Goal: Transaction & Acquisition: Purchase product/service

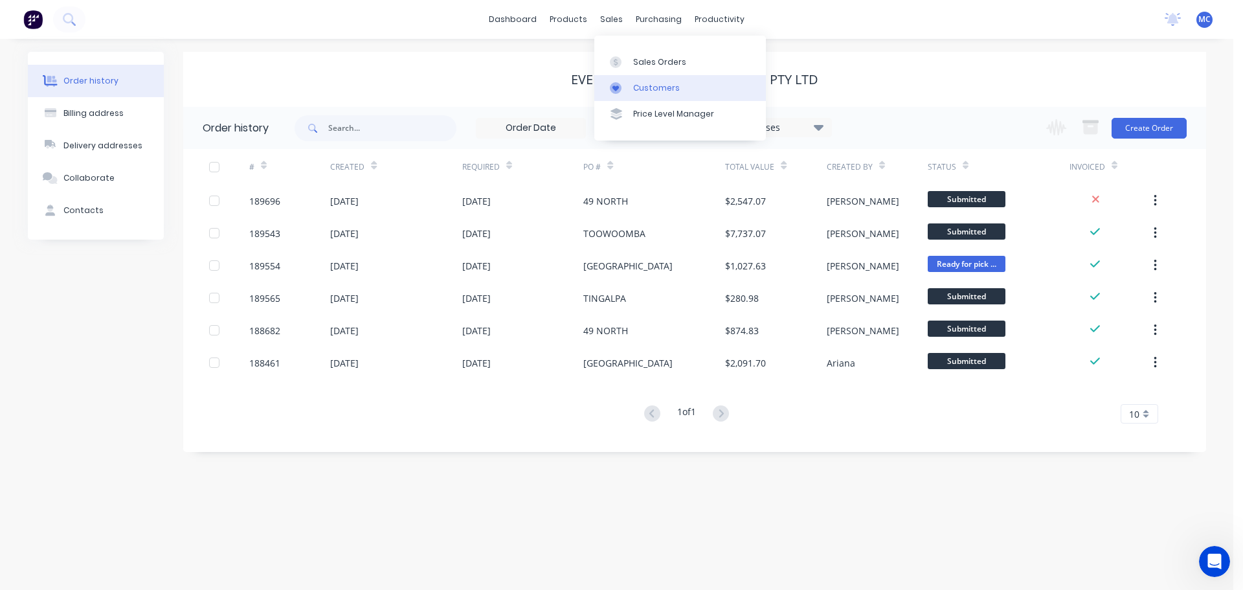
click at [651, 82] on div "Customers" at bounding box center [656, 88] width 47 height 12
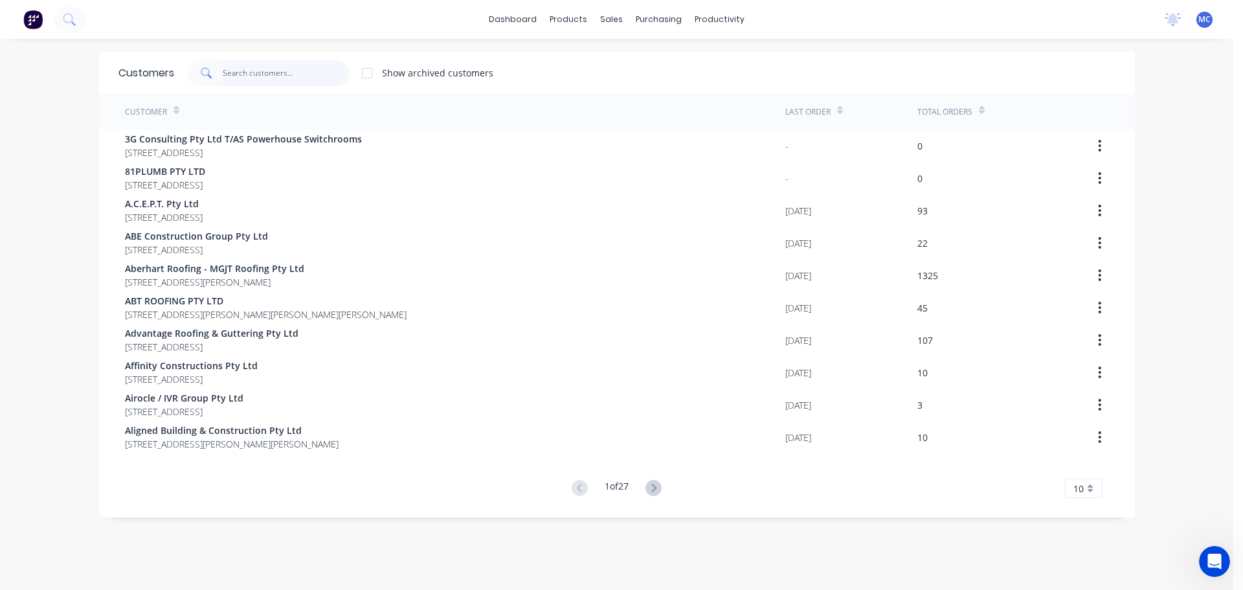
click at [250, 63] on input "text" at bounding box center [286, 73] width 126 height 26
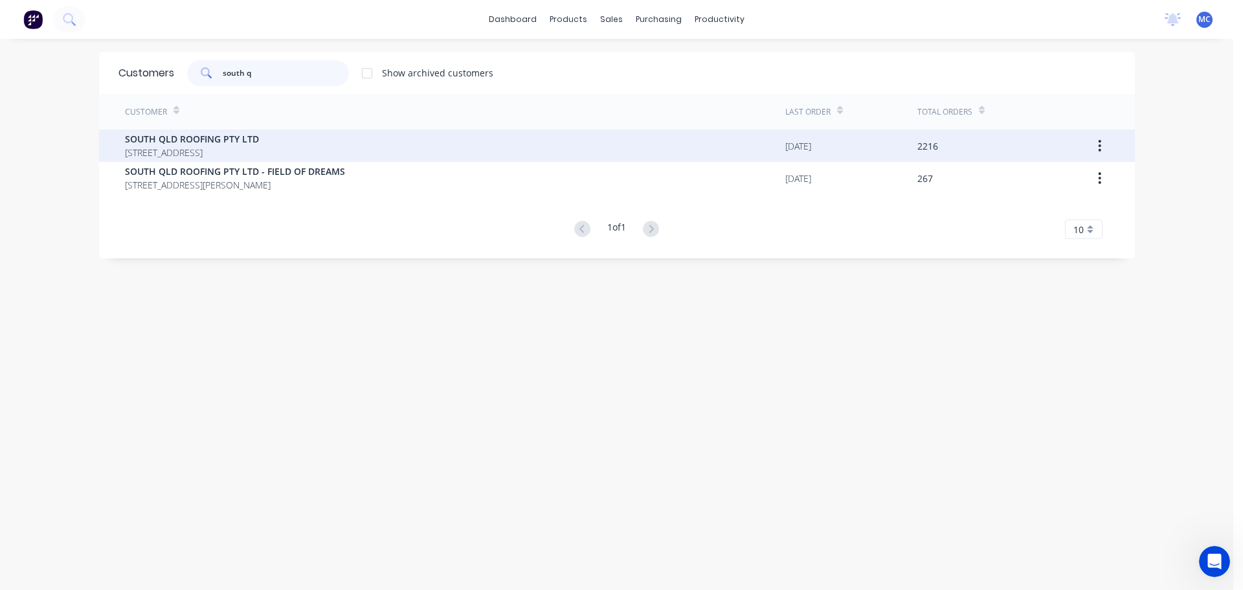
type input "south q"
click at [170, 136] on span "SOUTH QLD ROOFING PTY LTD" at bounding box center [192, 139] width 134 height 14
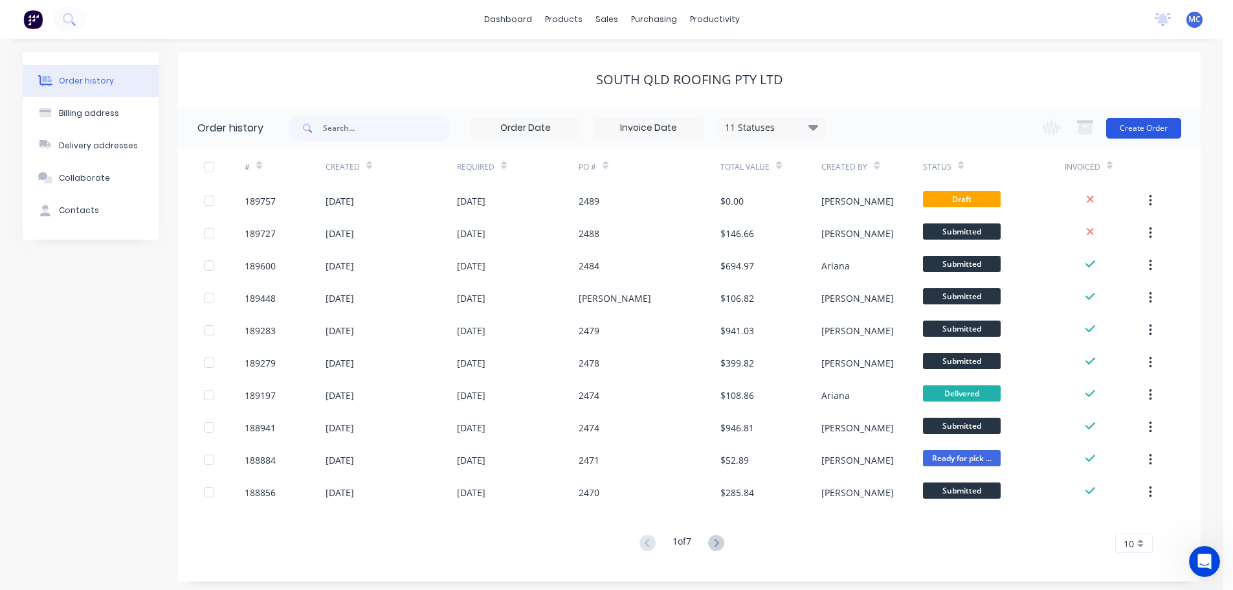
click at [1134, 124] on button "Create Order" at bounding box center [1143, 128] width 75 height 21
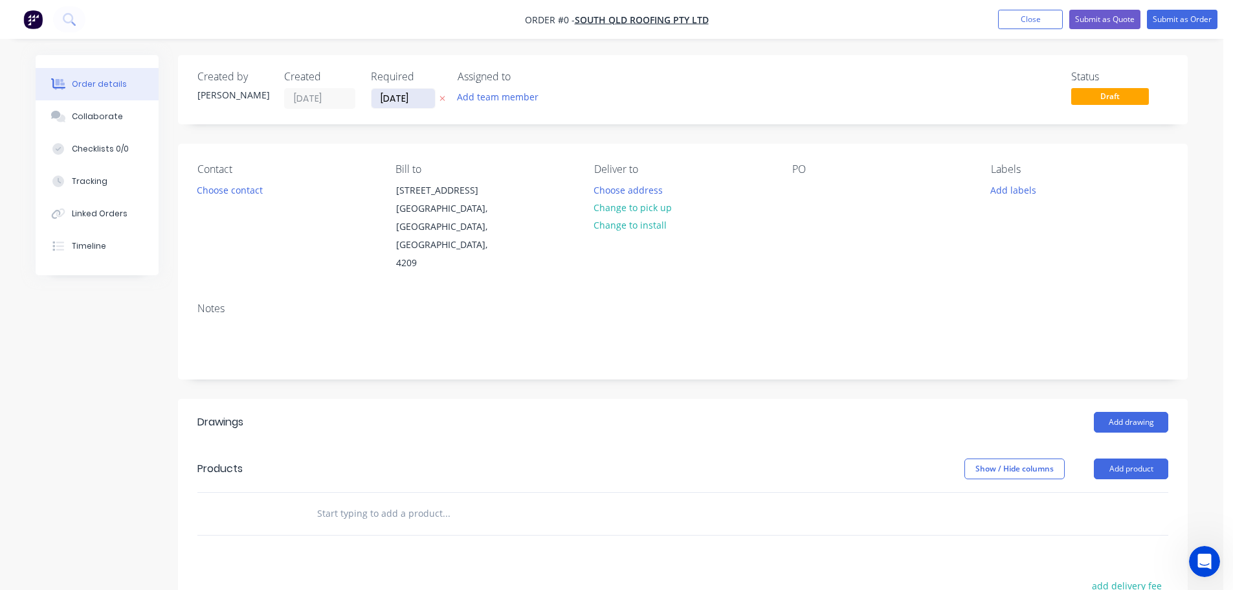
click at [403, 98] on input "[DATE]" at bounding box center [403, 98] width 63 height 19
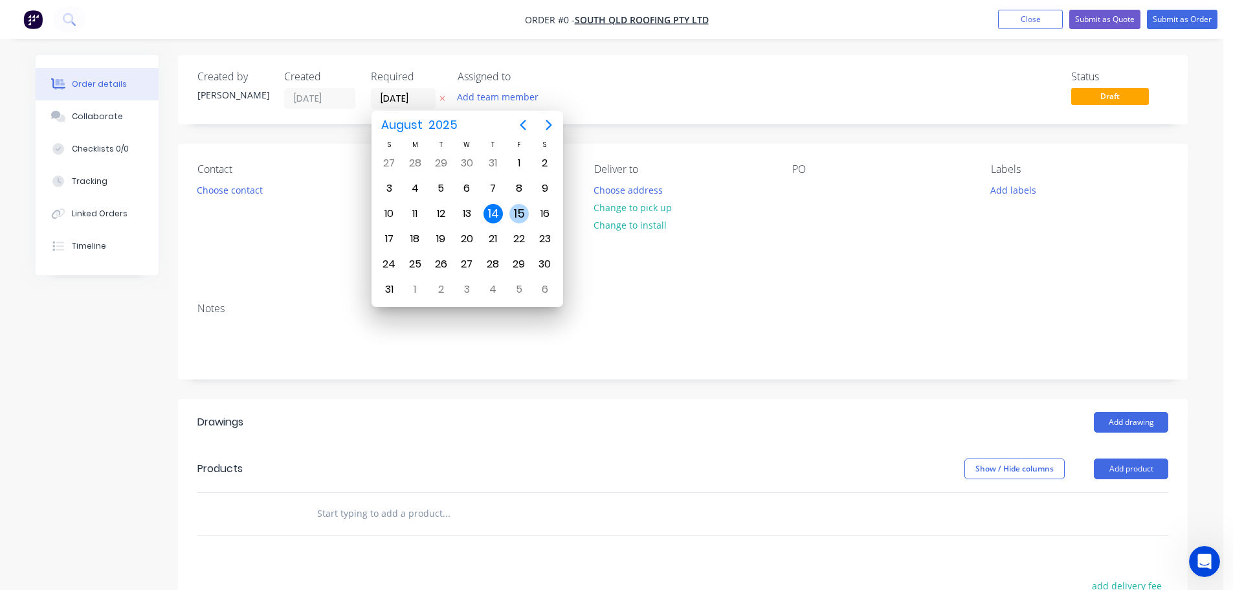
click at [518, 209] on div "15" at bounding box center [518, 213] width 19 height 19
type input "[DATE]"
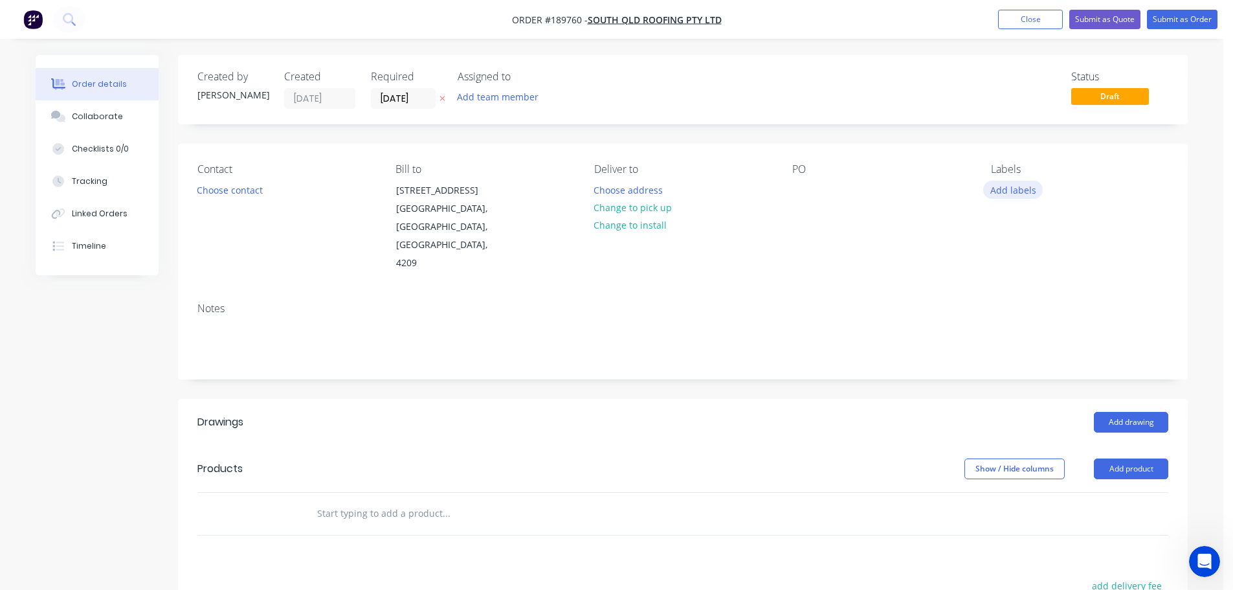
click at [1018, 186] on button "Add labels" at bounding box center [1013, 189] width 60 height 17
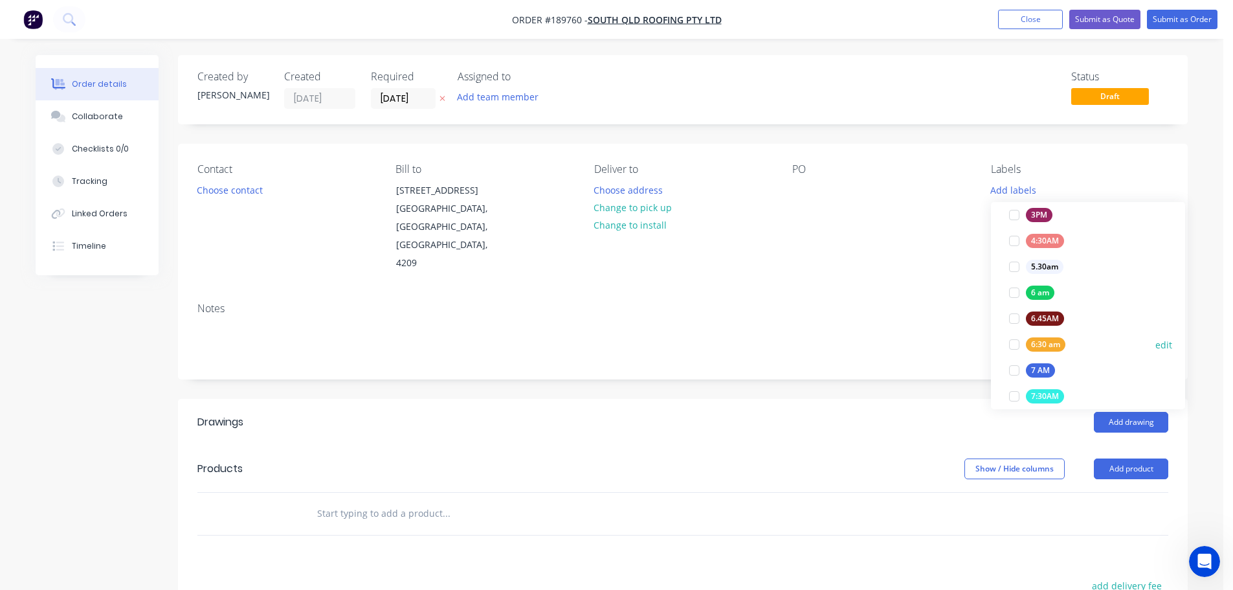
click at [1012, 343] on div at bounding box center [1014, 344] width 26 height 26
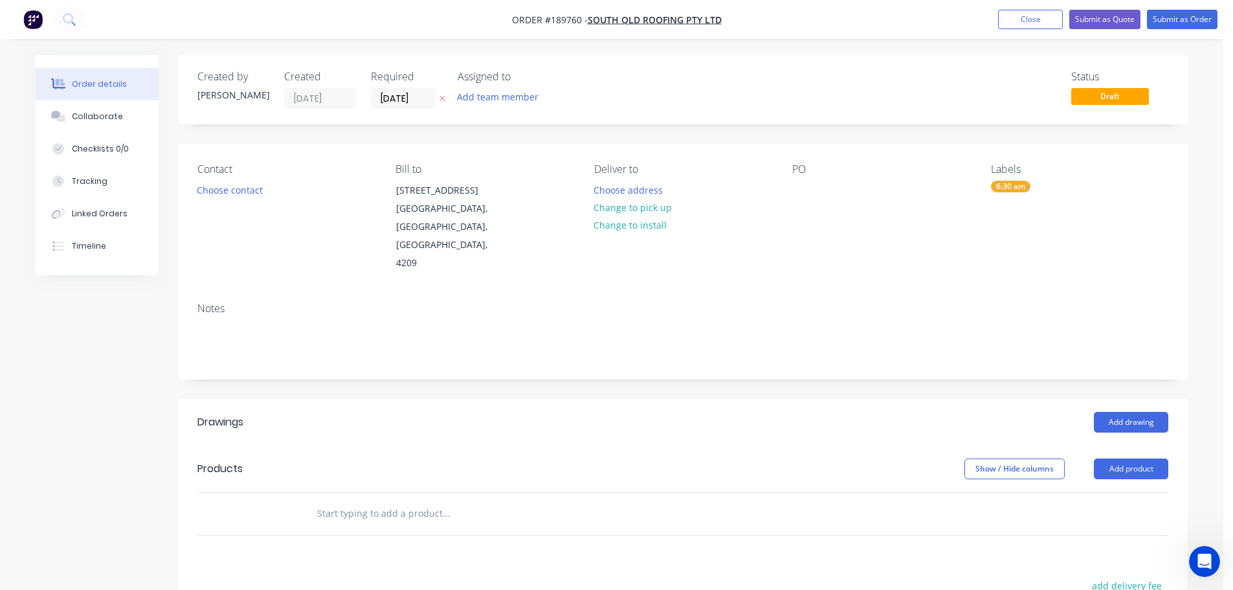
click at [901, 292] on div "Notes" at bounding box center [683, 335] width 1010 height 87
click at [217, 194] on button "Choose contact" at bounding box center [230, 189] width 80 height 17
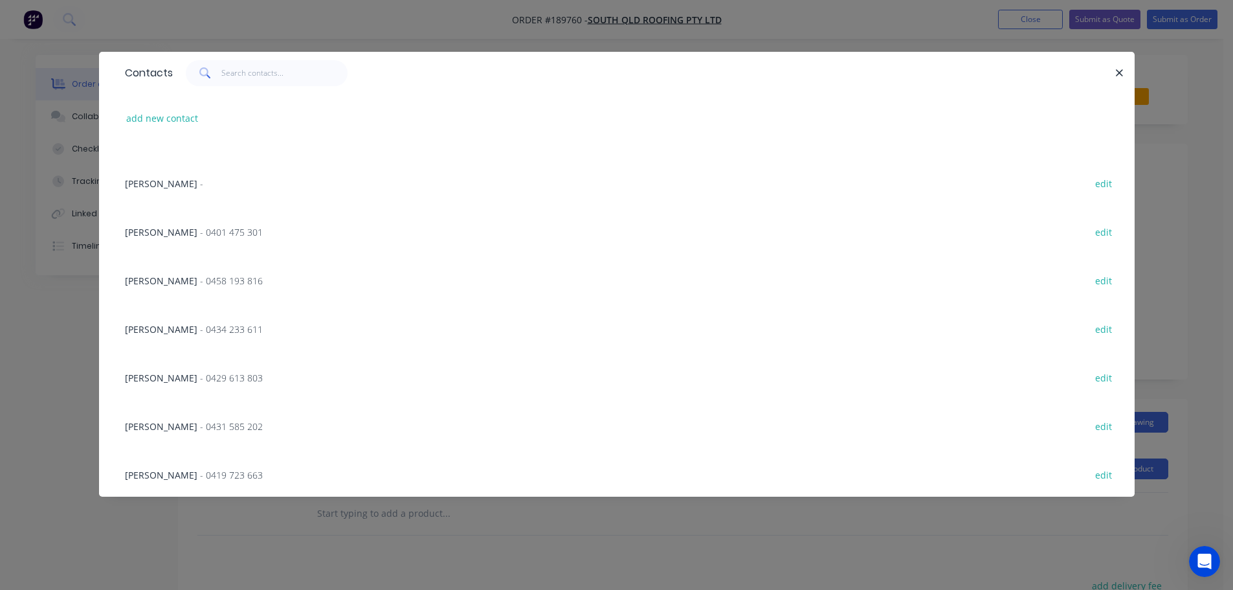
scroll to position [228, 0]
click at [218, 326] on span "- 0434 233 611" at bounding box center [231, 327] width 63 height 12
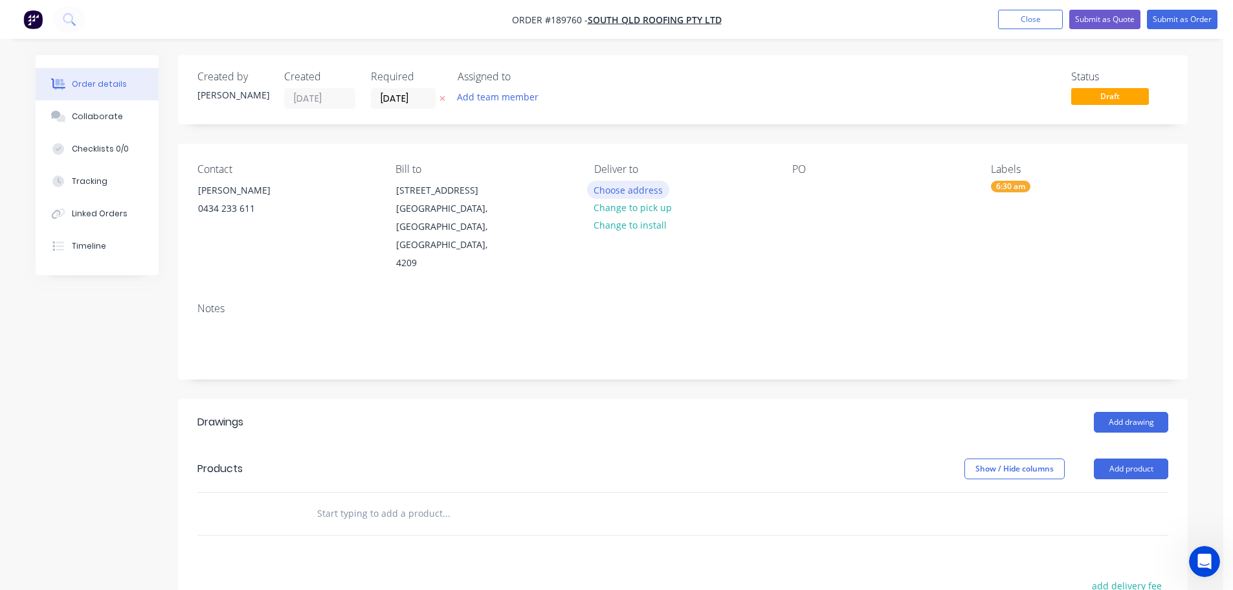
click at [627, 192] on button "Choose address" at bounding box center [628, 189] width 83 height 17
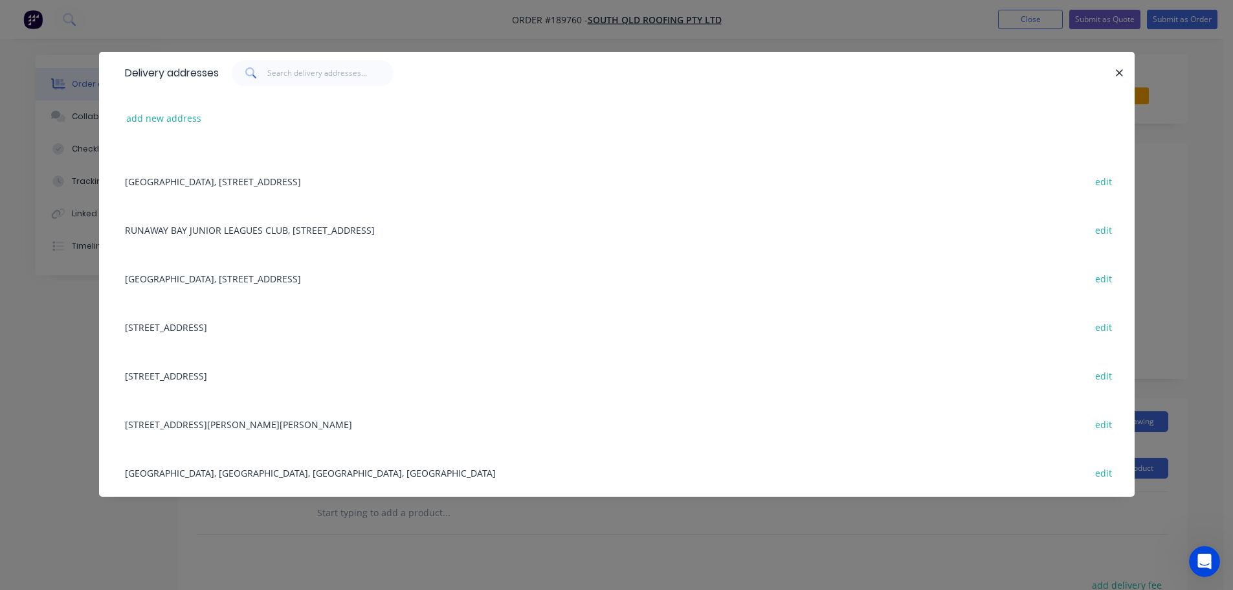
scroll to position [0, 0]
click at [172, 120] on button "add new address" at bounding box center [164, 117] width 89 height 17
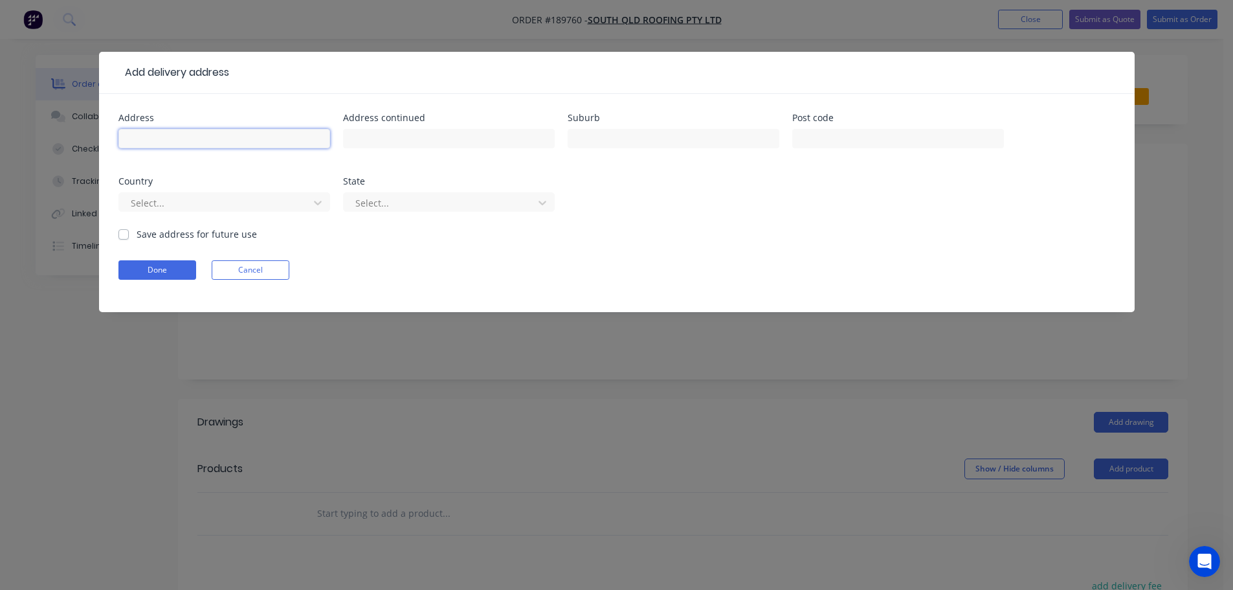
click at [146, 142] on input "text" at bounding box center [224, 138] width 212 height 19
type input "[STREET_ADDRESS][PERSON_NAME]"
type input "St [DATE]"
click button "Done" at bounding box center [157, 269] width 78 height 19
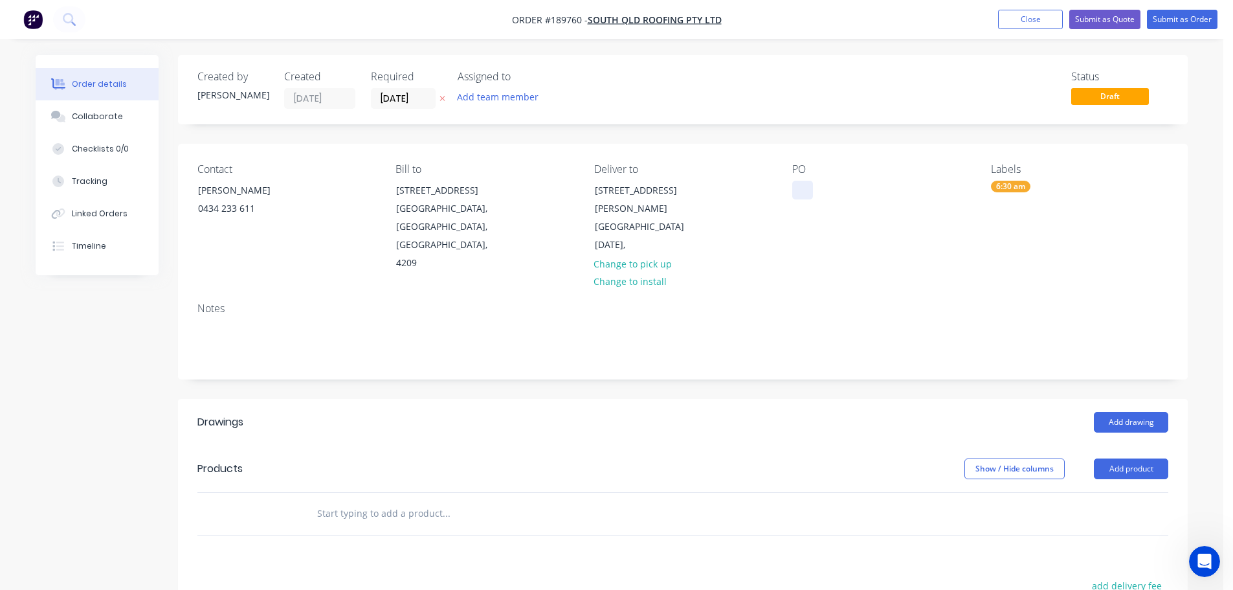
click at [804, 194] on div at bounding box center [802, 190] width 21 height 19
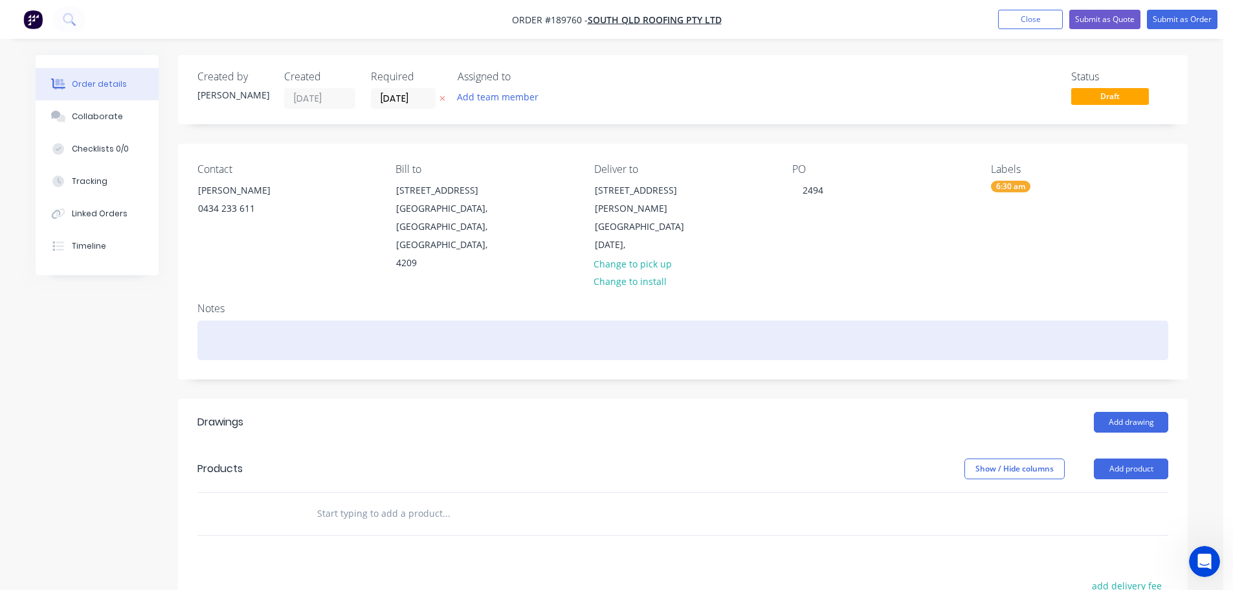
click at [657, 328] on div at bounding box center [682, 339] width 971 height 39
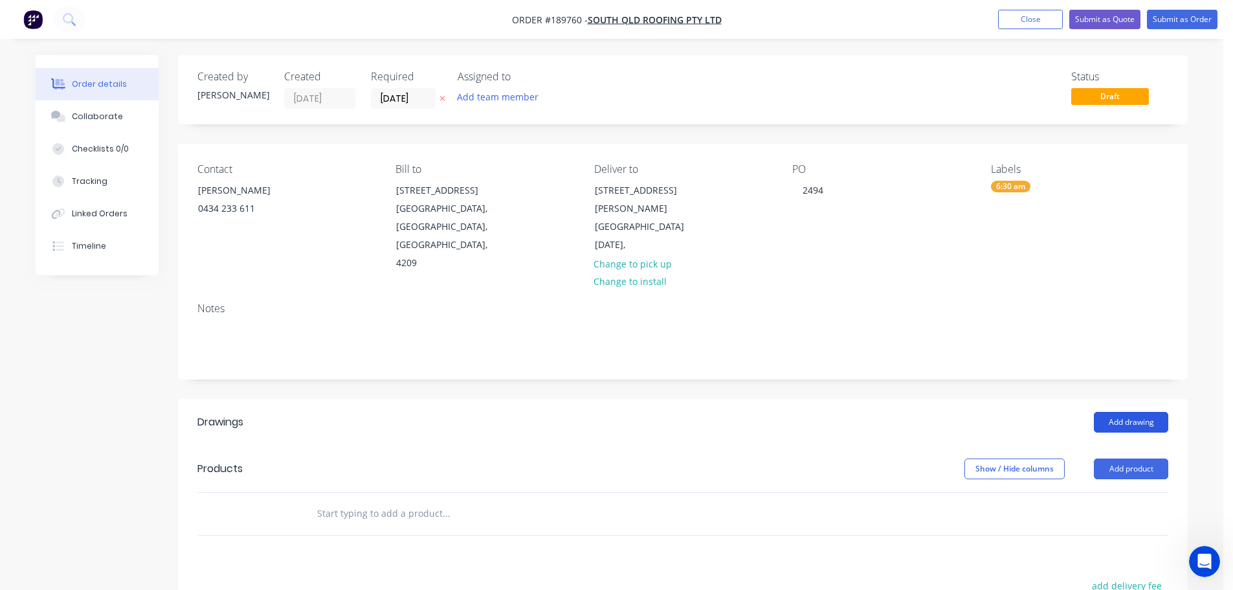
click at [1126, 412] on button "Add drawing" at bounding box center [1131, 422] width 74 height 21
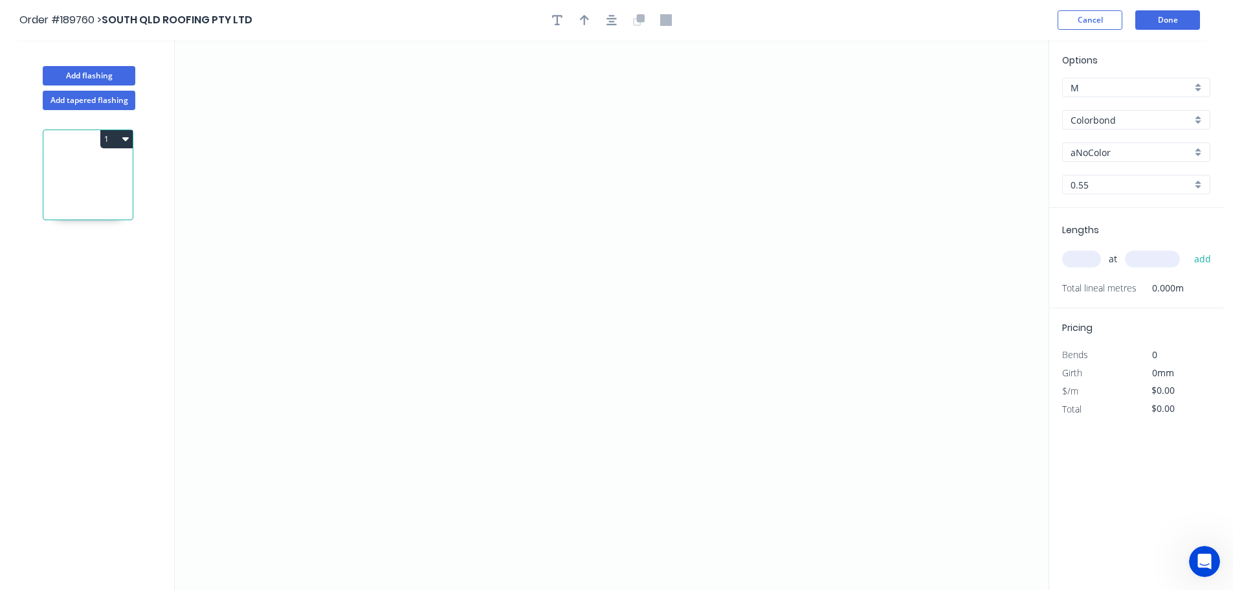
click at [1083, 148] on input "aNoColor" at bounding box center [1131, 153] width 121 height 14
click at [1095, 284] on div "Surfmist" at bounding box center [1136, 287] width 147 height 23
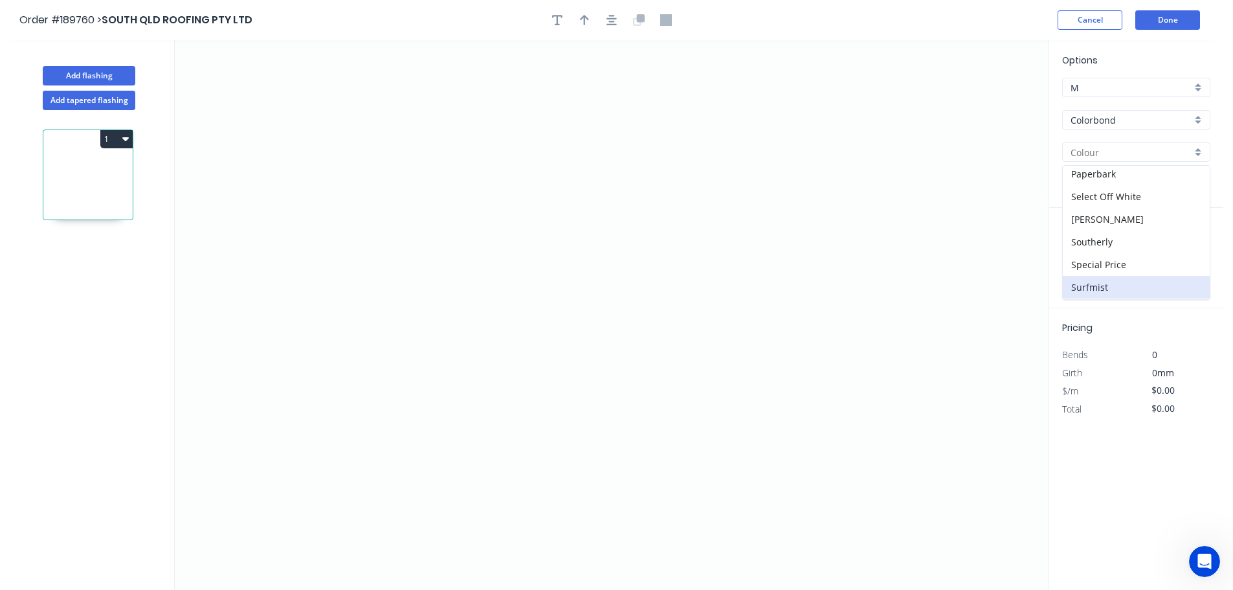
type input "Surfmist"
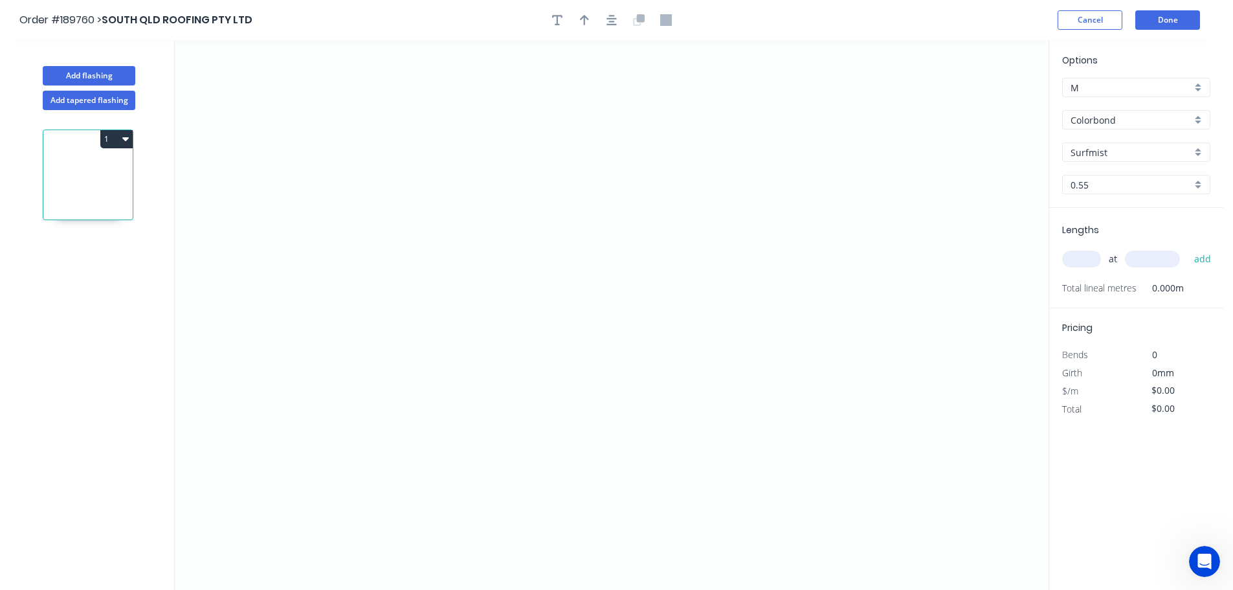
click at [1088, 258] on input "text" at bounding box center [1081, 258] width 39 height 17
type input "1"
type input "4150"
click at [1188, 248] on button "add" at bounding box center [1203, 259] width 30 height 22
click at [493, 112] on icon "0" at bounding box center [612, 315] width 874 height 550
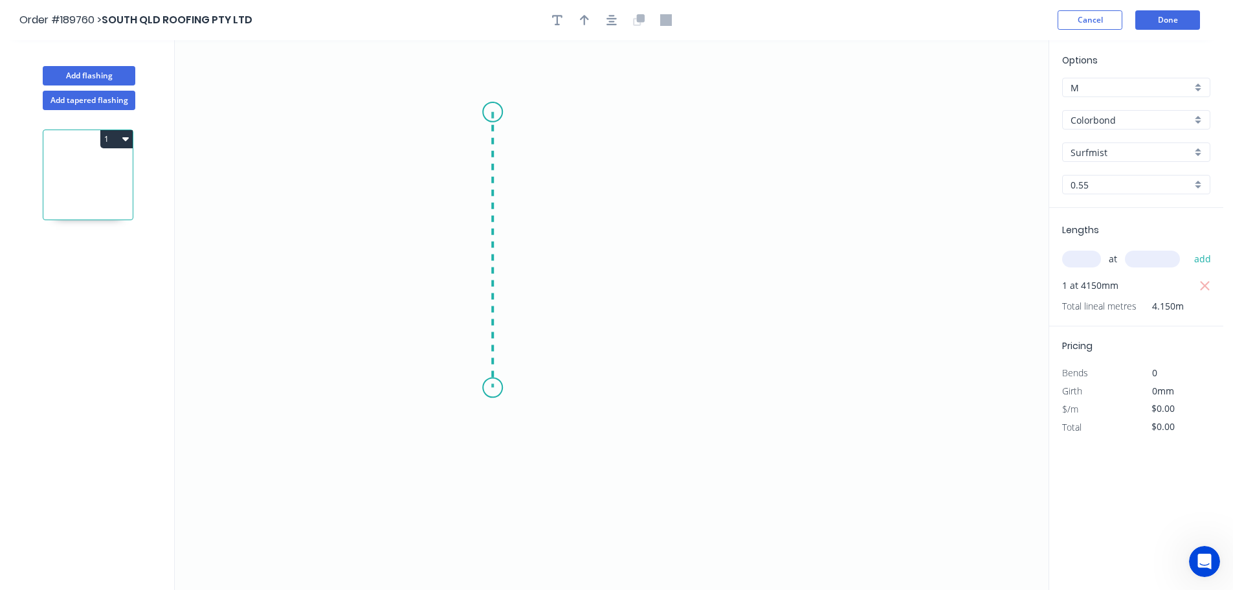
click at [484, 388] on icon "0" at bounding box center [612, 315] width 874 height 550
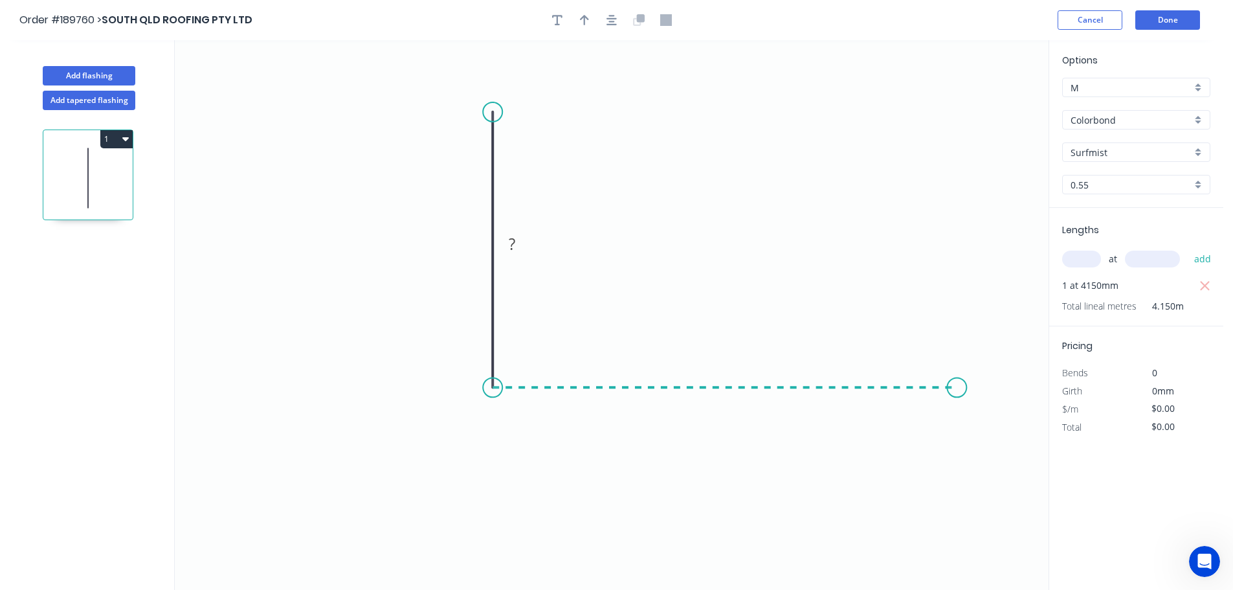
click at [957, 388] on icon "0 ?" at bounding box center [612, 315] width 874 height 550
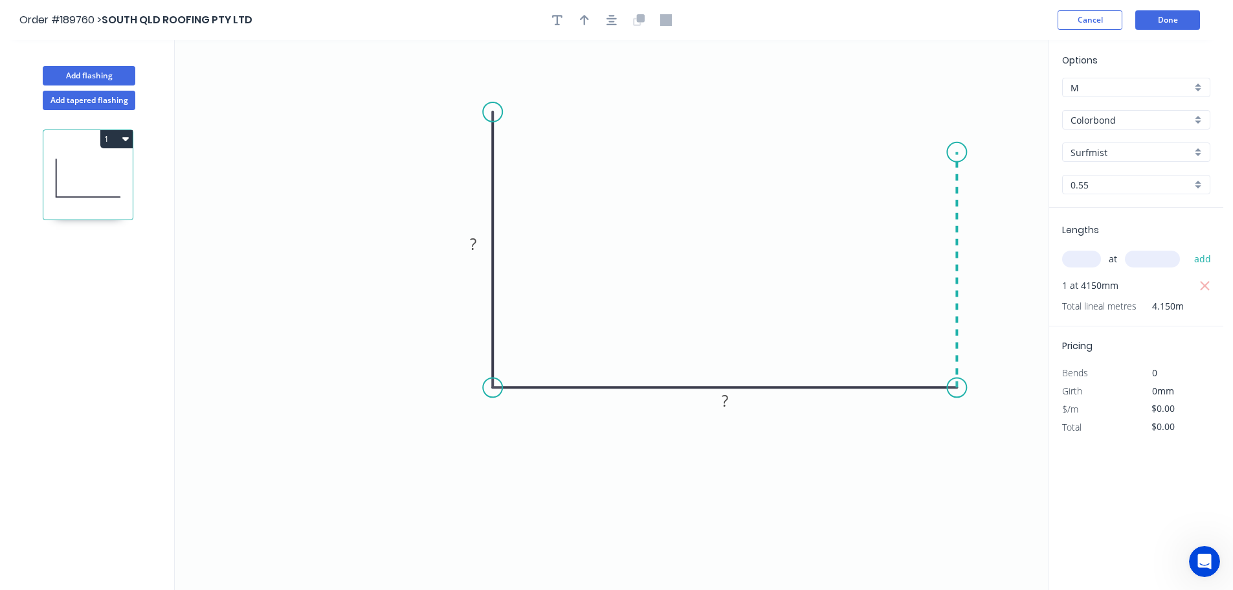
click at [960, 152] on icon "0 ? ?" at bounding box center [612, 315] width 874 height 550
click at [960, 152] on circle at bounding box center [956, 151] width 19 height 19
click at [94, 94] on button "Add tapered flashing" at bounding box center [89, 100] width 93 height 19
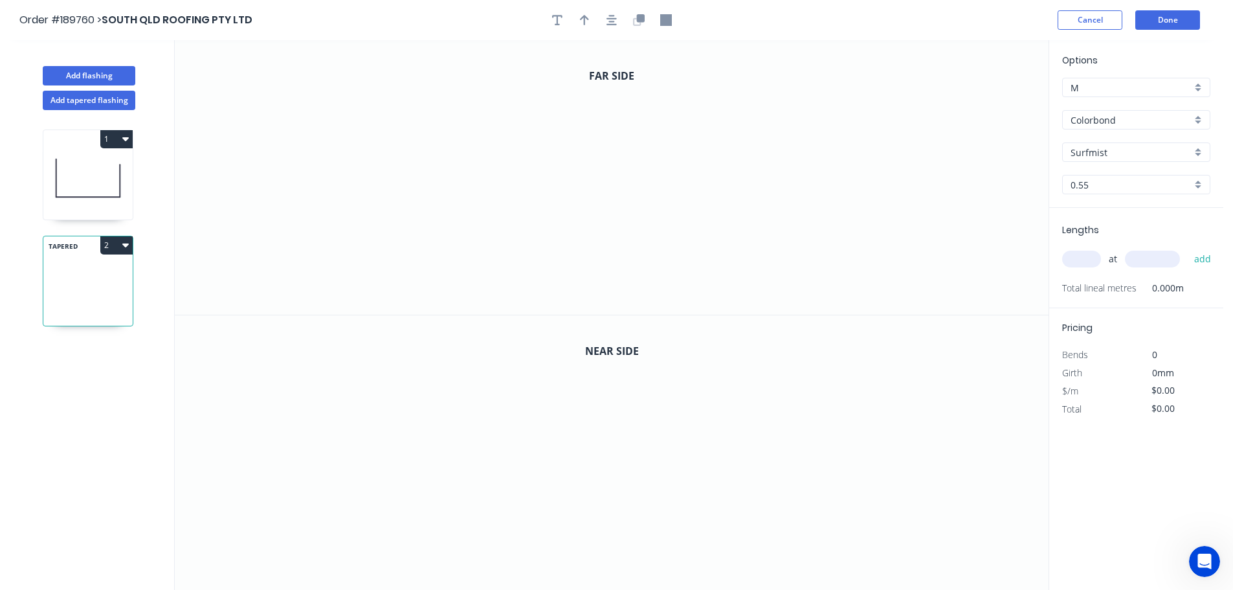
click at [127, 136] on icon "button" at bounding box center [125, 138] width 6 height 10
click at [40, 197] on div "Delete" at bounding box center [71, 197] width 100 height 19
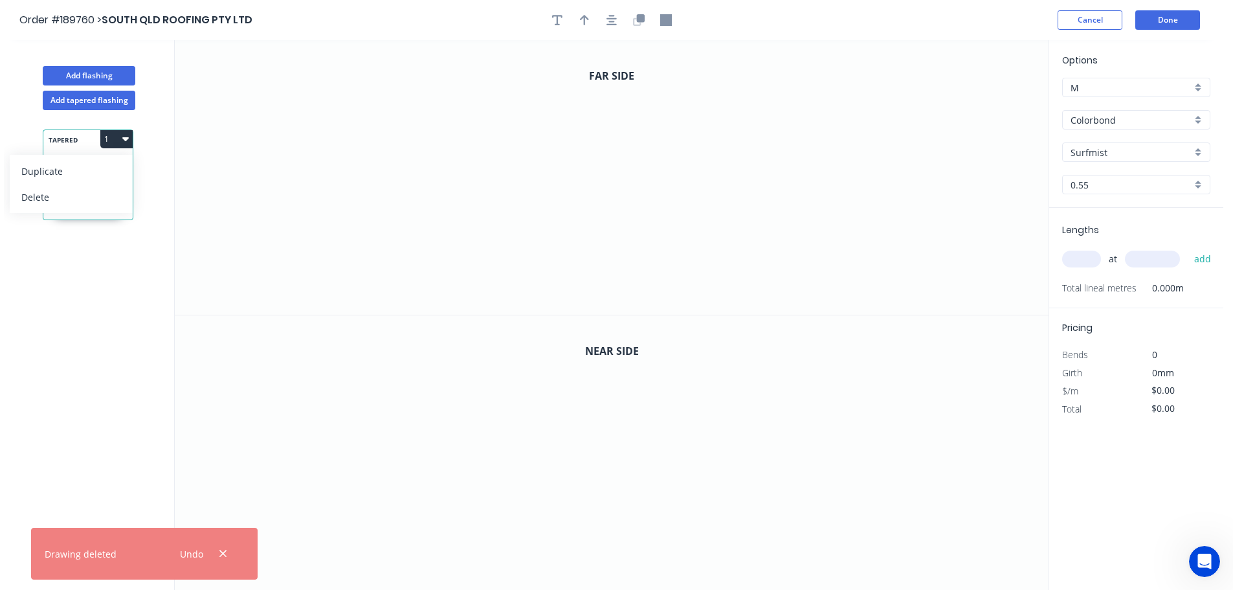
click at [1071, 254] on input "text" at bounding box center [1081, 258] width 39 height 17
type input "1"
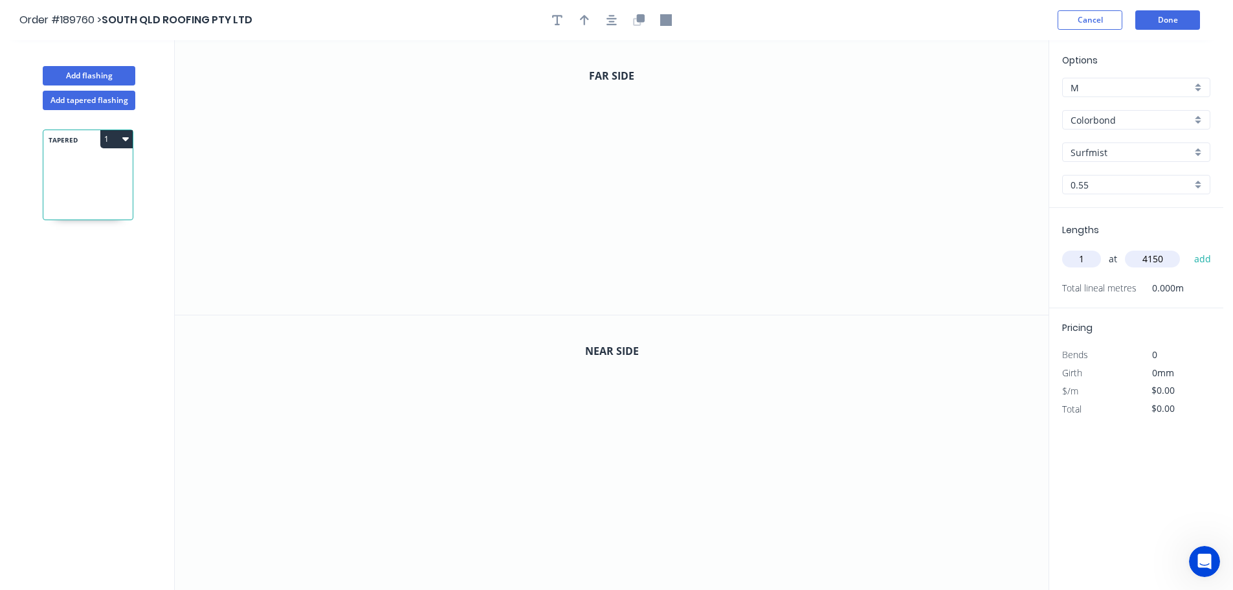
type input "4150"
click at [1188, 248] on button "add" at bounding box center [1203, 259] width 30 height 22
click at [491, 78] on icon "0" at bounding box center [612, 177] width 874 height 274
click at [487, 282] on icon "0" at bounding box center [612, 177] width 874 height 274
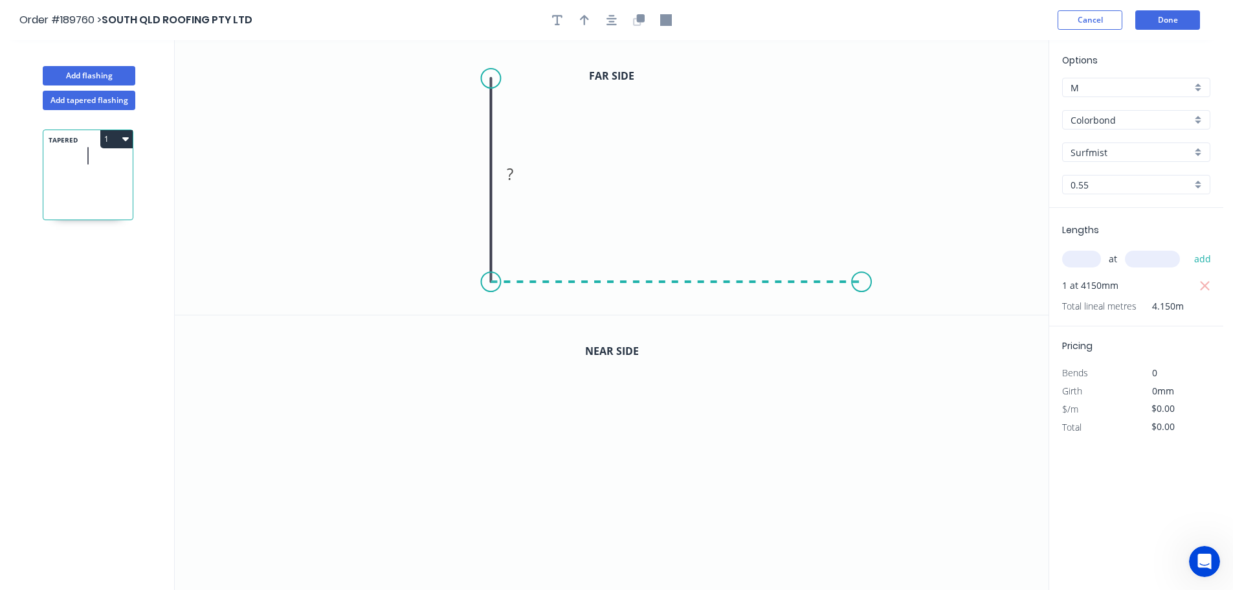
click at [862, 273] on icon "0 ?" at bounding box center [612, 177] width 874 height 274
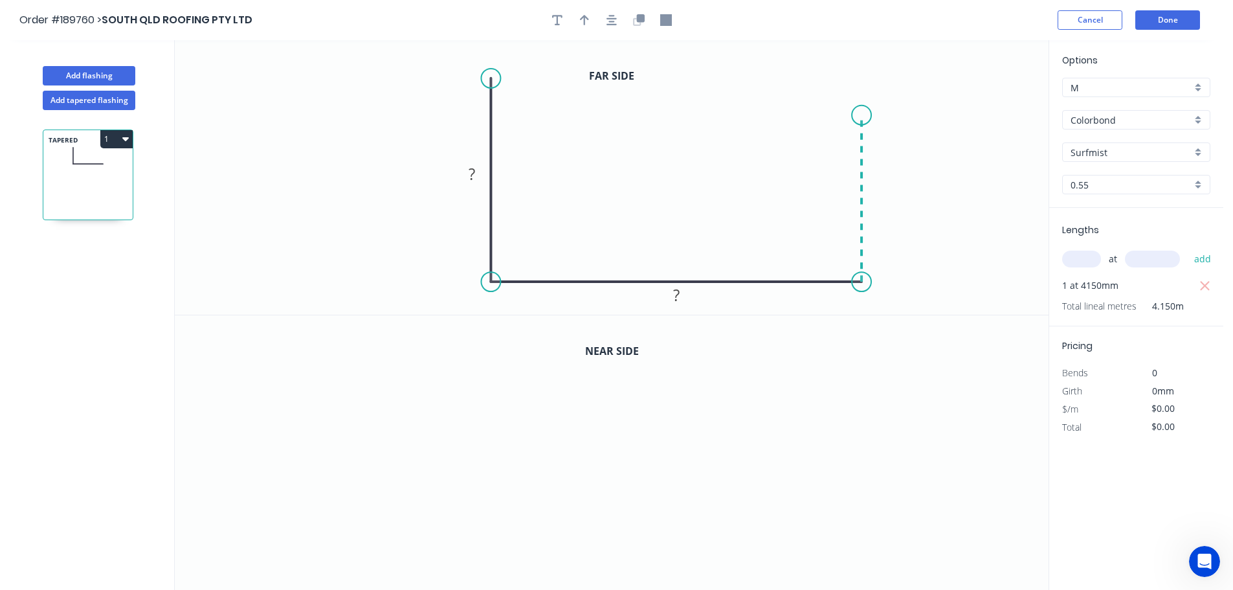
click at [861, 115] on icon "0 ? ?" at bounding box center [612, 177] width 874 height 274
click at [471, 172] on tspan "?" at bounding box center [472, 173] width 6 height 21
type input "$17.66"
type input "$73.29"
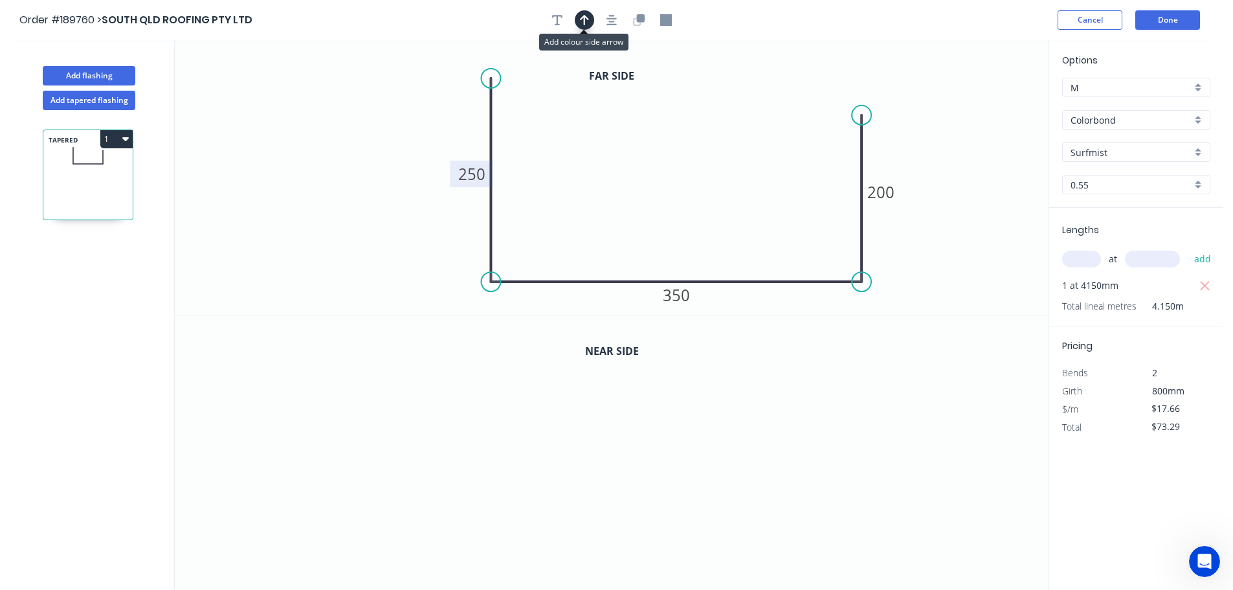
click at [590, 19] on button "button" at bounding box center [584, 19] width 19 height 19
drag, startPoint x: 983, startPoint y: 104, endPoint x: 693, endPoint y: 140, distance: 292.2
click at [693, 140] on icon at bounding box center [693, 124] width 12 height 41
click at [639, 21] on icon "button" at bounding box center [641, 18] width 8 height 8
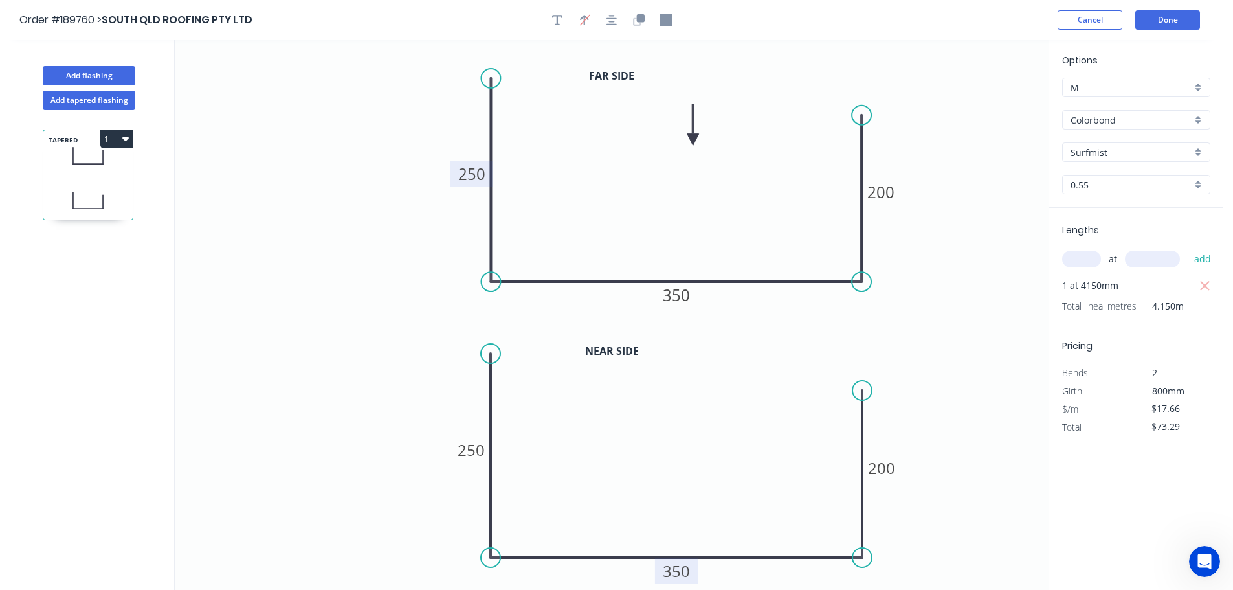
click at [676, 573] on tspan "350" at bounding box center [676, 570] width 27 height 21
type input "$22.54"
click at [889, 474] on tspan "200" at bounding box center [881, 467] width 27 height 21
click at [125, 139] on icon "button" at bounding box center [125, 139] width 6 height 4
click at [49, 170] on div "Duplicate" at bounding box center [71, 171] width 100 height 19
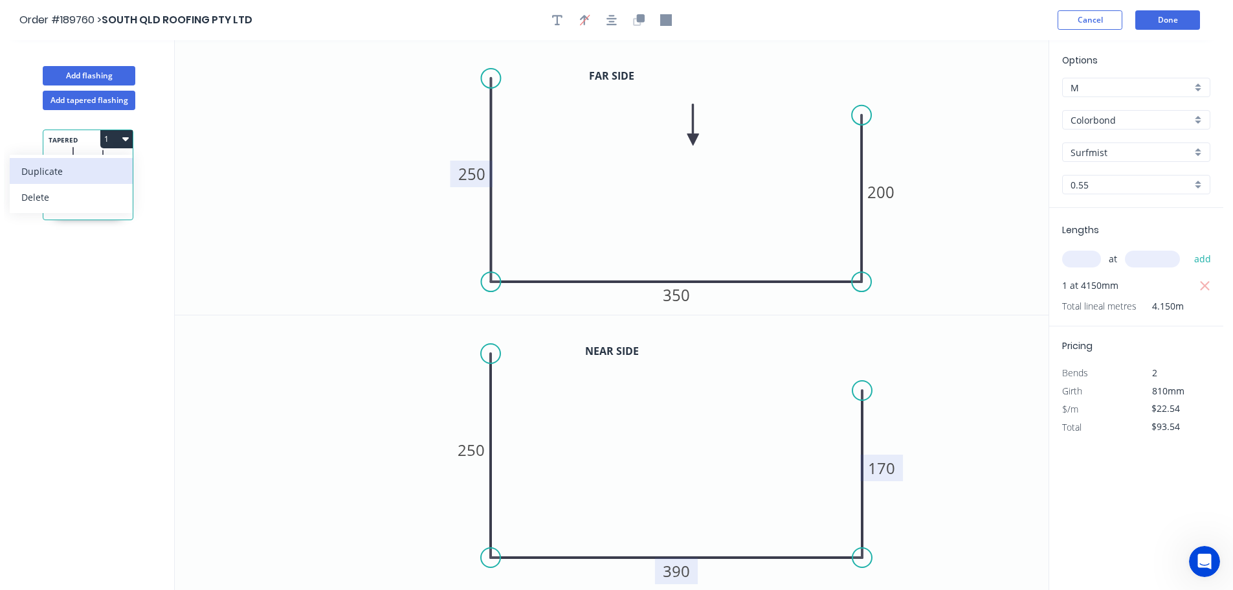
type input "$0.00"
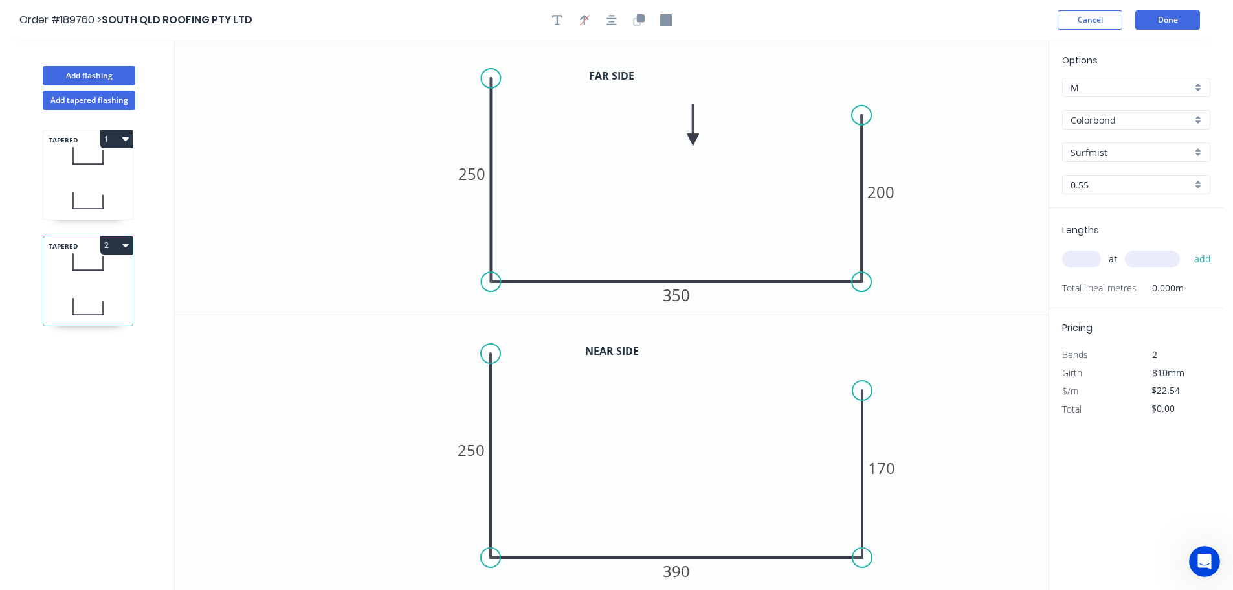
click at [1074, 254] on input "text" at bounding box center [1081, 258] width 39 height 17
type input "1"
type input "4150"
click at [1188, 248] on button "add" at bounding box center [1203, 259] width 30 height 22
type input "$93.54"
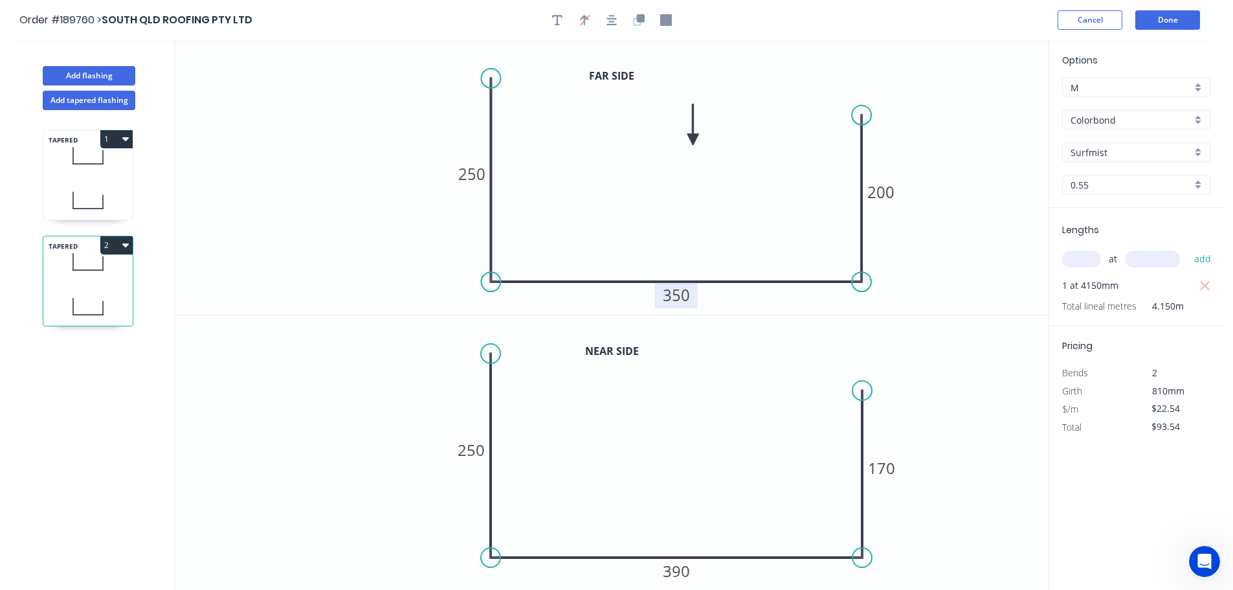
click at [680, 294] on tspan "350" at bounding box center [676, 294] width 27 height 21
click at [676, 573] on tspan "390" at bounding box center [676, 570] width 27 height 21
click at [81, 170] on icon at bounding box center [87, 156] width 89 height 38
type input "$22.54"
type input "$93.54"
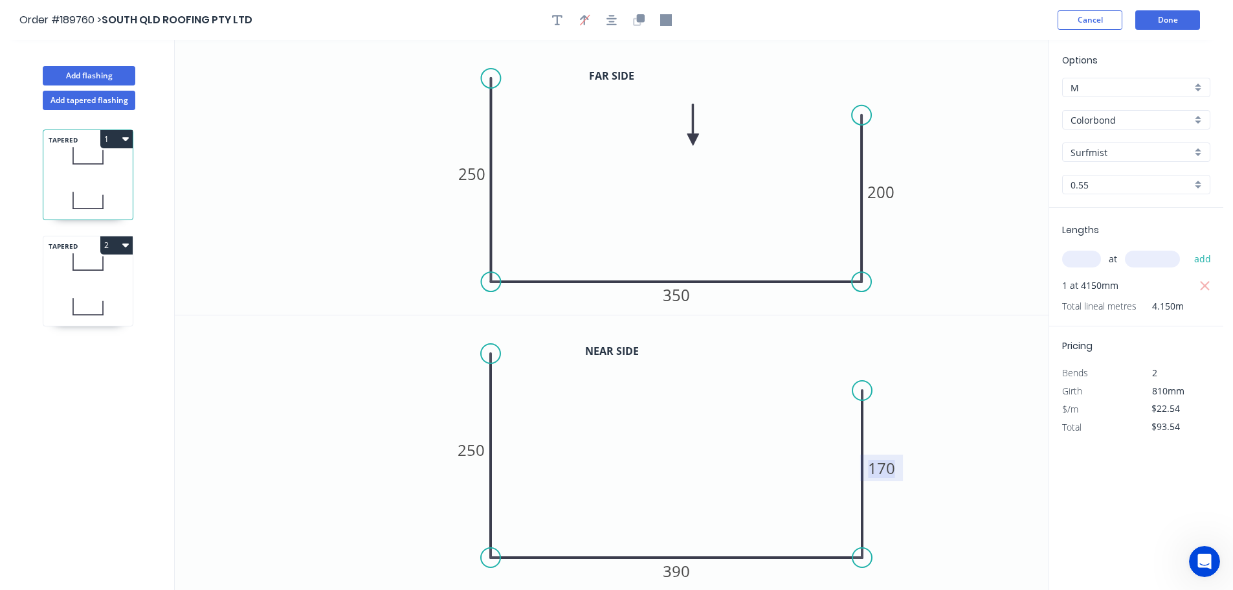
click at [888, 465] on tspan "170" at bounding box center [881, 467] width 27 height 21
click at [93, 286] on div "TAPERED 2" at bounding box center [88, 281] width 91 height 91
type input "$0.00"
click at [885, 191] on tspan "200" at bounding box center [880, 191] width 27 height 21
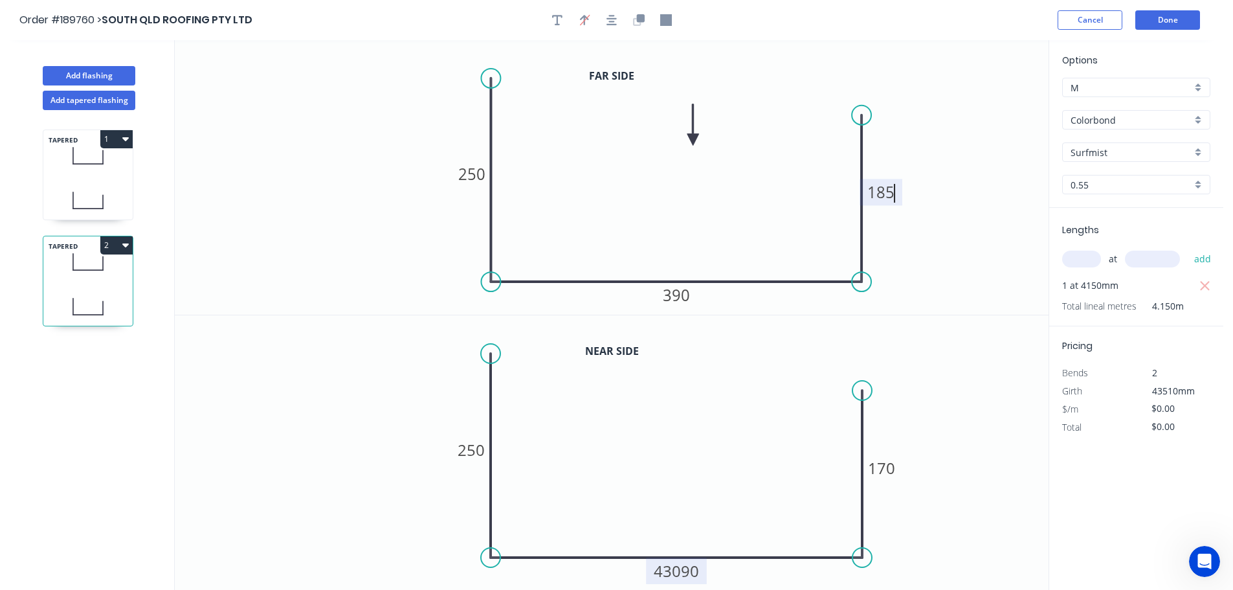
click at [682, 572] on tspan "43090" at bounding box center [676, 570] width 45 height 21
type input "$22.54"
click at [126, 245] on icon "button" at bounding box center [125, 245] width 6 height 4
click at [52, 275] on div "Duplicate" at bounding box center [71, 277] width 100 height 19
type input "$0.00"
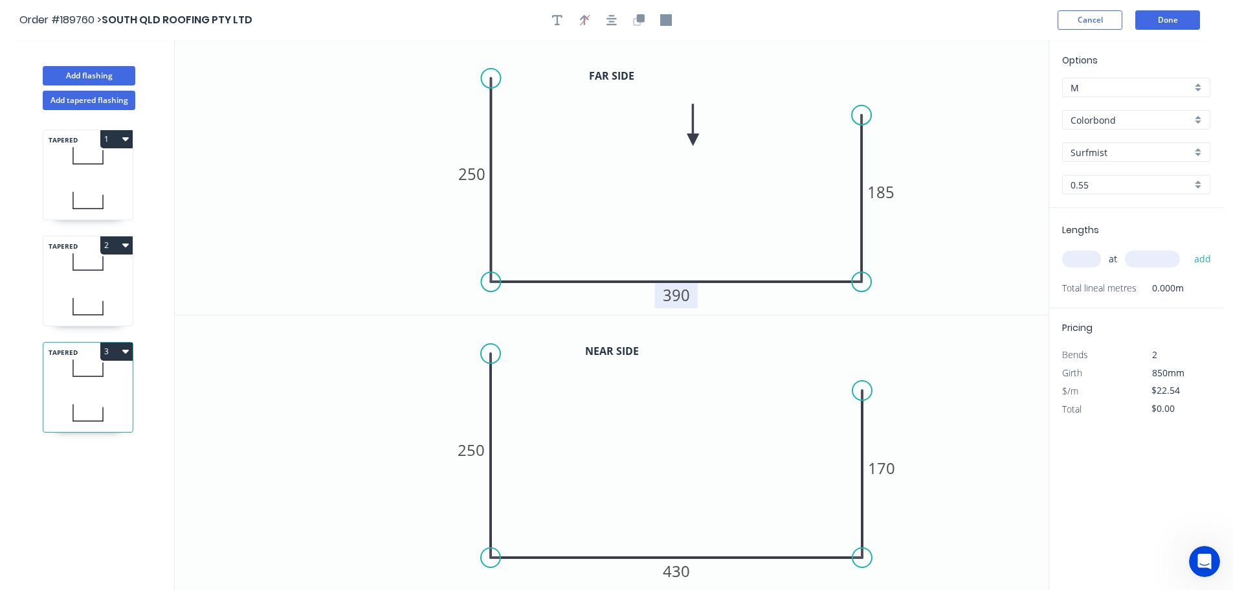
click at [682, 295] on tspan "390" at bounding box center [676, 294] width 27 height 21
click at [885, 189] on tspan "185" at bounding box center [880, 191] width 27 height 21
click at [682, 572] on tspan "430" at bounding box center [676, 570] width 27 height 21
click at [882, 190] on tspan "200" at bounding box center [880, 191] width 27 height 21
type input "$19.03"
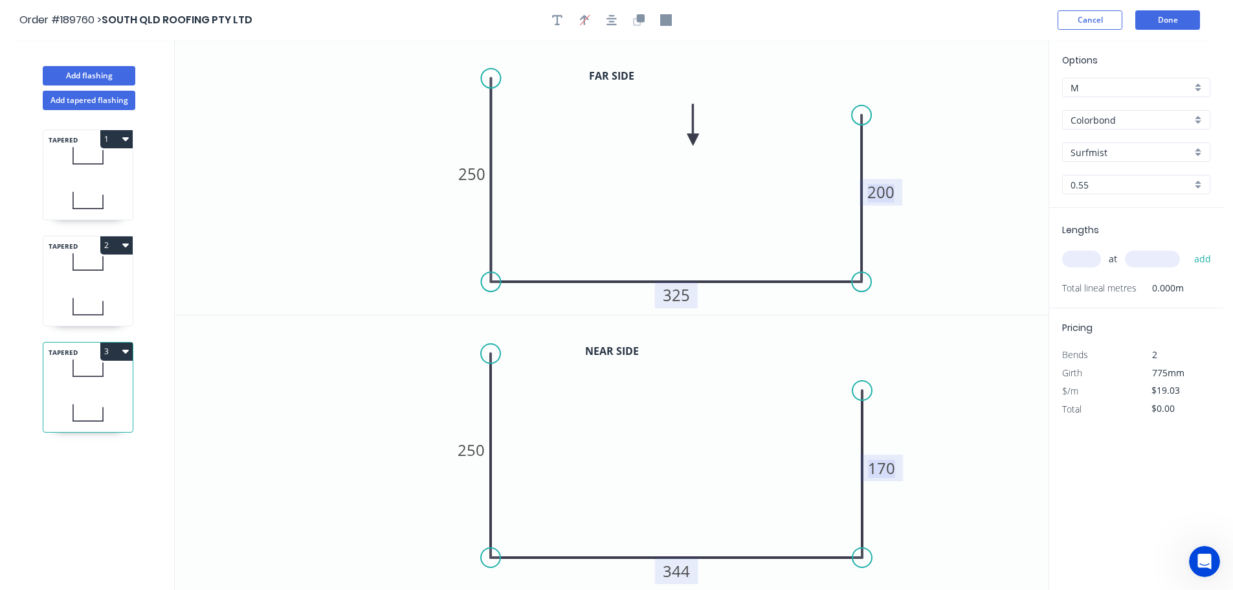
click at [888, 466] on tspan "170" at bounding box center [881, 467] width 27 height 21
click at [1084, 260] on input "text" at bounding box center [1081, 258] width 39 height 17
click at [682, 572] on tspan "344" at bounding box center [676, 570] width 27 height 21
click at [885, 469] on tspan "185" at bounding box center [881, 467] width 27 height 21
click at [1072, 256] on input "text" at bounding box center [1081, 258] width 39 height 17
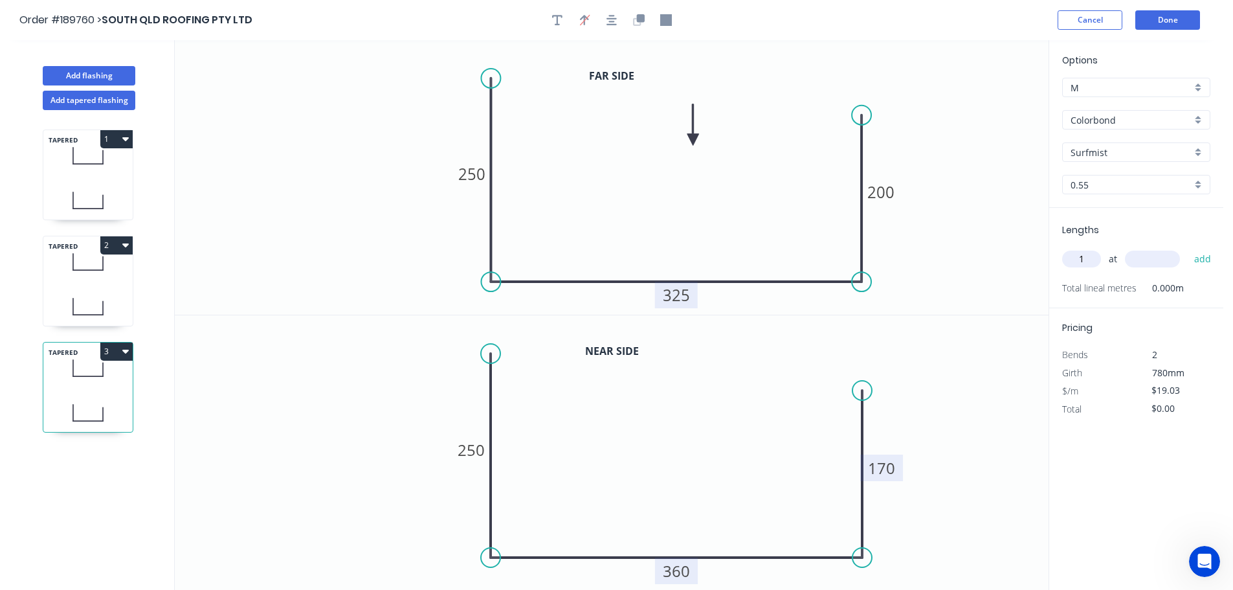
type input "1"
type input "6600"
click at [1188, 248] on button "add" at bounding box center [1203, 259] width 30 height 22
type input "$125.60"
click at [86, 71] on button "Add flashing" at bounding box center [89, 75] width 93 height 19
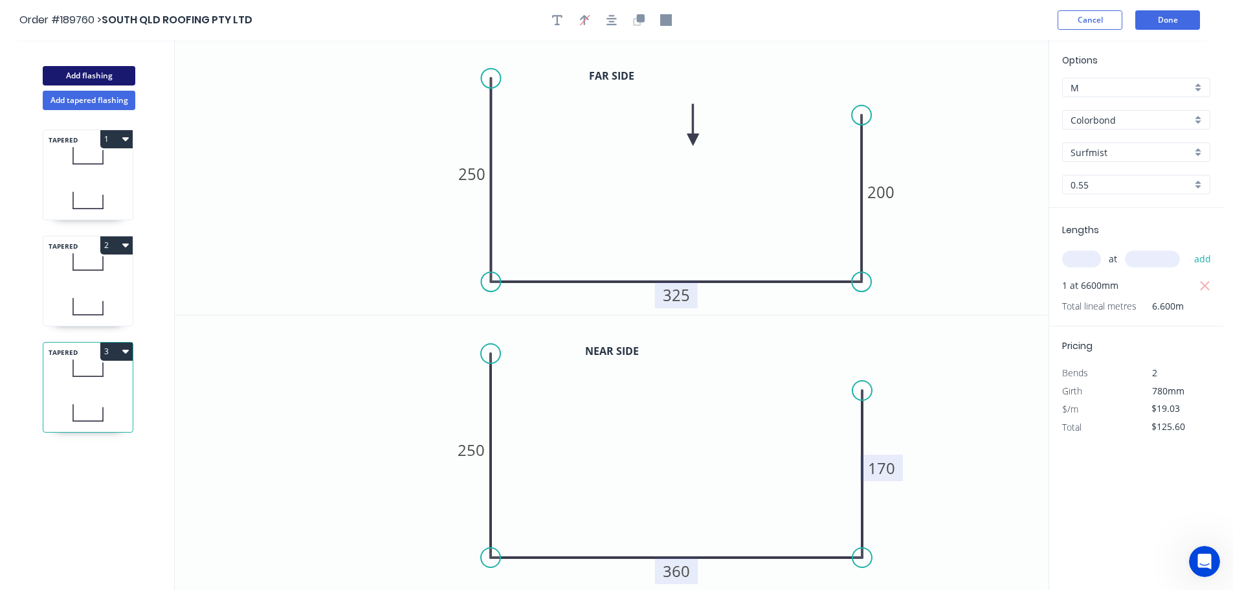
type input "$0.00"
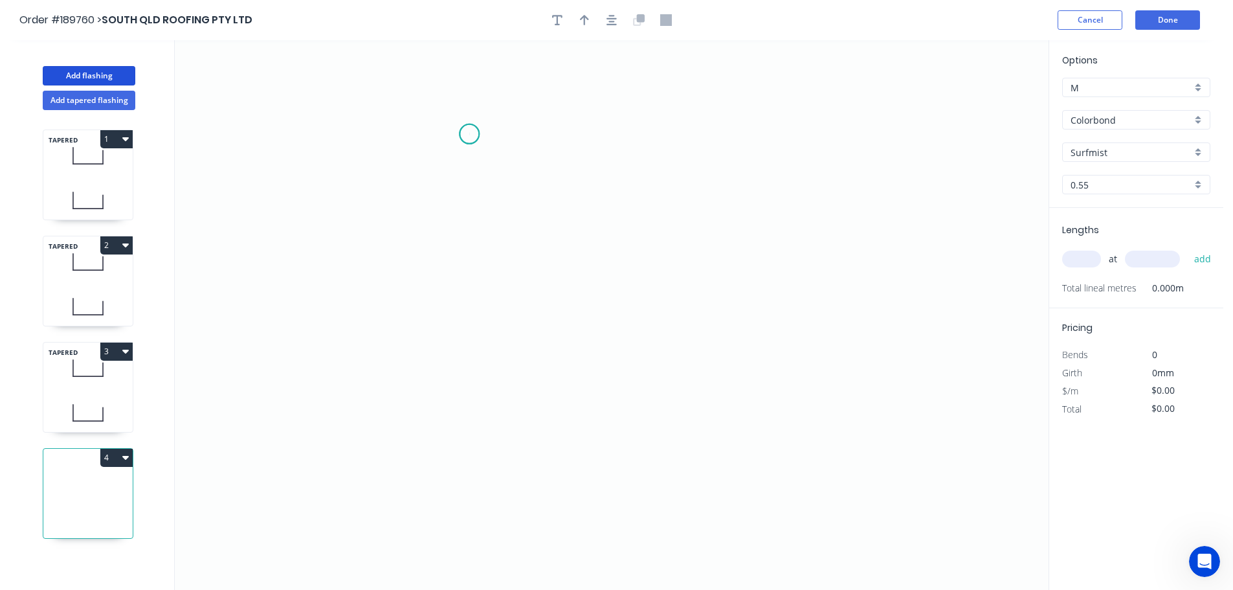
click at [469, 134] on icon "0" at bounding box center [612, 315] width 874 height 550
click at [489, 462] on icon "0" at bounding box center [612, 315] width 874 height 550
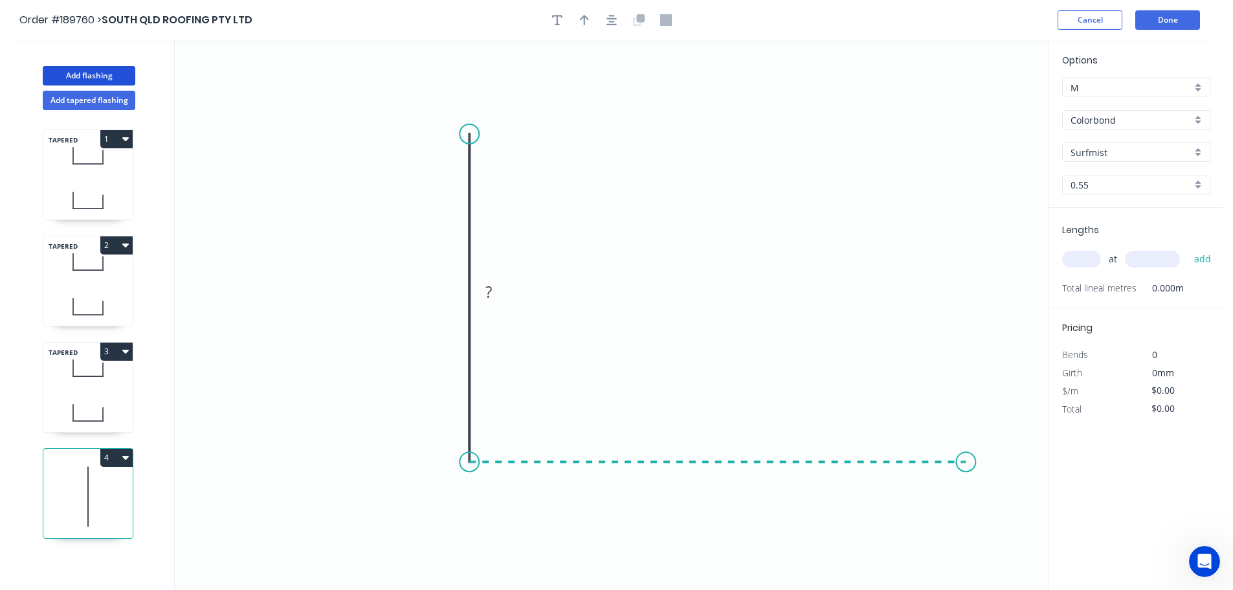
click at [966, 470] on icon "0 ?" at bounding box center [612, 315] width 874 height 550
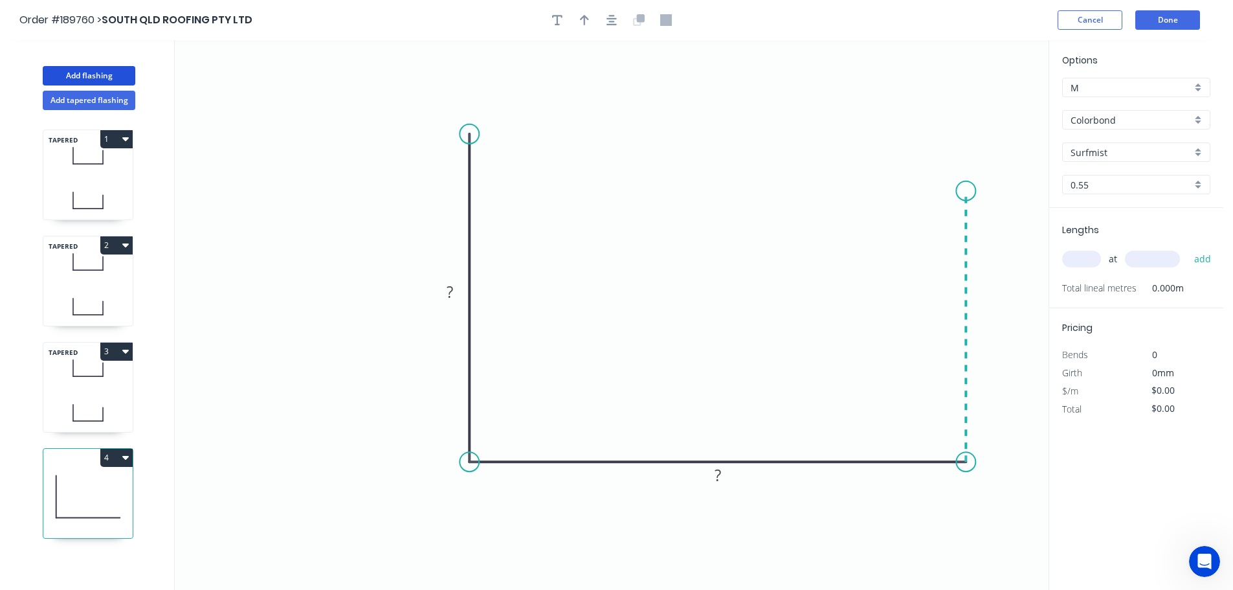
click at [968, 191] on icon "0 ? ?" at bounding box center [612, 315] width 874 height 550
click at [968, 191] on circle at bounding box center [965, 190] width 19 height 19
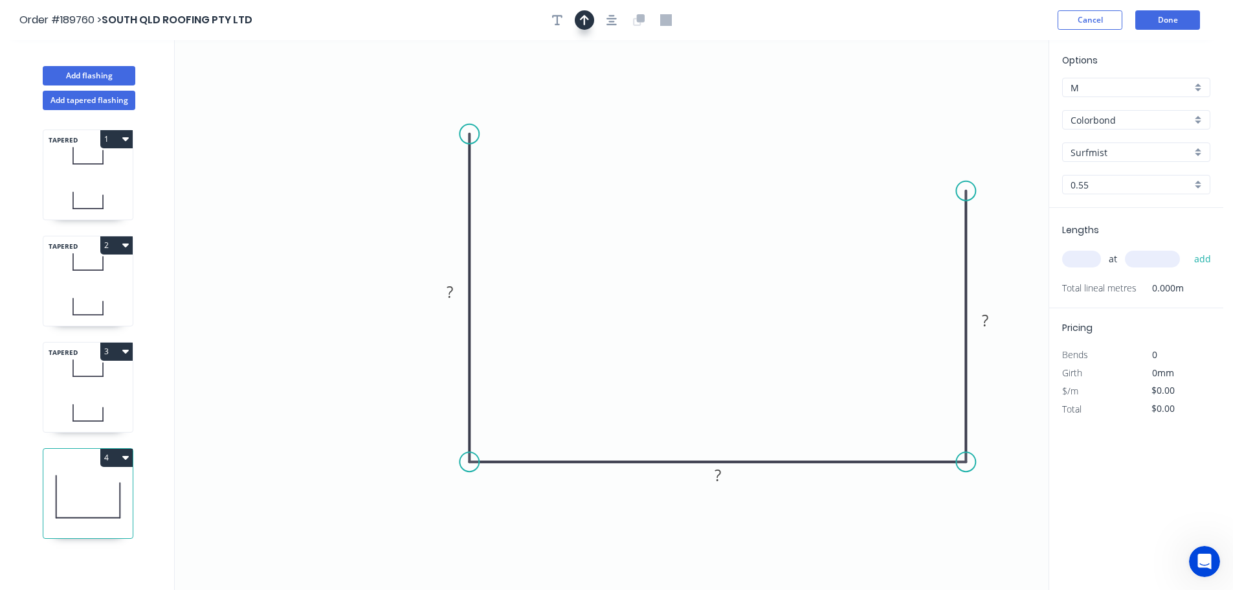
click at [584, 19] on icon "button" at bounding box center [584, 20] width 9 height 10
drag, startPoint x: 983, startPoint y: 102, endPoint x: 715, endPoint y: 242, distance: 301.7
click at [732, 233] on icon at bounding box center [738, 212] width 12 height 41
click at [449, 289] on tspan "?" at bounding box center [450, 291] width 6 height 21
type input "$21.17"
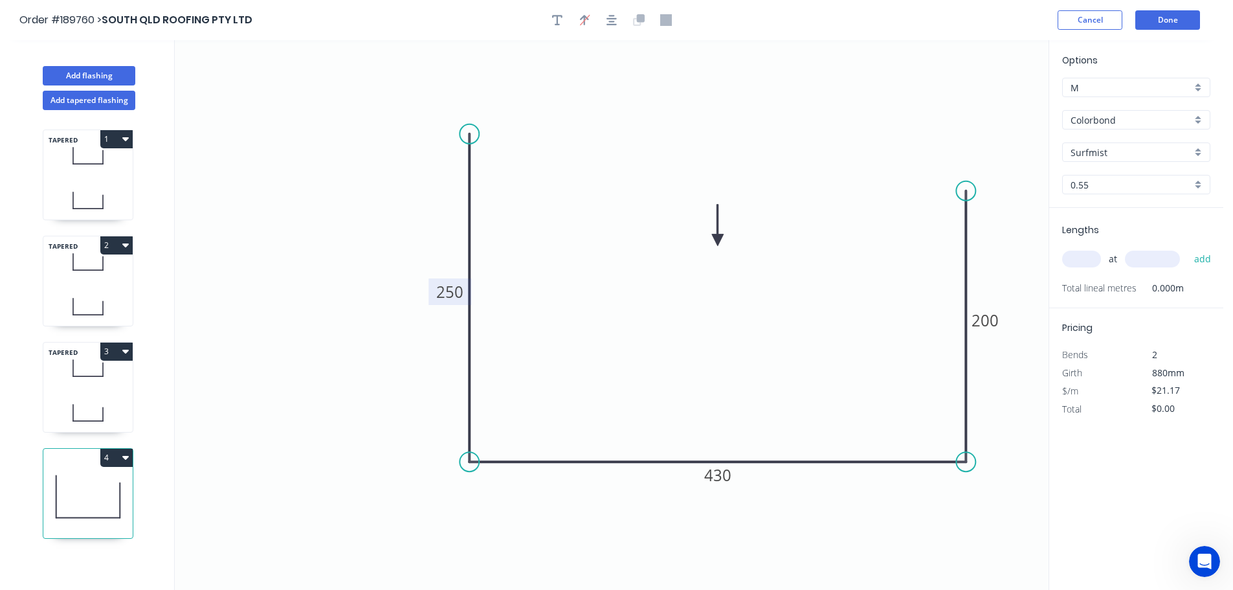
click at [1073, 254] on input "text" at bounding box center [1081, 258] width 39 height 17
type input "1"
type input "3000"
click at [1188, 248] on button "add" at bounding box center [1203, 259] width 30 height 22
drag, startPoint x: 129, startPoint y: 456, endPoint x: 99, endPoint y: 470, distance: 33.6
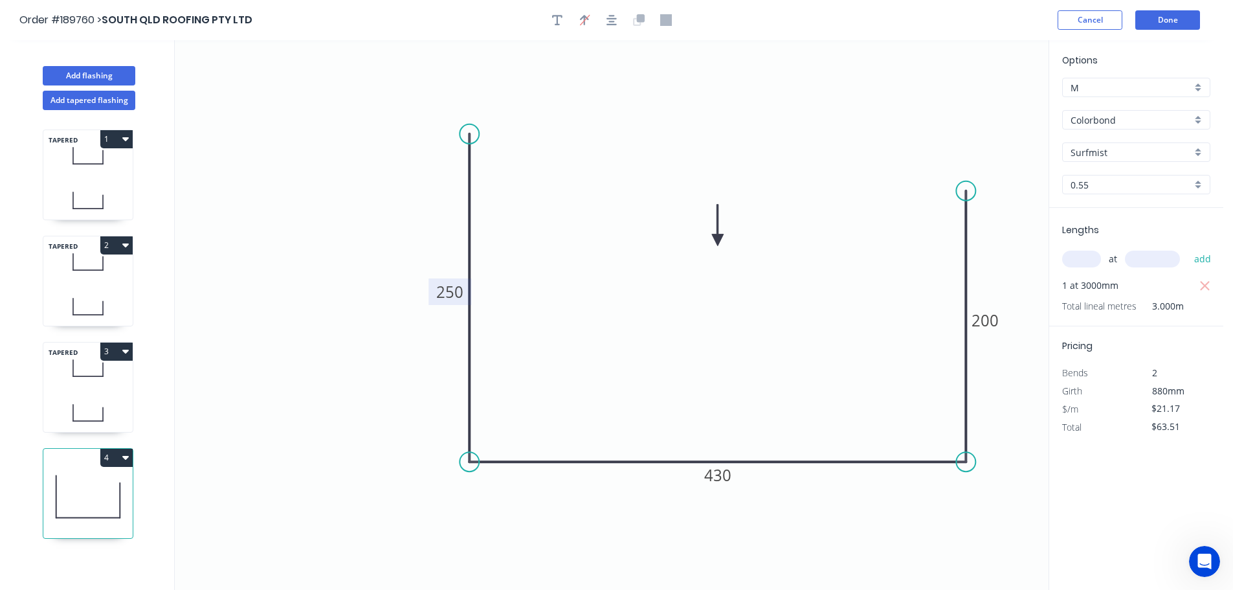
click at [128, 456] on button "4" at bounding box center [116, 458] width 32 height 18
click at [58, 489] on div "Duplicate" at bounding box center [71, 489] width 100 height 19
type input "$0.00"
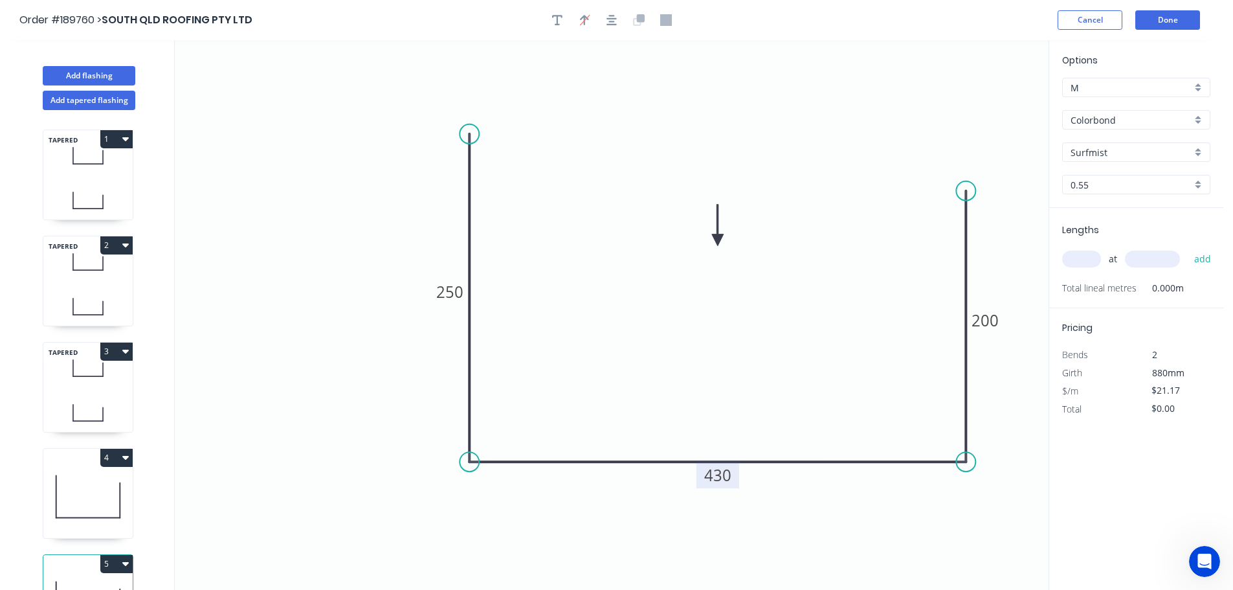
click at [720, 476] on tspan "430" at bounding box center [717, 474] width 27 height 21
click at [1090, 256] on input "text" at bounding box center [1081, 258] width 39 height 17
type input "1"
type input "4200"
click at [1188, 248] on button "add" at bounding box center [1203, 259] width 30 height 22
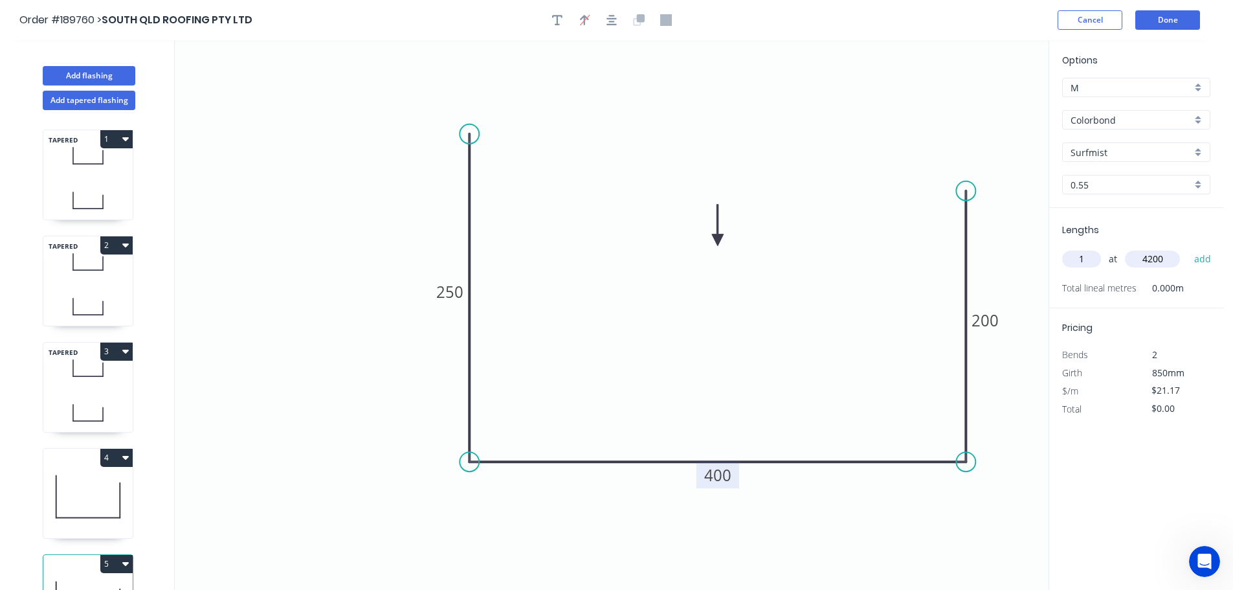
type input "$88.91"
click at [85, 163] on icon at bounding box center [87, 156] width 89 height 38
type input "$22.54"
type input "$93.54"
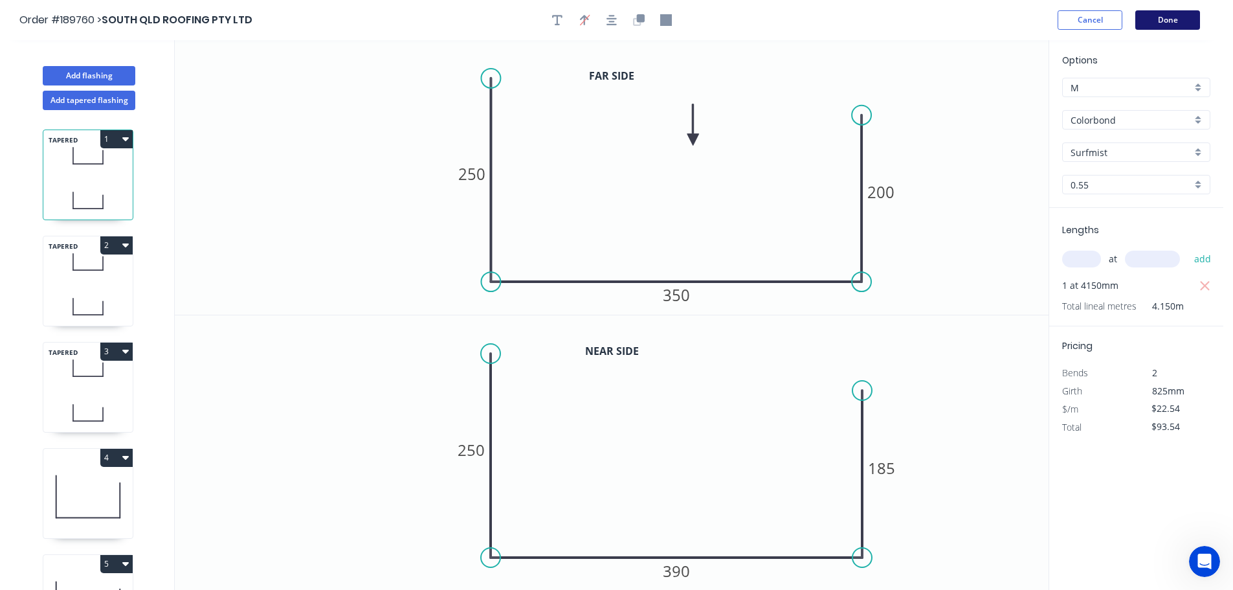
click at [1159, 18] on button "Done" at bounding box center [1167, 19] width 65 height 19
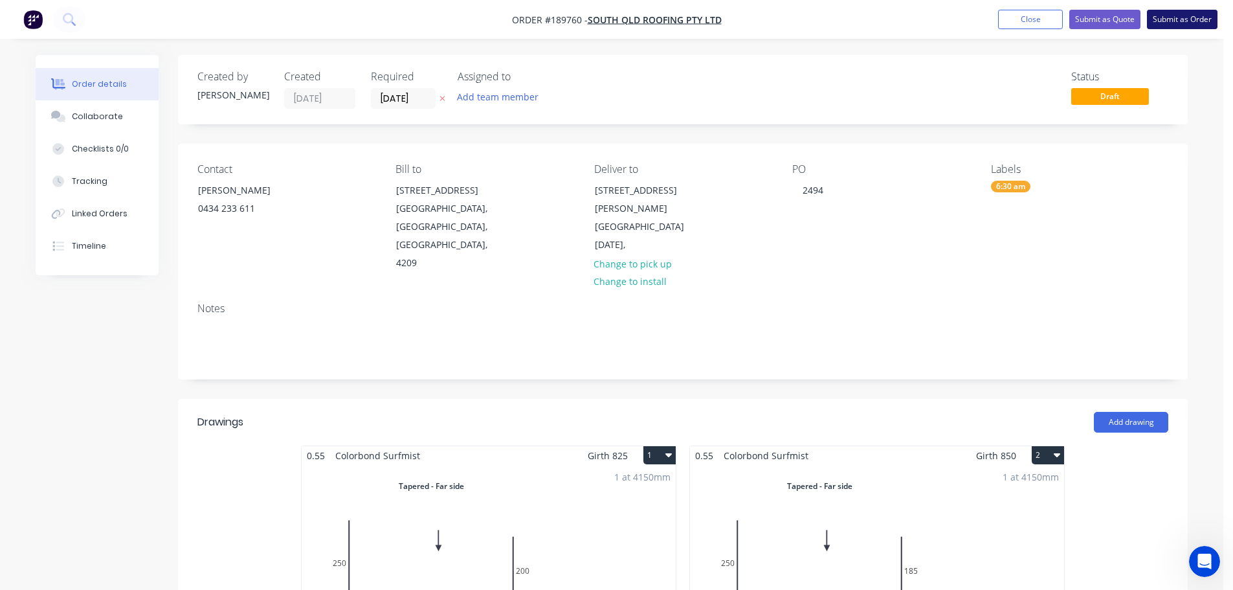
click at [1188, 20] on button "Submit as Order" at bounding box center [1182, 19] width 71 height 19
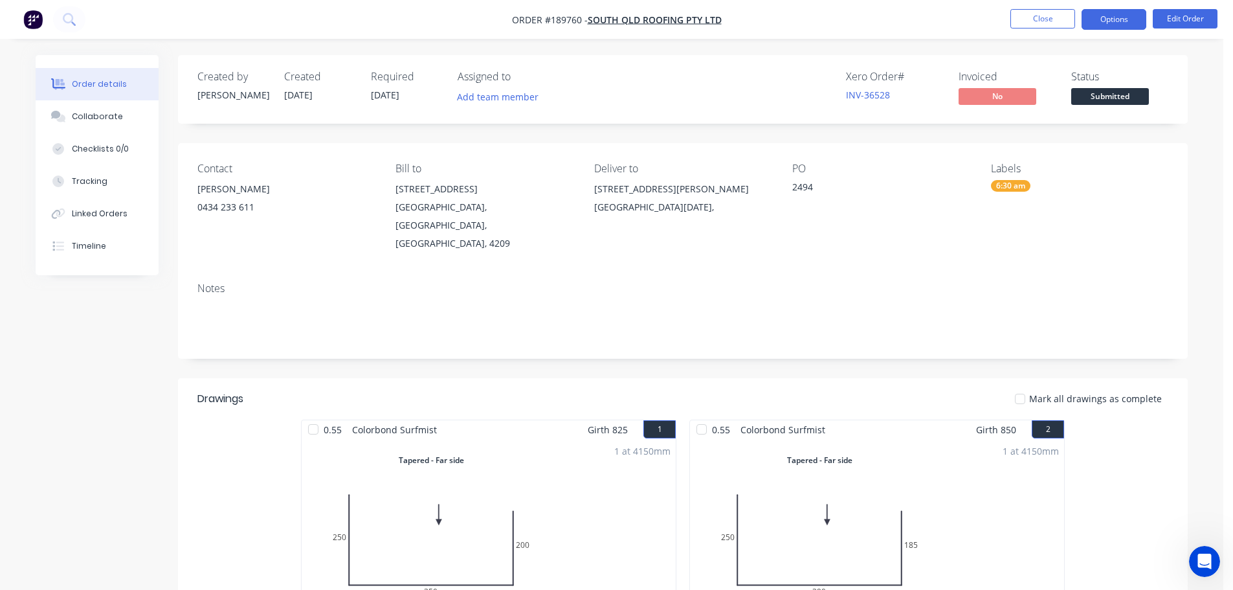
click at [1111, 19] on button "Options" at bounding box center [1114, 19] width 65 height 21
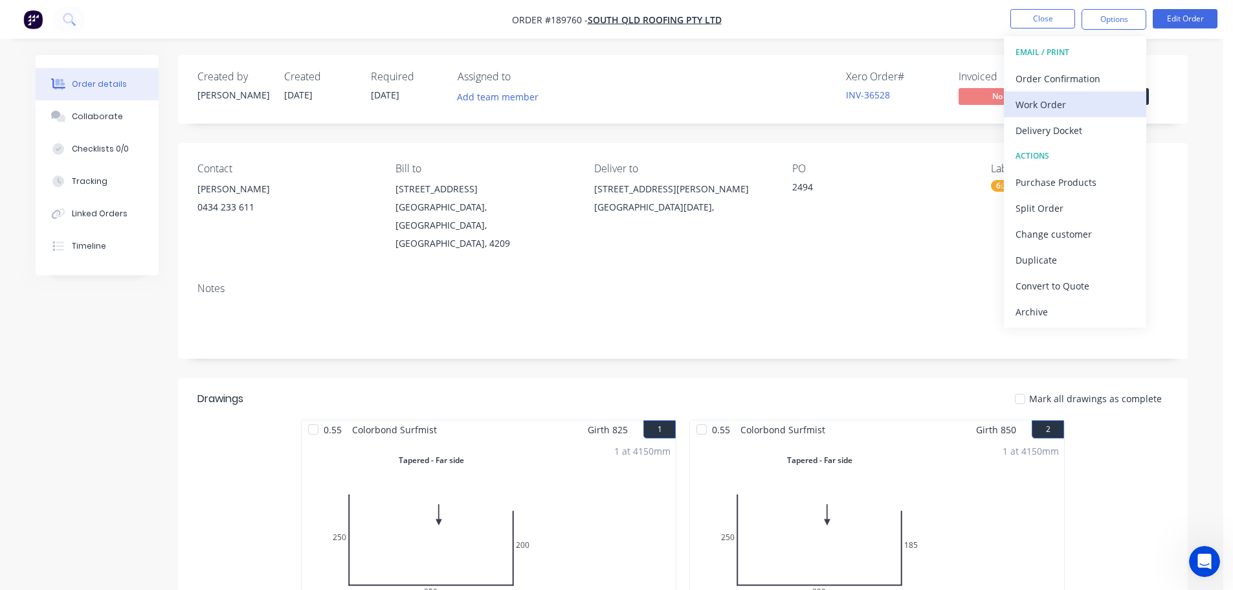
click at [1046, 105] on div "Work Order" at bounding box center [1075, 104] width 119 height 19
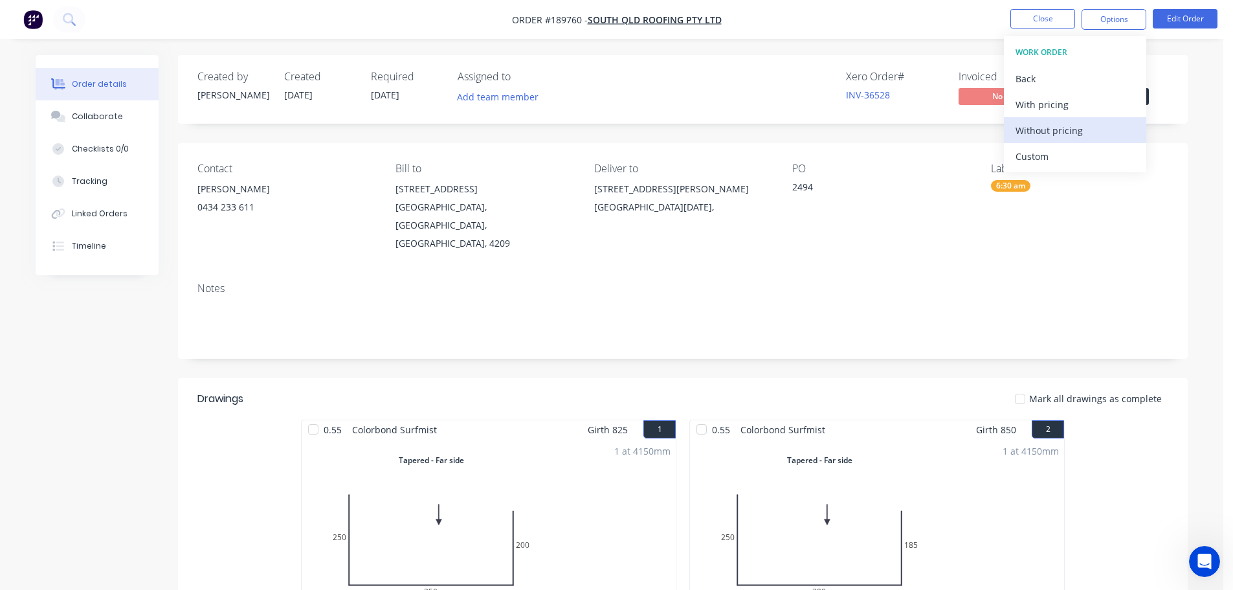
click at [1038, 131] on div "Without pricing" at bounding box center [1075, 130] width 119 height 19
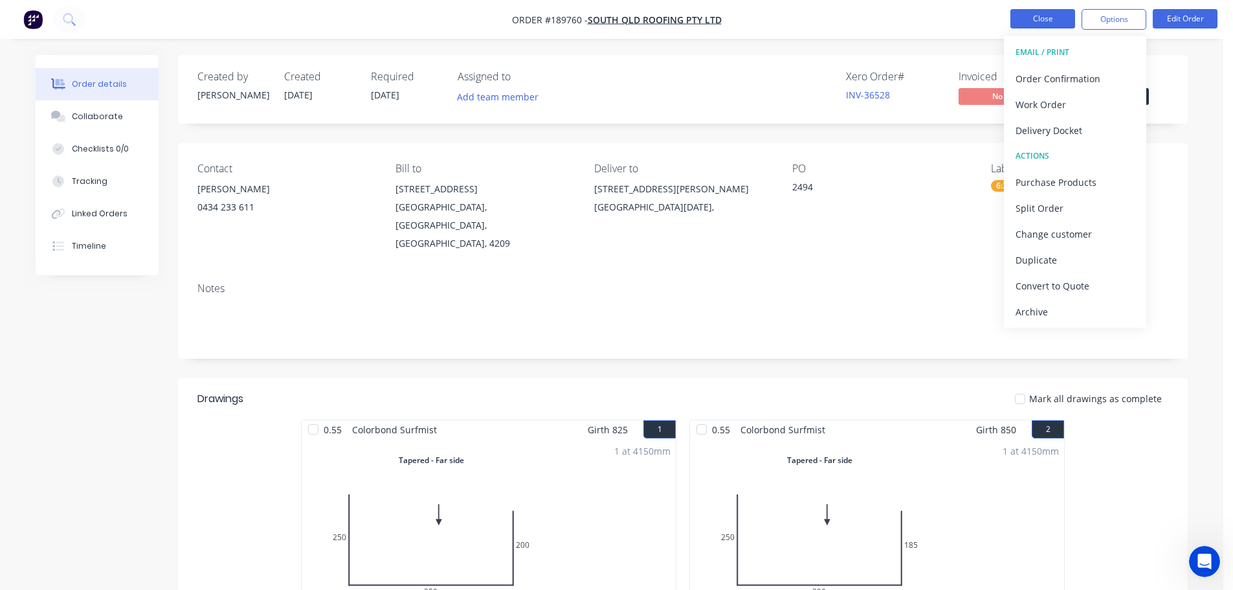
click at [1047, 13] on button "Close" at bounding box center [1042, 18] width 65 height 19
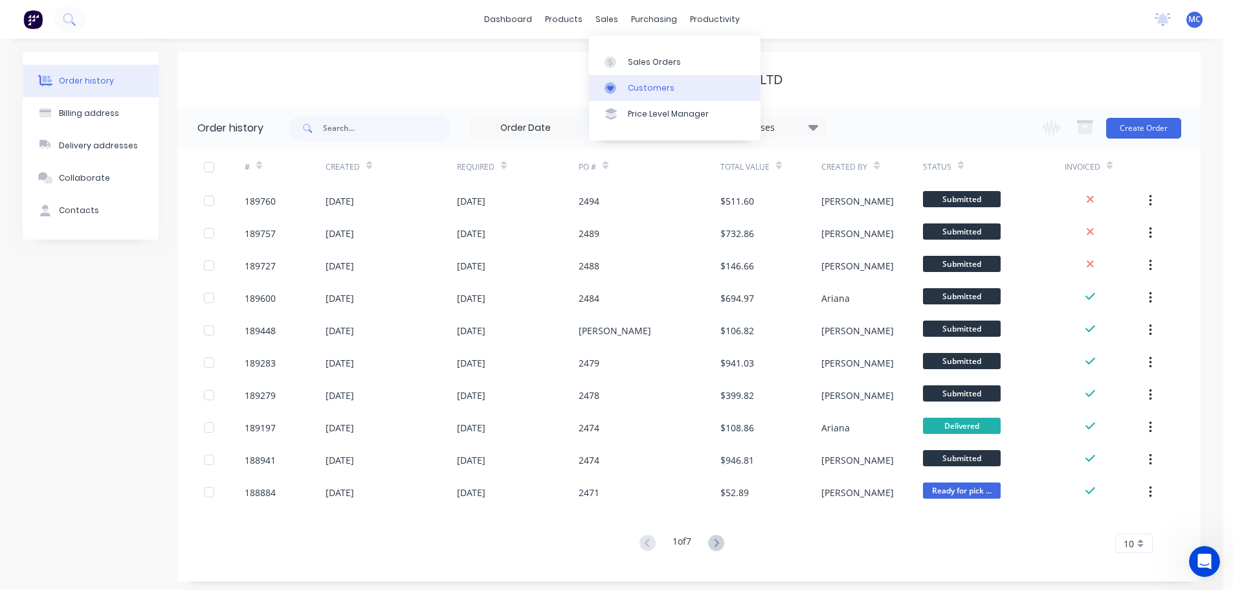
click at [651, 87] on div "Customers" at bounding box center [651, 88] width 47 height 12
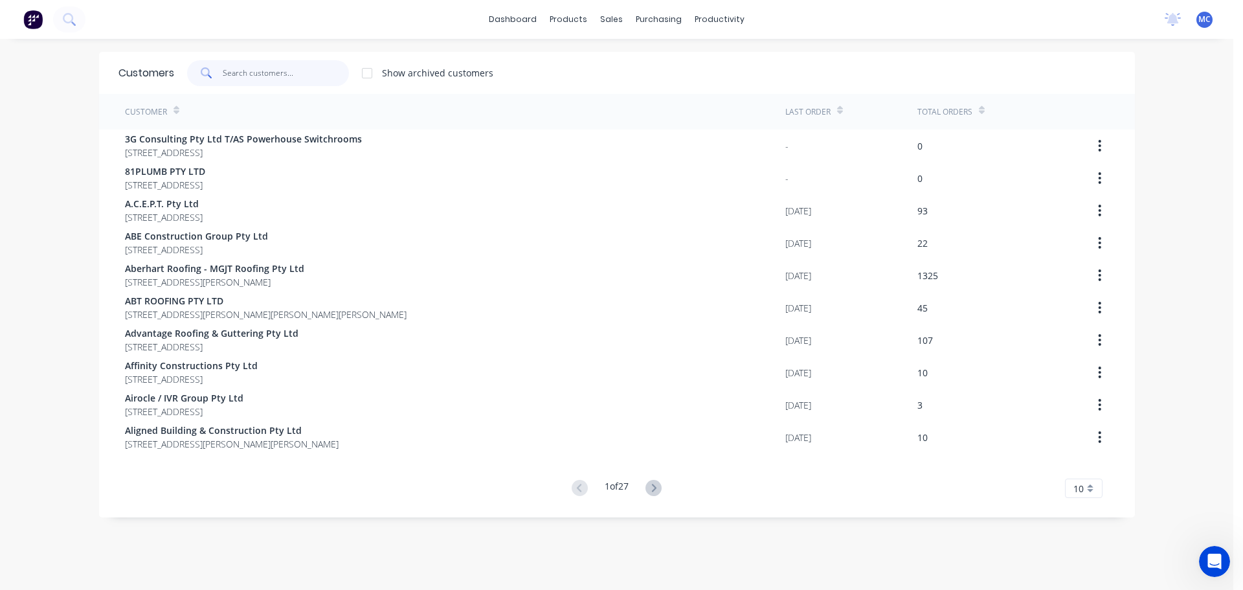
click at [250, 67] on input "text" at bounding box center [286, 73] width 126 height 26
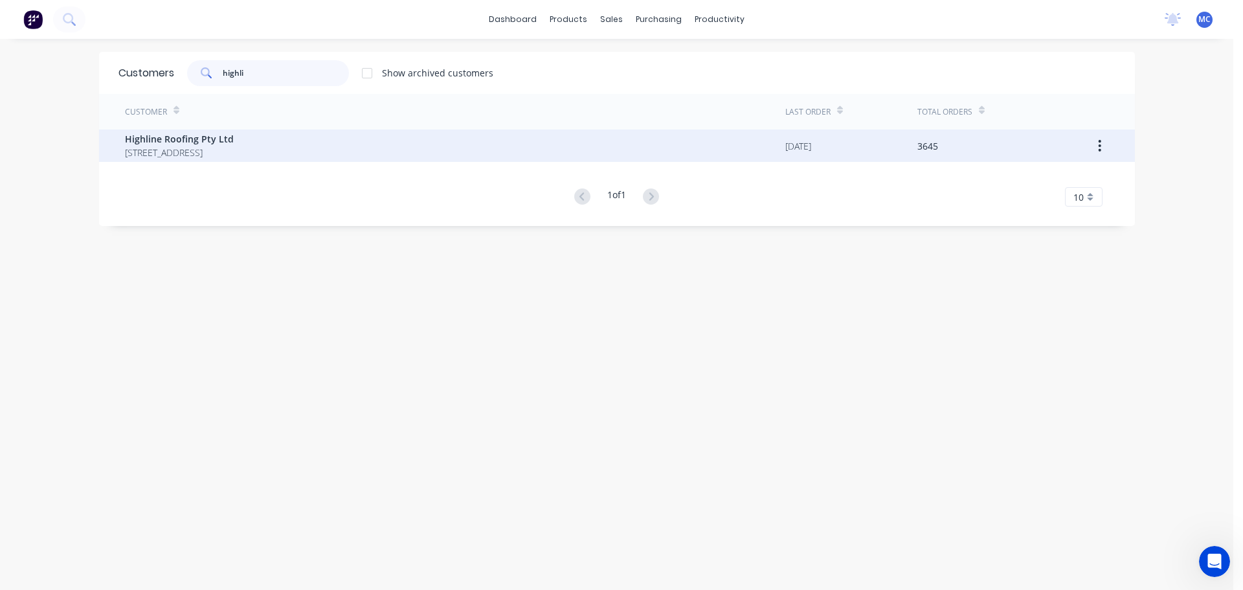
type input "highli"
click at [161, 135] on span "Highline Roofing Pty Ltd" at bounding box center [179, 139] width 109 height 14
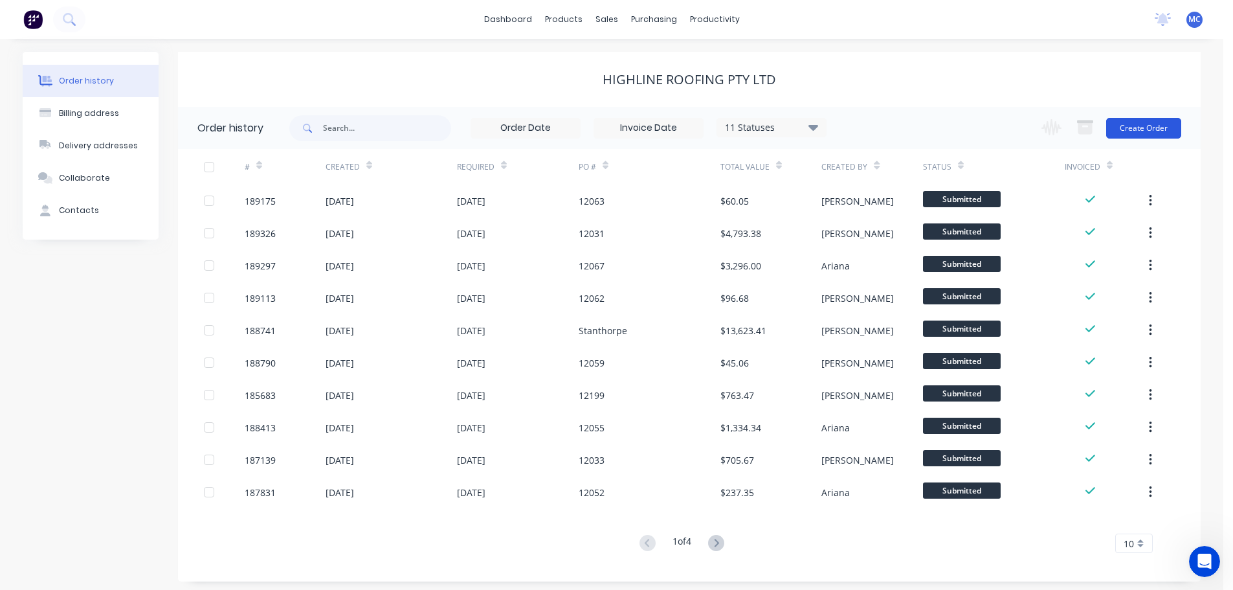
click at [1142, 124] on button "Create Order" at bounding box center [1143, 128] width 75 height 21
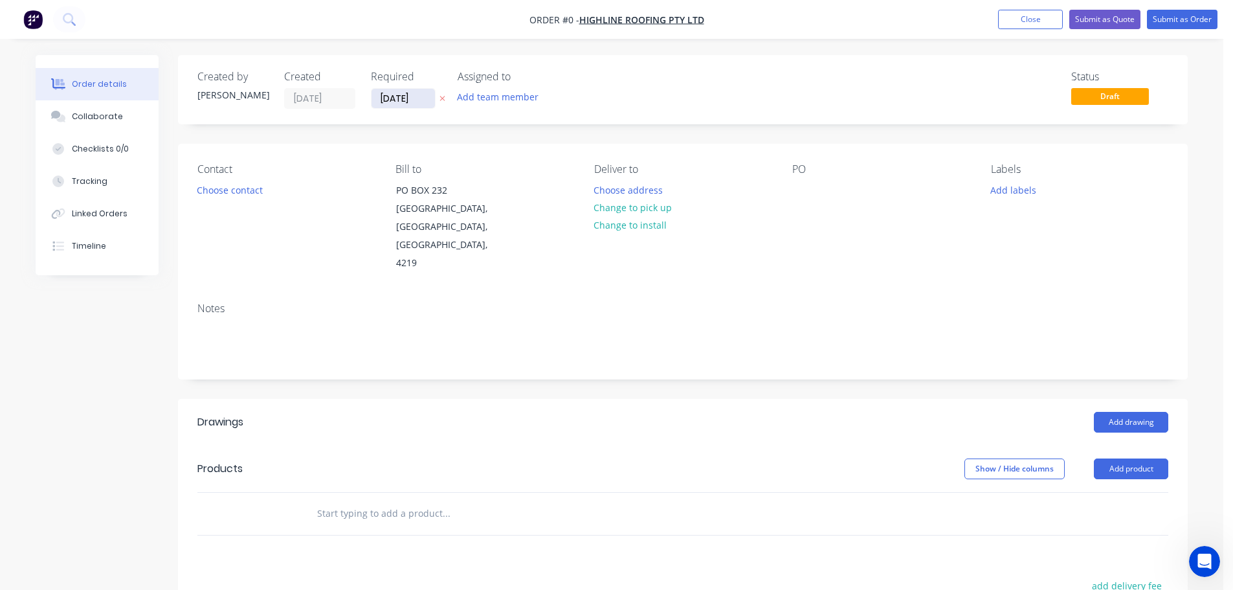
click at [411, 91] on input "[DATE]" at bounding box center [403, 98] width 63 height 19
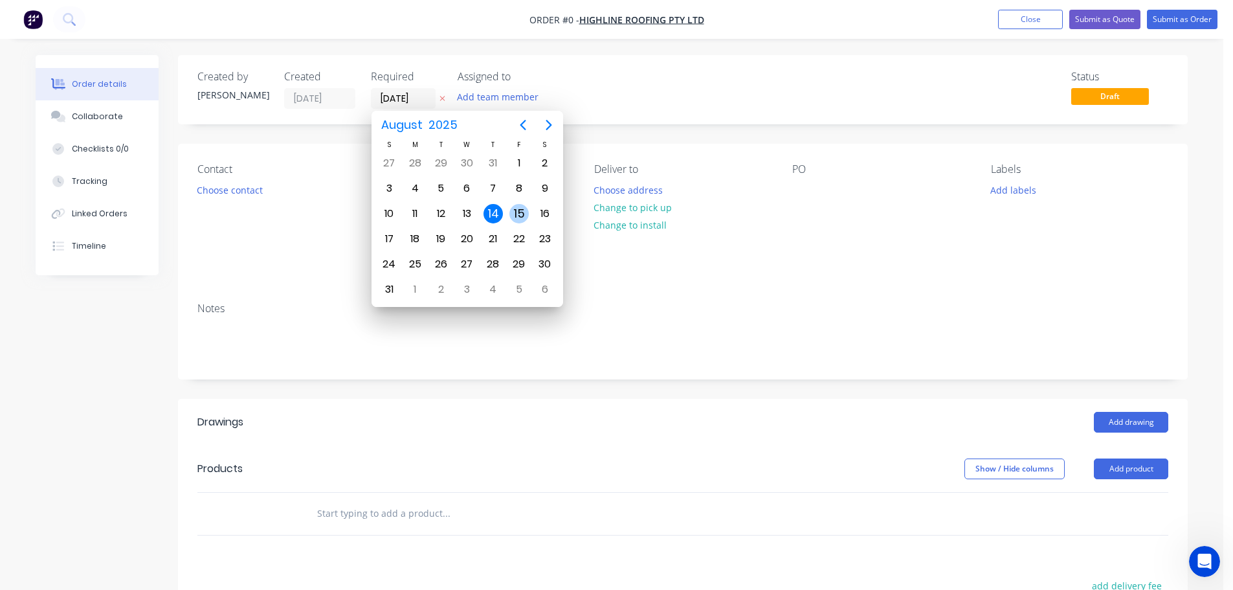
click at [518, 210] on div "15" at bounding box center [518, 213] width 19 height 19
type input "[DATE]"
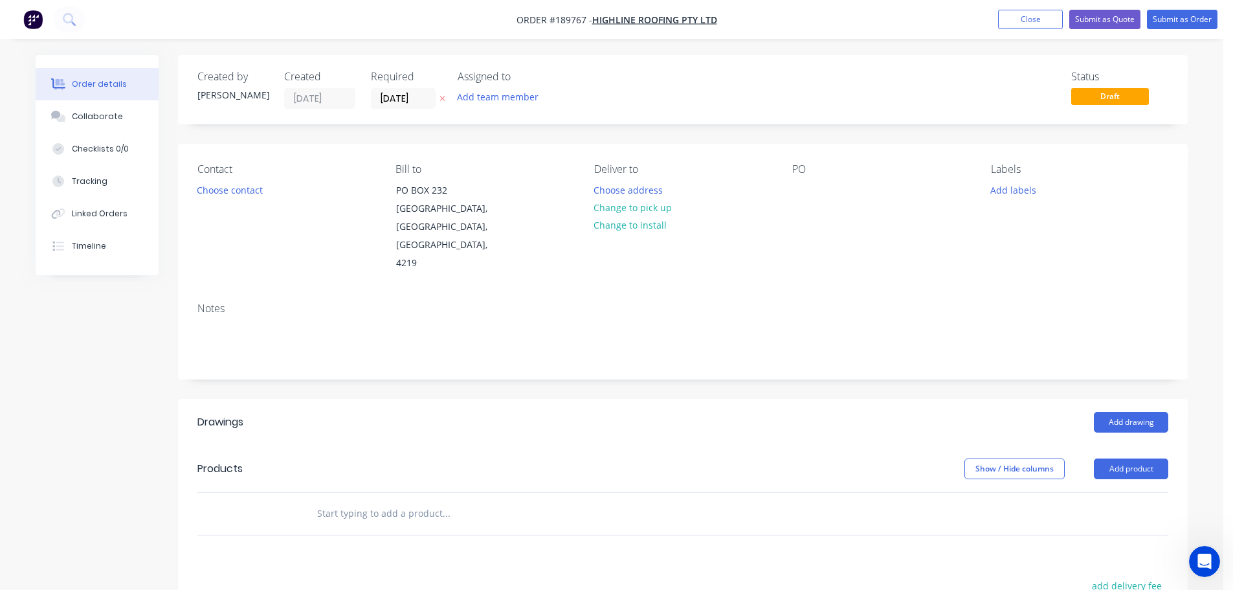
click at [1007, 168] on div "Labels" at bounding box center [1079, 169] width 177 height 12
click at [1010, 190] on button "Add labels" at bounding box center [1013, 189] width 60 height 17
click at [1018, 345] on div at bounding box center [1014, 344] width 26 height 26
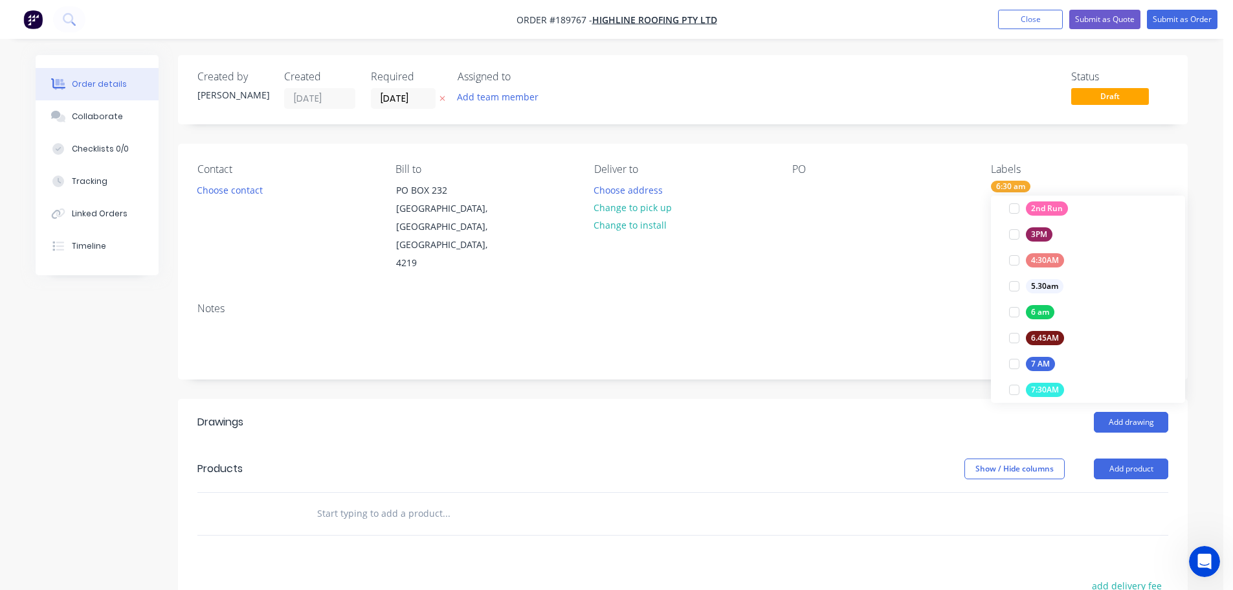
scroll to position [0, 0]
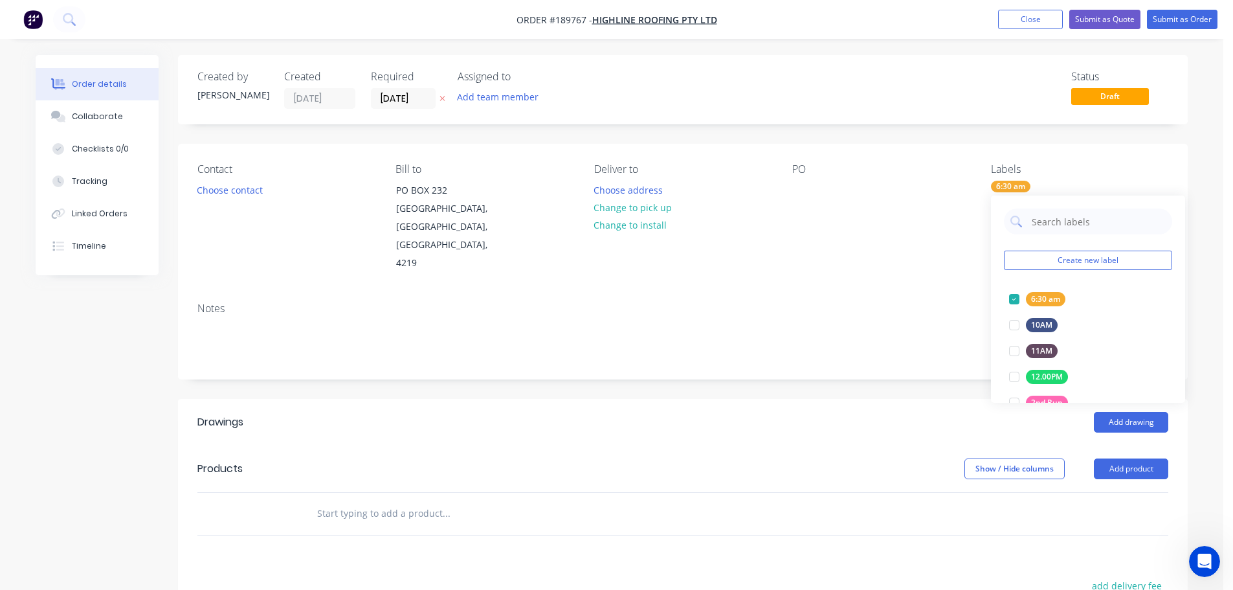
click at [920, 270] on div "Contact Choose contact [PERSON_NAME] to [STREET_ADDRESS] Deliver to Choose addr…" at bounding box center [683, 218] width 1010 height 148
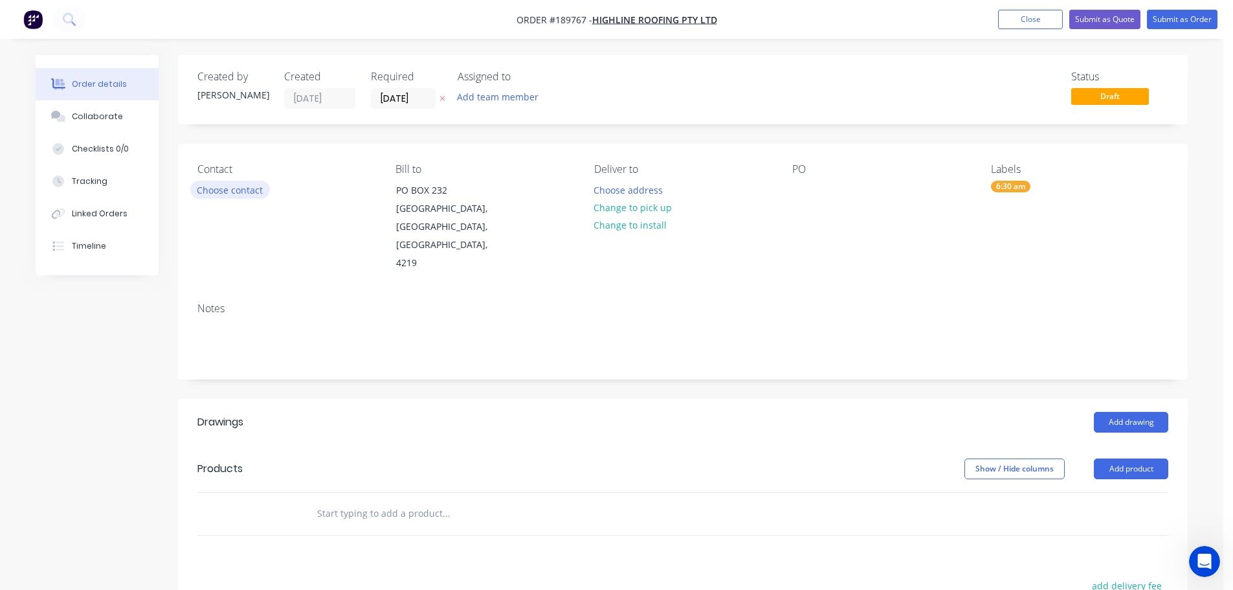
click at [237, 187] on button "Choose contact" at bounding box center [230, 189] width 80 height 17
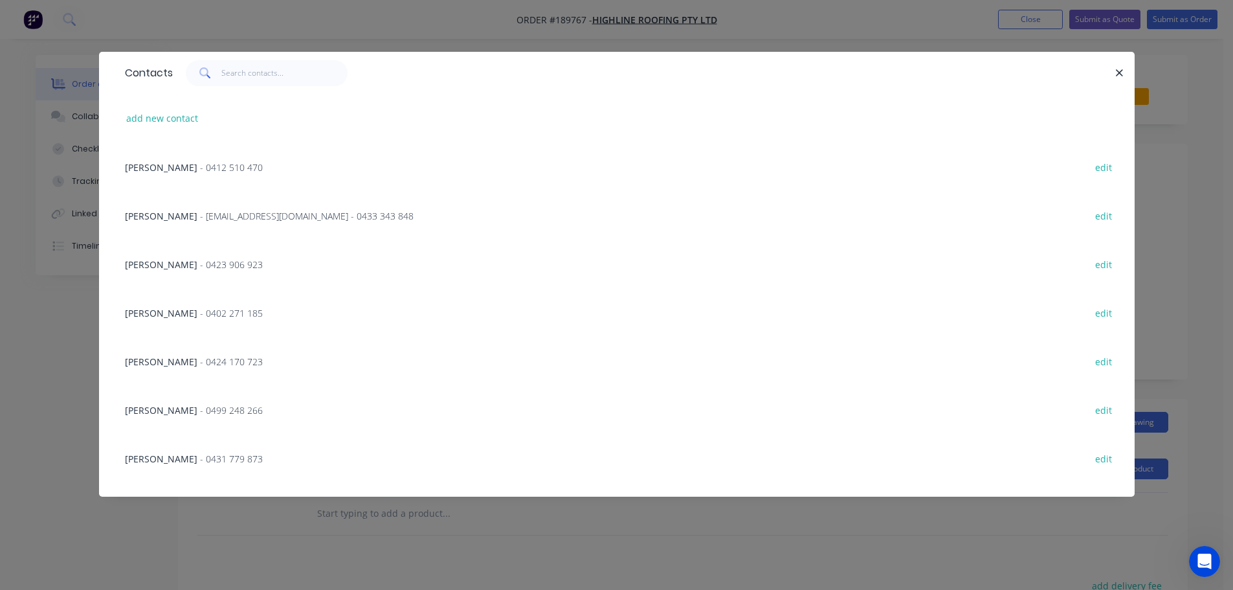
click at [200, 260] on span "- 0423 906 923" at bounding box center [231, 264] width 63 height 12
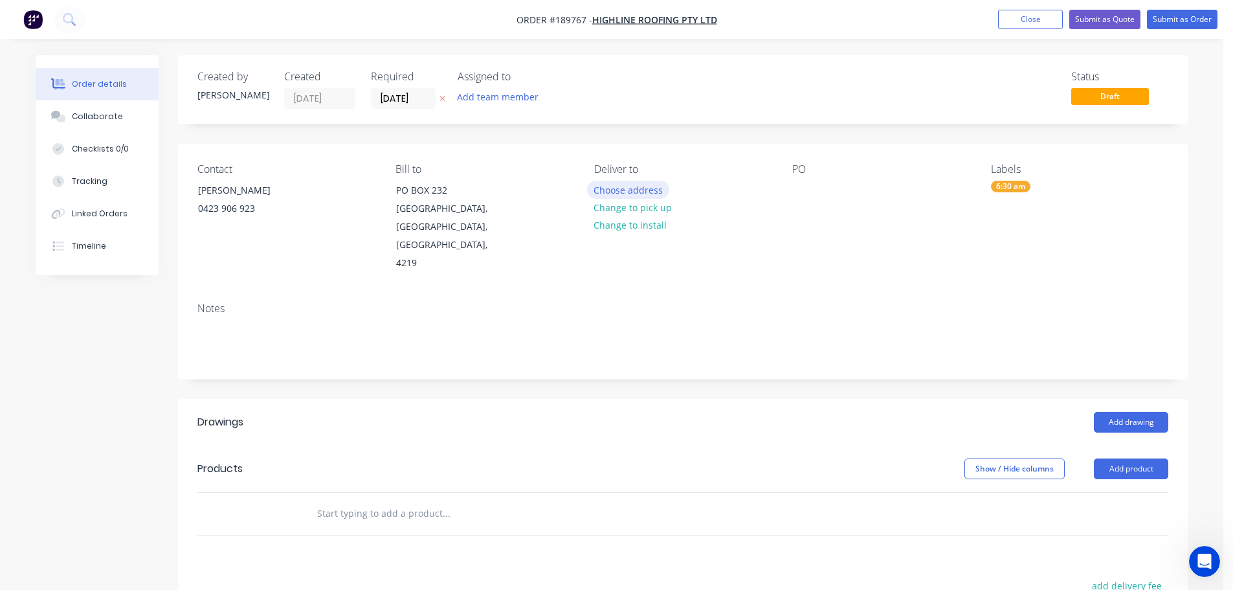
click at [624, 185] on button "Choose address" at bounding box center [628, 189] width 83 height 17
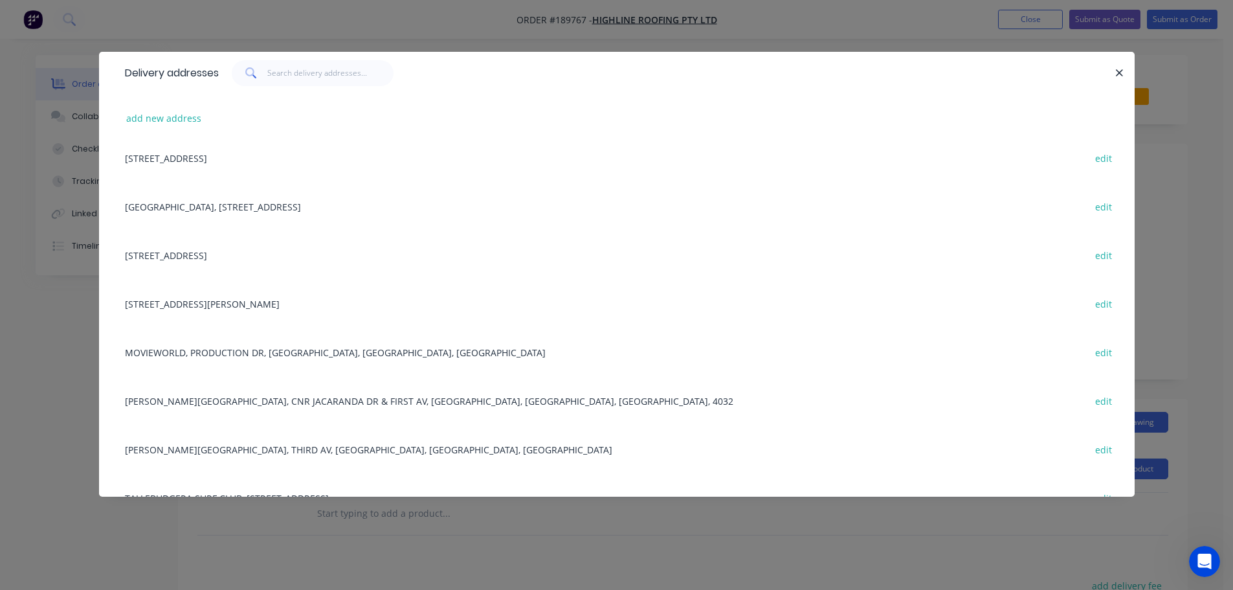
scroll to position [259, 0]
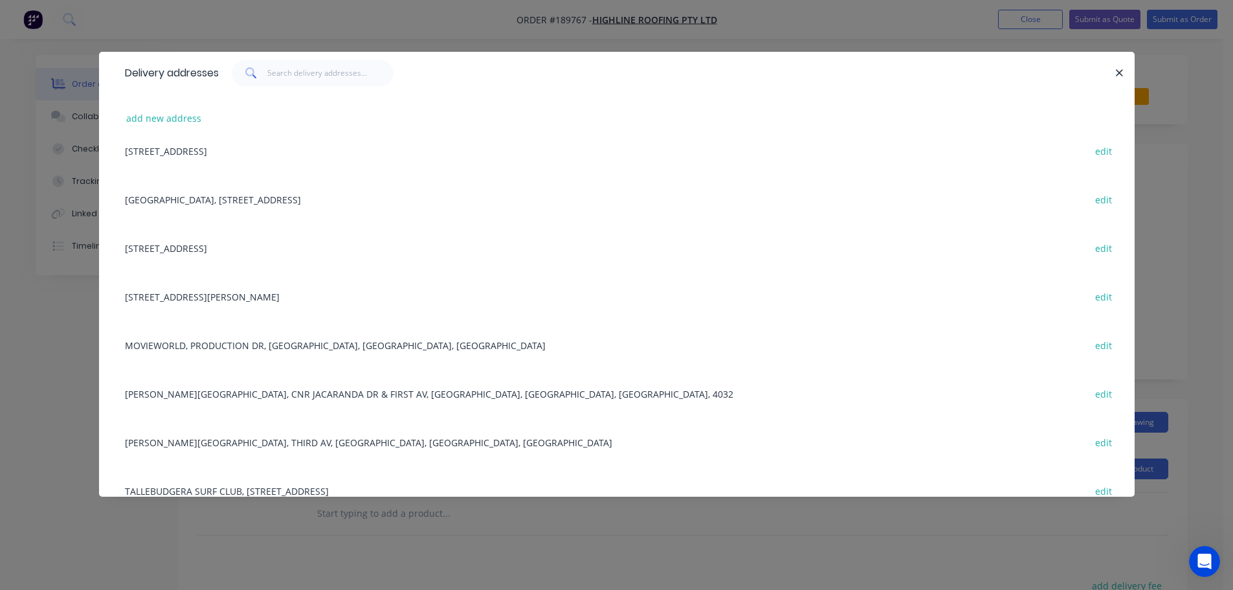
click at [243, 292] on div "[STREET_ADDRESS][PERSON_NAME] edit" at bounding box center [616, 296] width 997 height 49
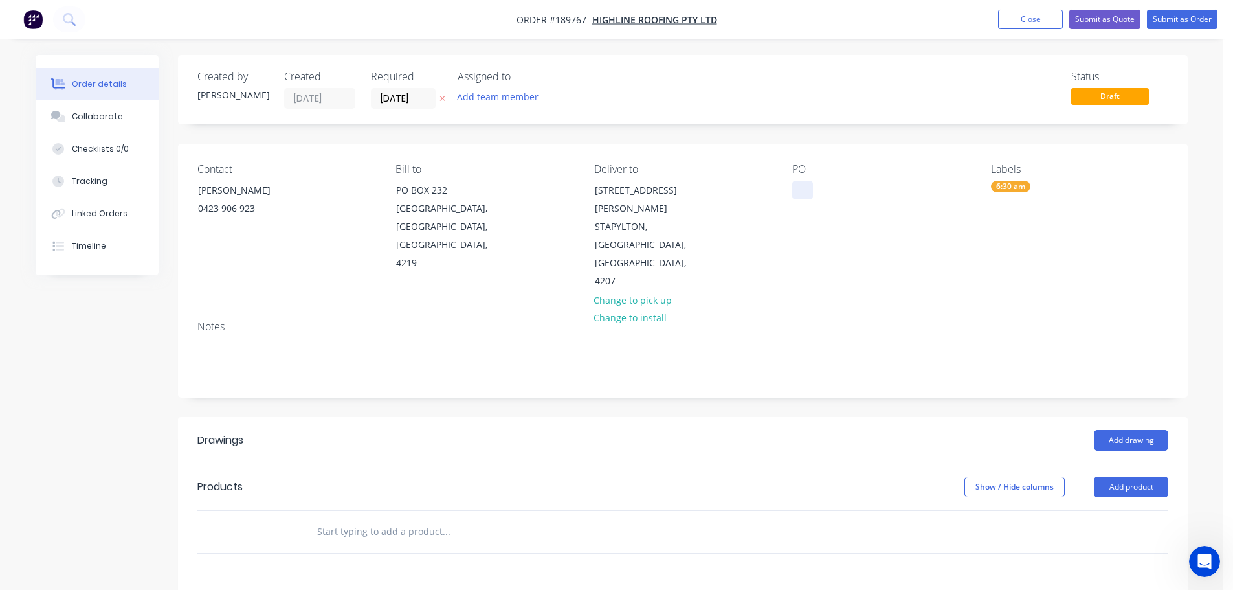
click at [805, 191] on div at bounding box center [802, 190] width 21 height 19
click at [1130, 430] on button "Add drawing" at bounding box center [1131, 440] width 74 height 21
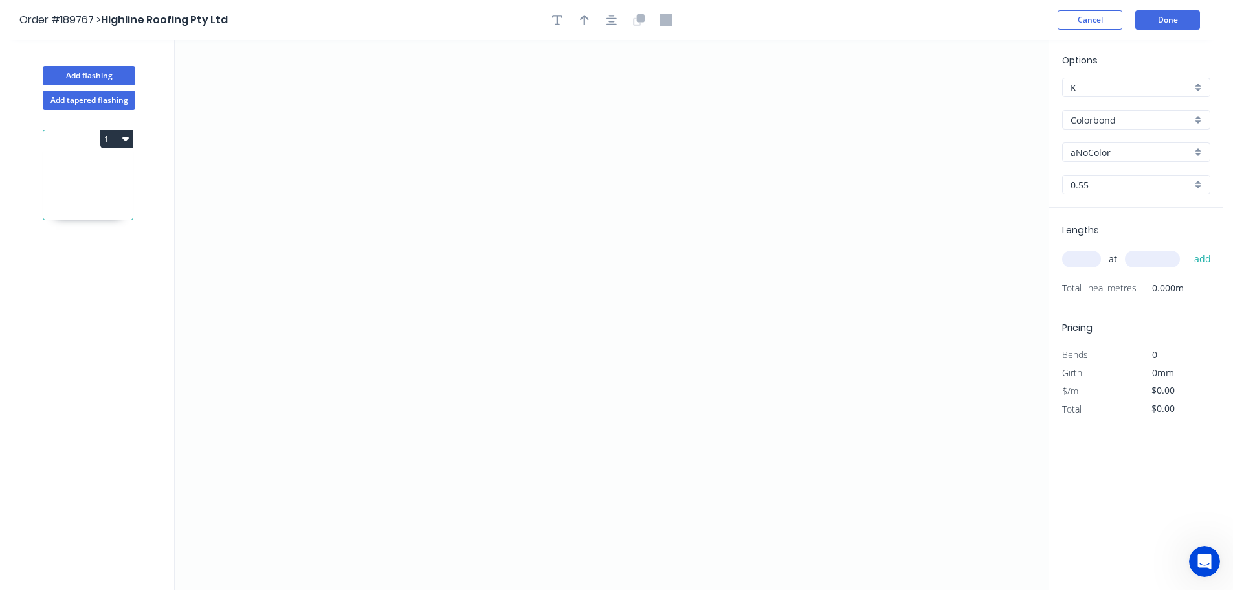
click at [1098, 150] on input "aNoColor" at bounding box center [1131, 153] width 121 height 14
click at [1093, 281] on div "[PERSON_NAME]" at bounding box center [1136, 284] width 147 height 23
type input "[PERSON_NAME]"
click at [1086, 259] on input "text" at bounding box center [1081, 258] width 39 height 17
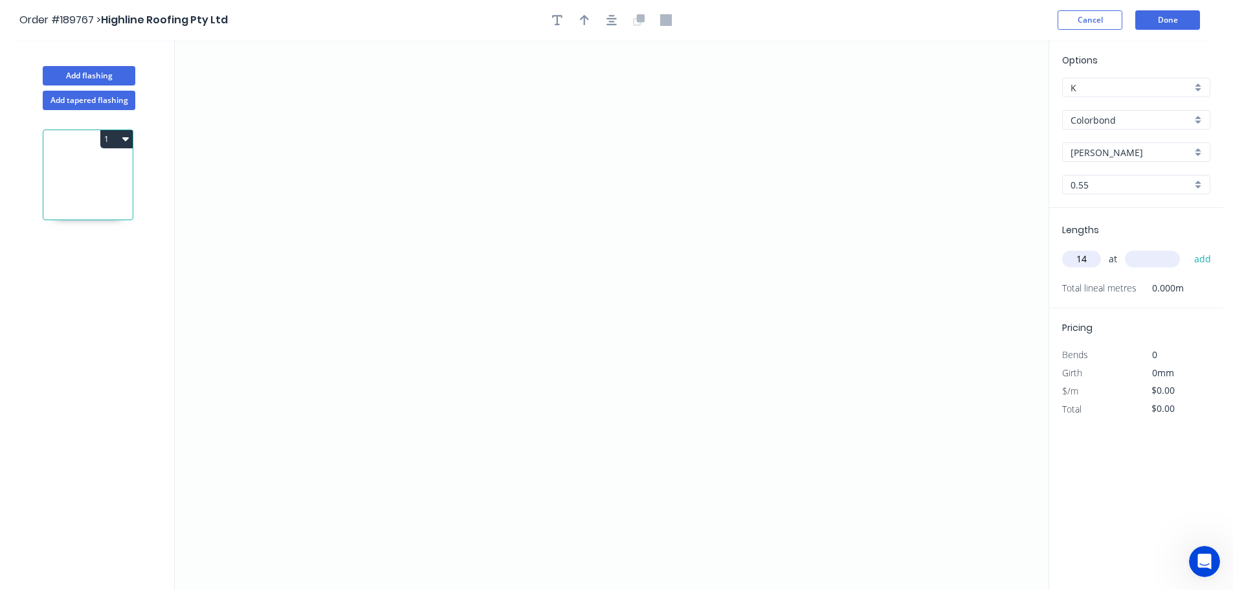
type input "14"
type input "2300"
click at [1188, 248] on button "add" at bounding box center [1203, 259] width 30 height 22
type input "6"
type input "1300"
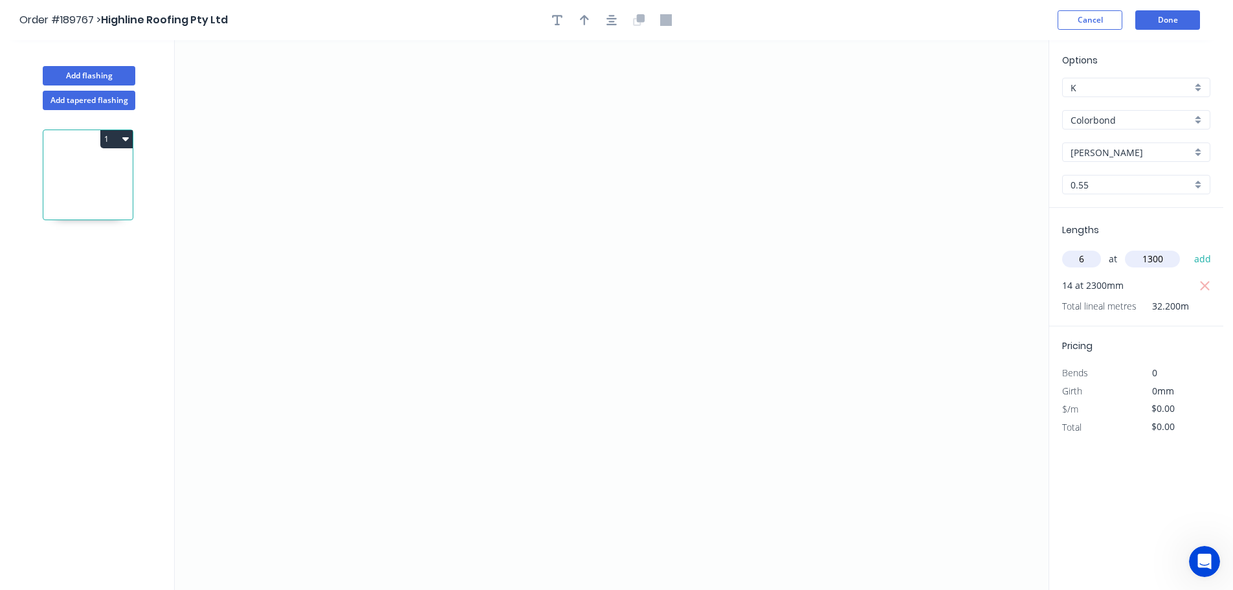
click at [1188, 248] on button "add" at bounding box center [1203, 259] width 30 height 22
click at [451, 74] on icon "0" at bounding box center [612, 315] width 874 height 550
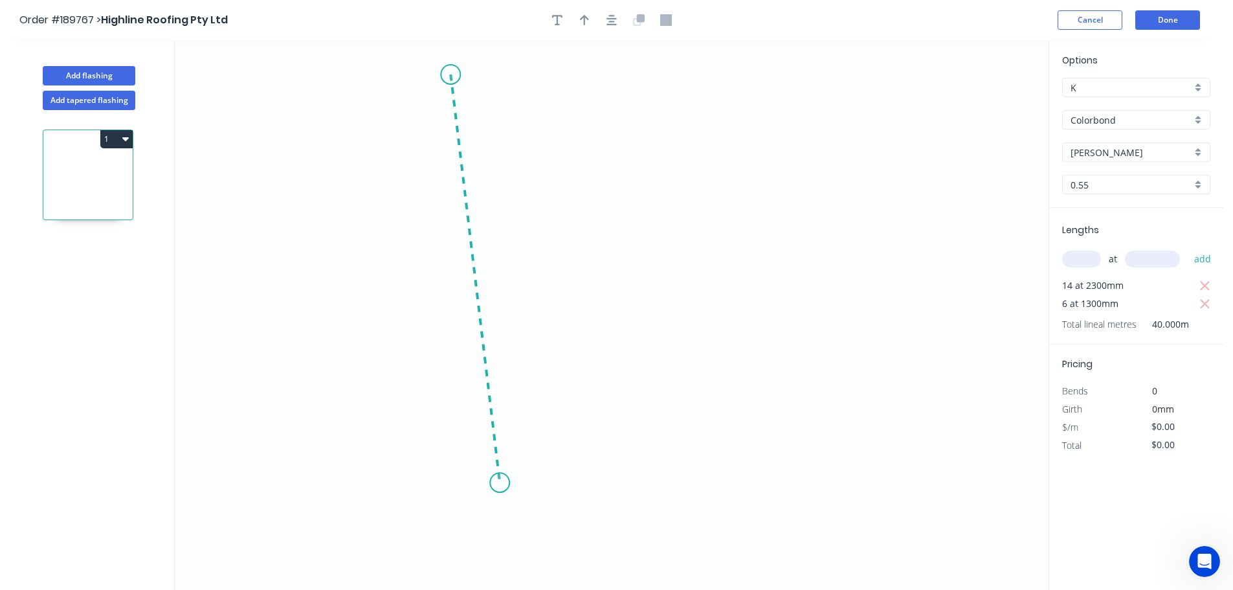
click at [500, 483] on icon "0" at bounding box center [612, 315] width 874 height 550
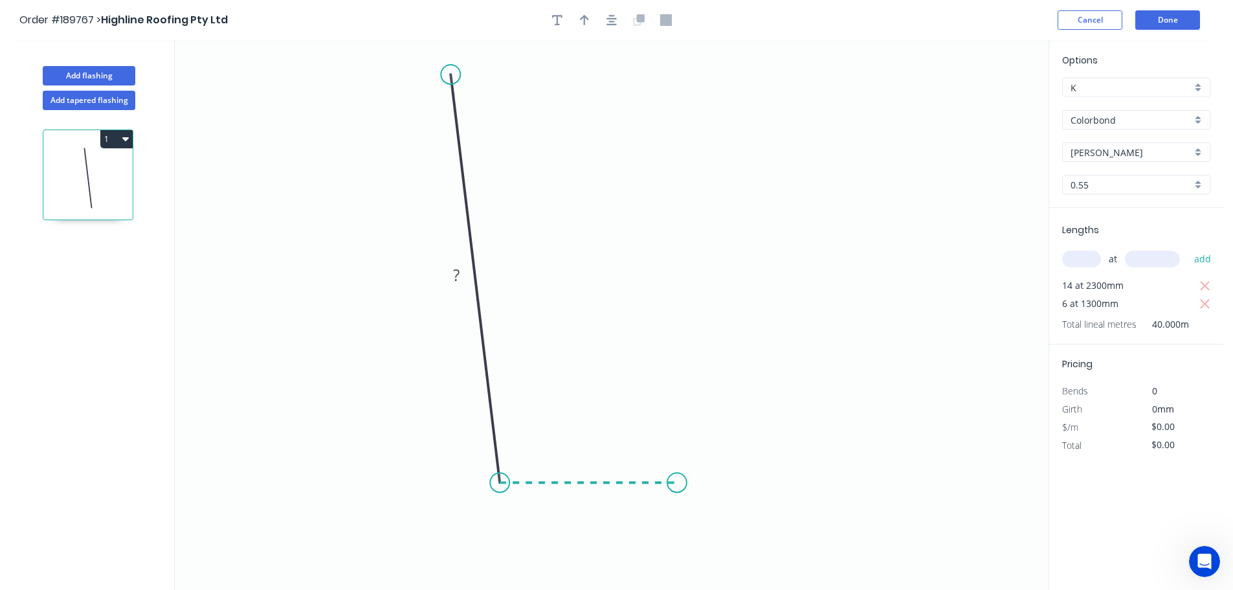
click at [674, 477] on icon "0 ?" at bounding box center [612, 315] width 874 height 550
click at [676, 556] on icon "0 ? ? ? º" at bounding box center [612, 315] width 874 height 550
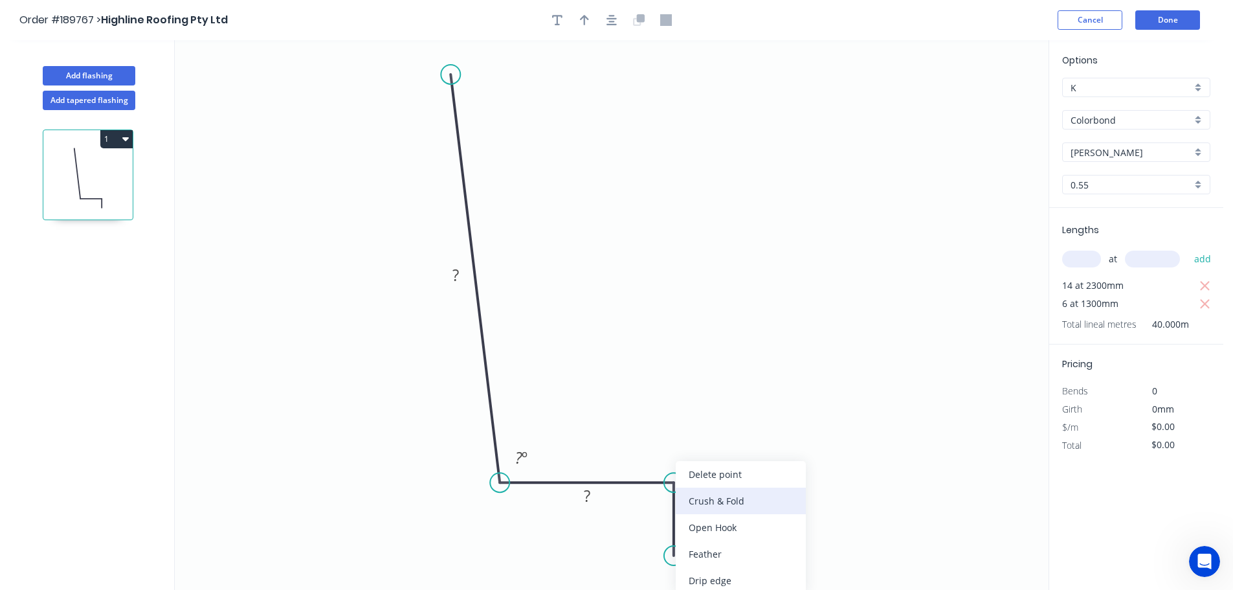
click at [708, 496] on div "Crush & Fold" at bounding box center [741, 500] width 130 height 27
click at [706, 552] on div "Flip bend" at bounding box center [743, 553] width 130 height 27
drag, startPoint x: 722, startPoint y: 539, endPoint x: 626, endPoint y: 557, distance: 98.0
click at [626, 557] on rect at bounding box center [607, 550] width 52 height 27
click at [454, 274] on tspan "?" at bounding box center [455, 274] width 6 height 21
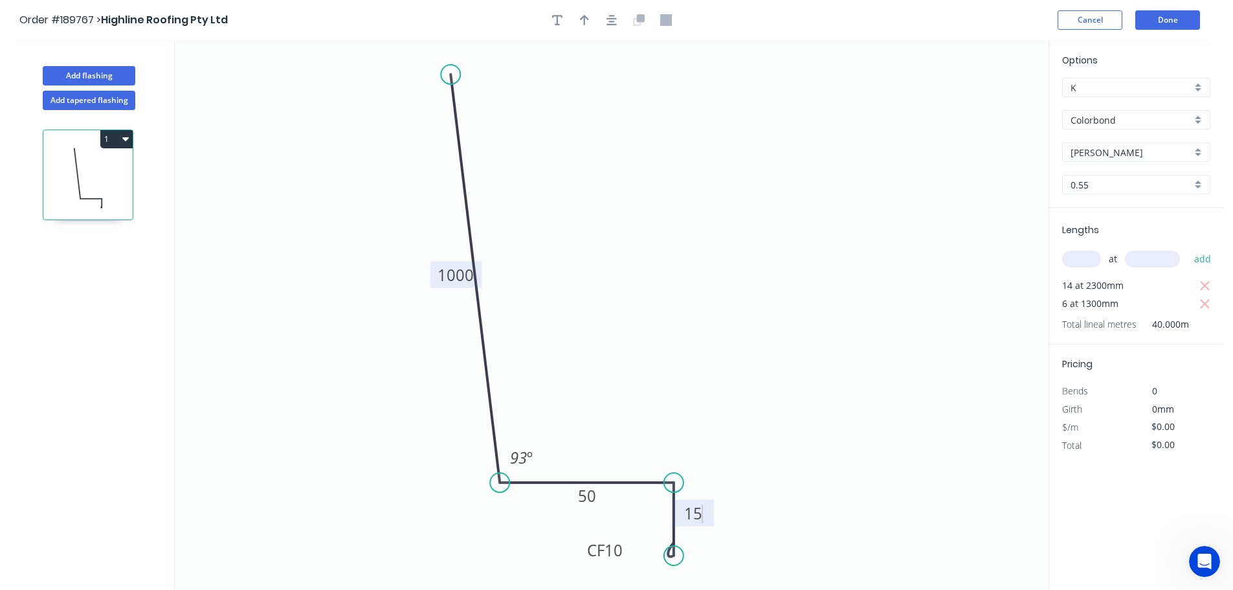
type input "$27.41"
type input "$1,096.40"
click at [587, 21] on icon "button" at bounding box center [584, 20] width 9 height 12
drag, startPoint x: 432, startPoint y: 272, endPoint x: 401, endPoint y: 274, distance: 31.1
click at [401, 274] on rect at bounding box center [427, 275] width 52 height 27
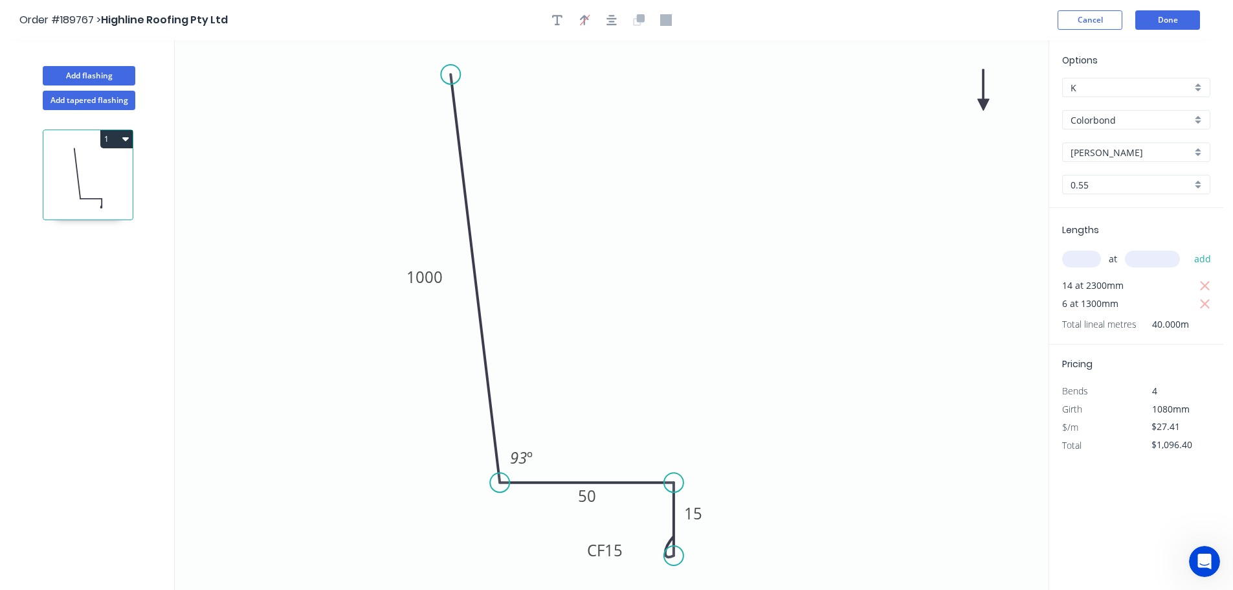
click at [984, 102] on icon at bounding box center [983, 89] width 12 height 41
drag, startPoint x: 984, startPoint y: 102, endPoint x: 638, endPoint y: 269, distance: 383.6
click at [676, 258] on icon at bounding box center [695, 239] width 38 height 38
click at [85, 71] on button "Add flashing" at bounding box center [89, 75] width 93 height 19
type input "$0.00"
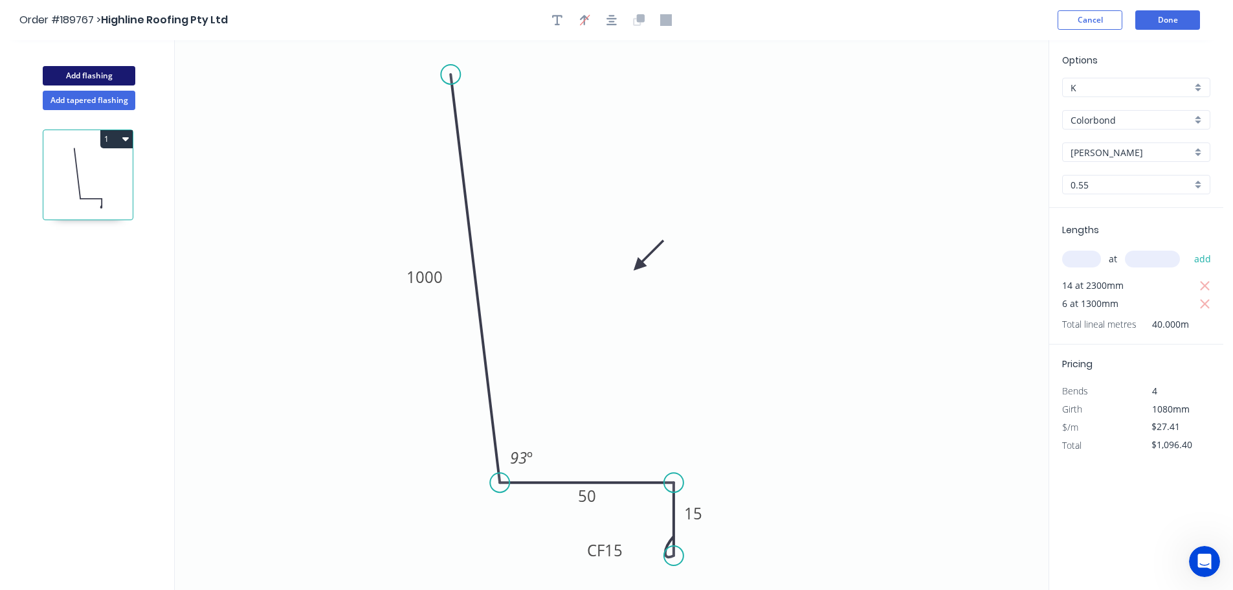
type input "$0.00"
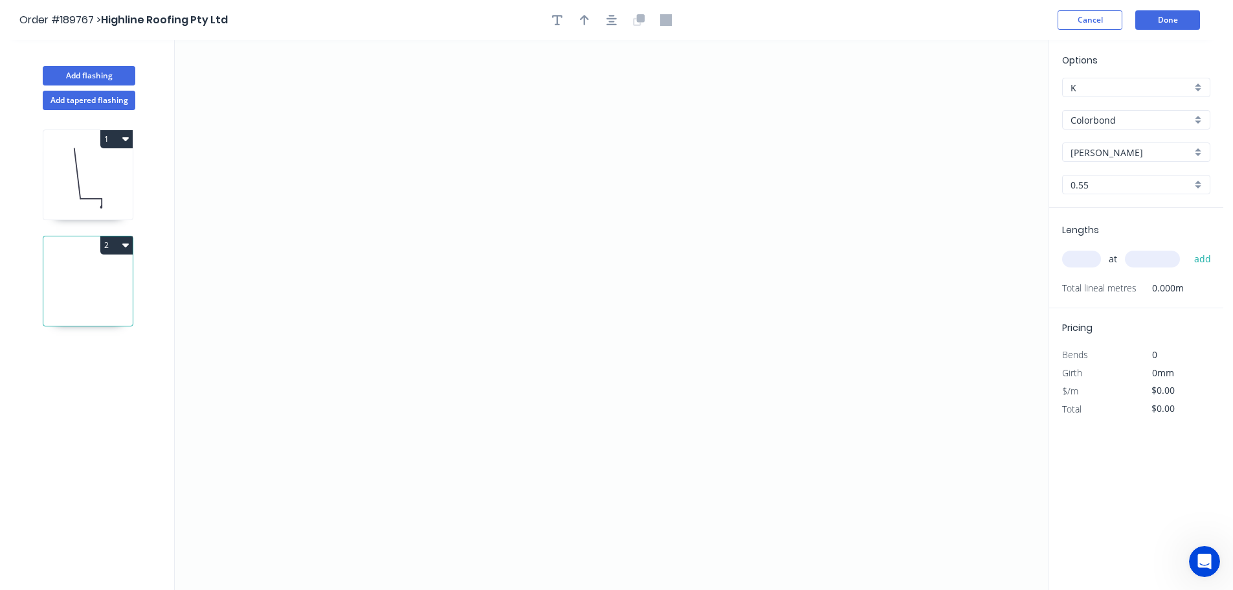
click at [1096, 153] on input "[PERSON_NAME]" at bounding box center [1131, 153] width 121 height 14
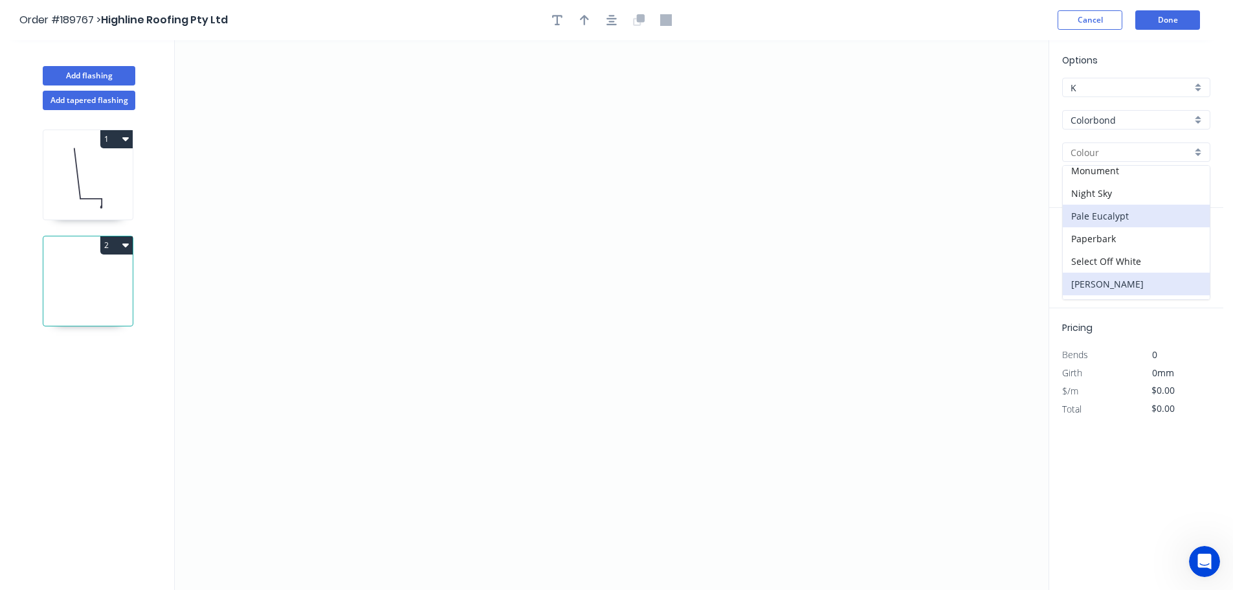
scroll to position [388, 0]
click at [1091, 291] on div "Surfmist" at bounding box center [1136, 287] width 147 height 23
type input "Surfmist"
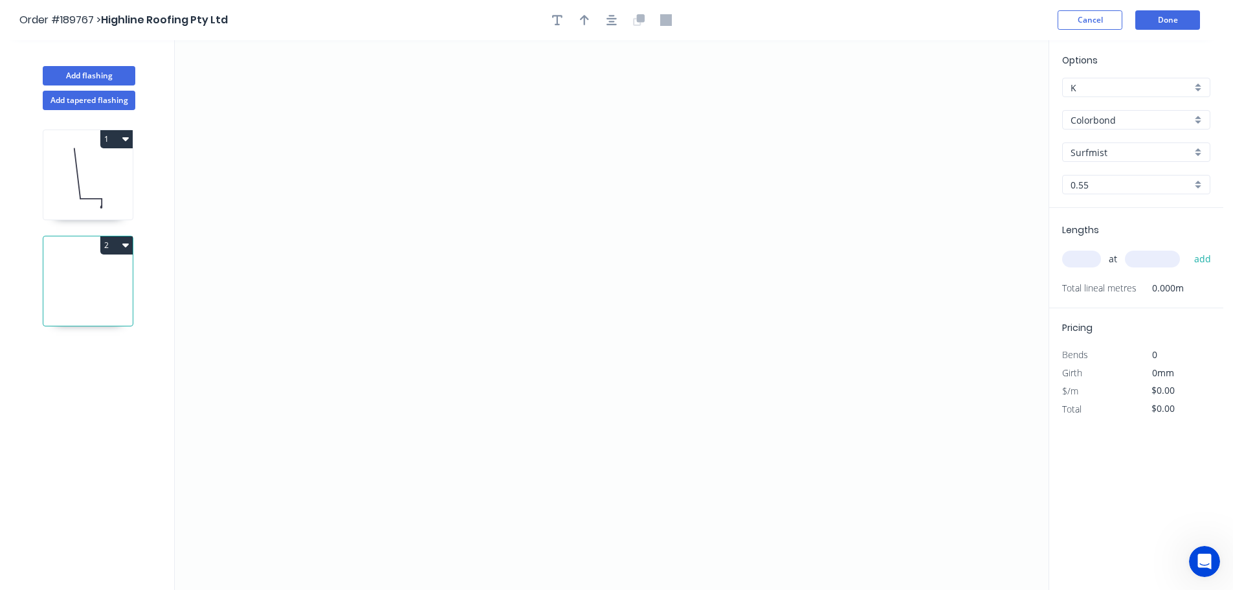
click at [1084, 260] on input "text" at bounding box center [1081, 258] width 39 height 17
type input "2"
type input "1730"
click at [1188, 248] on button "add" at bounding box center [1203, 259] width 30 height 22
click at [387, 114] on icon "0" at bounding box center [612, 315] width 874 height 550
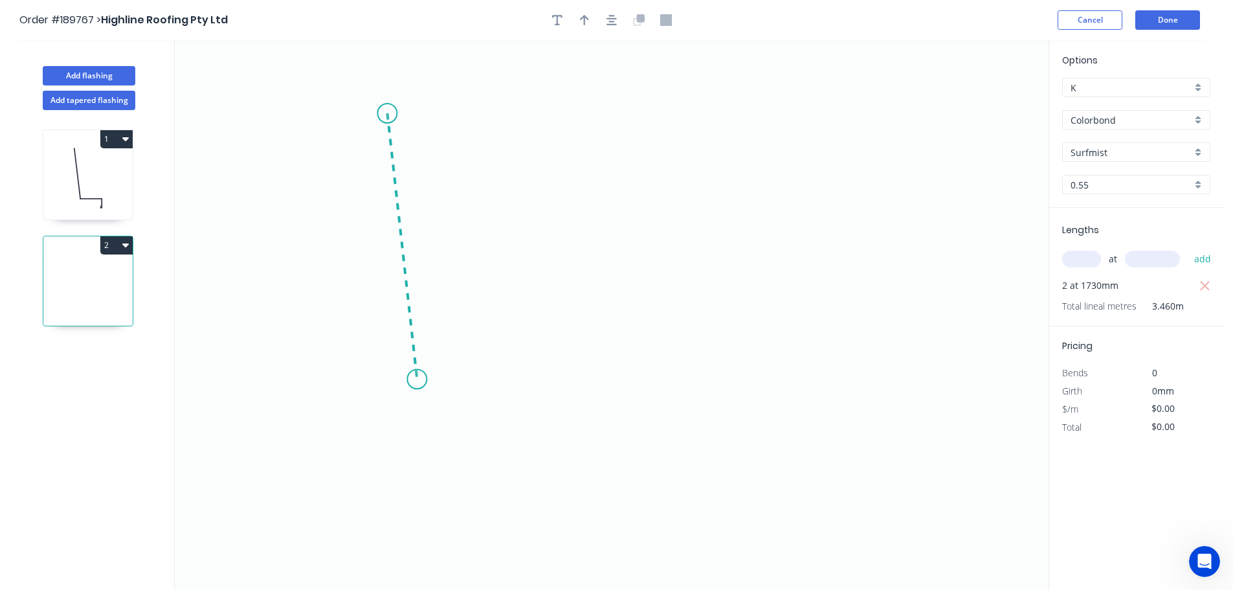
click at [417, 379] on icon "0" at bounding box center [612, 315] width 874 height 550
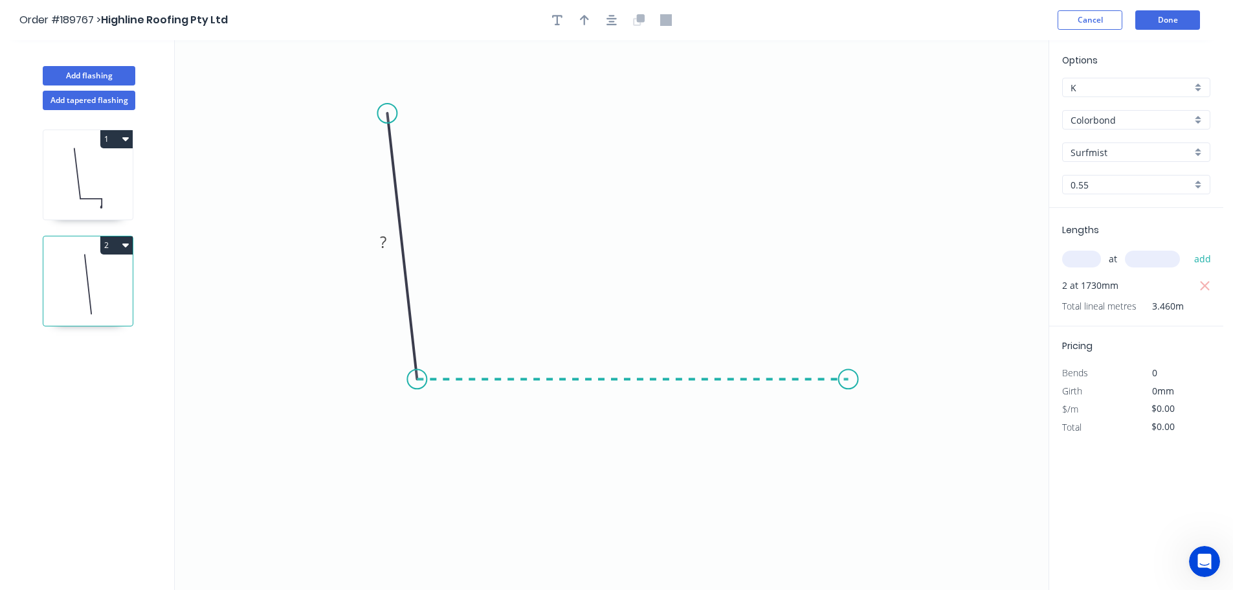
click at [849, 384] on icon "0 ?" at bounding box center [612, 315] width 874 height 550
click at [910, 447] on icon "0 ? ? ? º" at bounding box center [612, 315] width 874 height 550
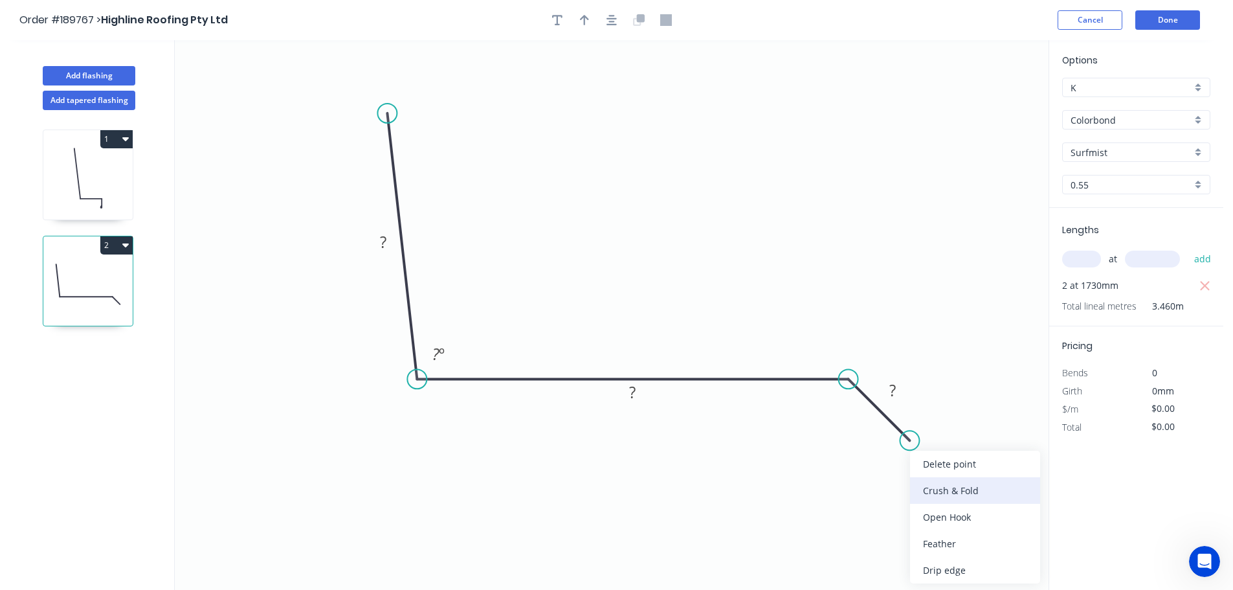
click at [937, 487] on div "Crush & Fold" at bounding box center [975, 490] width 130 height 27
click at [940, 481] on div "Flip bend" at bounding box center [976, 484] width 130 height 27
click at [941, 404] on icon "0 ? ? CF 10 ? ? º" at bounding box center [612, 315] width 874 height 550
drag, startPoint x: 941, startPoint y: 404, endPoint x: 895, endPoint y: 488, distance: 95.6
click at [895, 488] on rect at bounding box center [872, 487] width 52 height 27
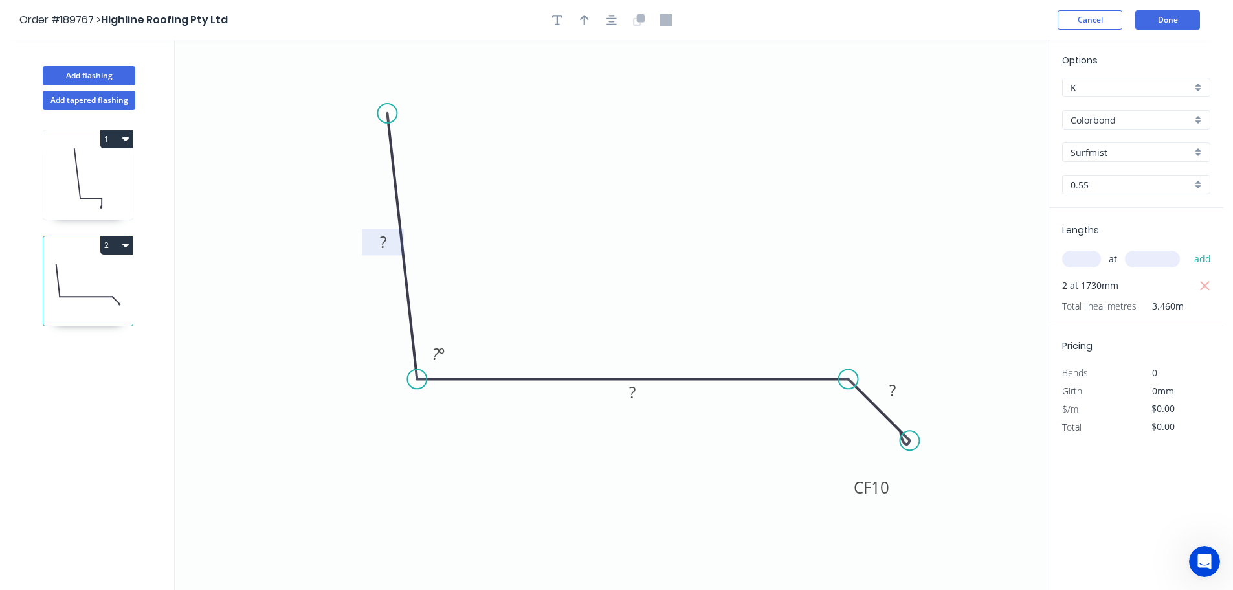
click at [386, 240] on tspan "?" at bounding box center [383, 241] width 6 height 21
type input "$12.66"
type input "$43.80"
click at [590, 27] on button "button" at bounding box center [584, 19] width 19 height 19
type input "$14.50"
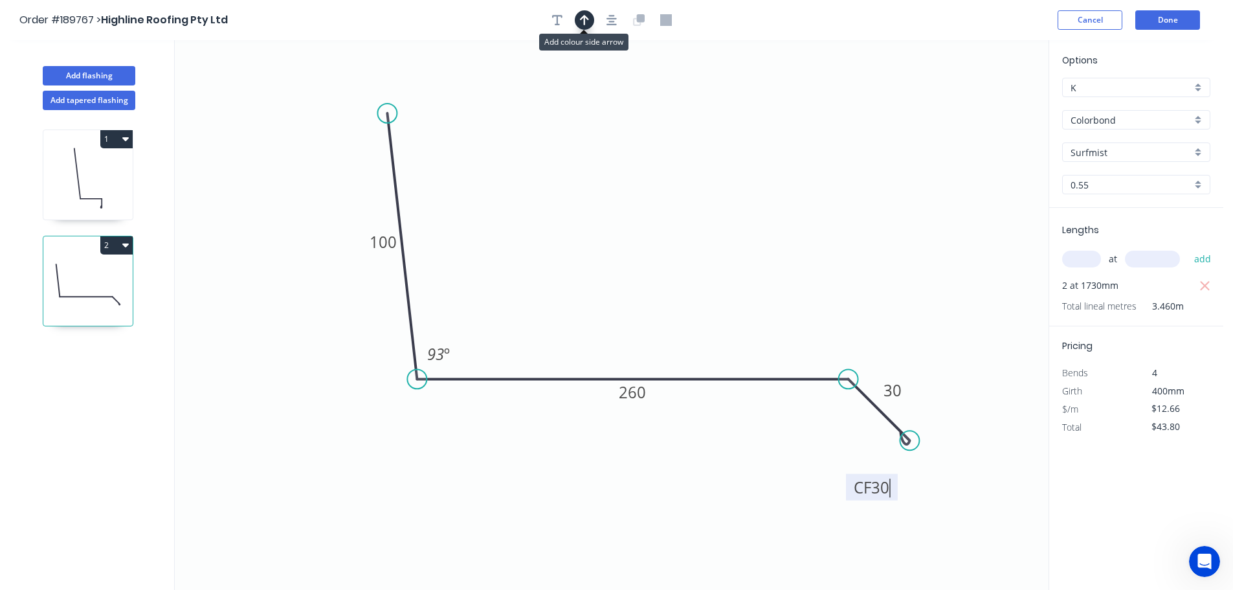
type input "$50.17"
click at [986, 104] on icon at bounding box center [983, 89] width 12 height 41
drag, startPoint x: 846, startPoint y: 145, endPoint x: 678, endPoint y: 183, distance: 171.9
click at [678, 183] on icon at bounding box center [689, 173] width 38 height 38
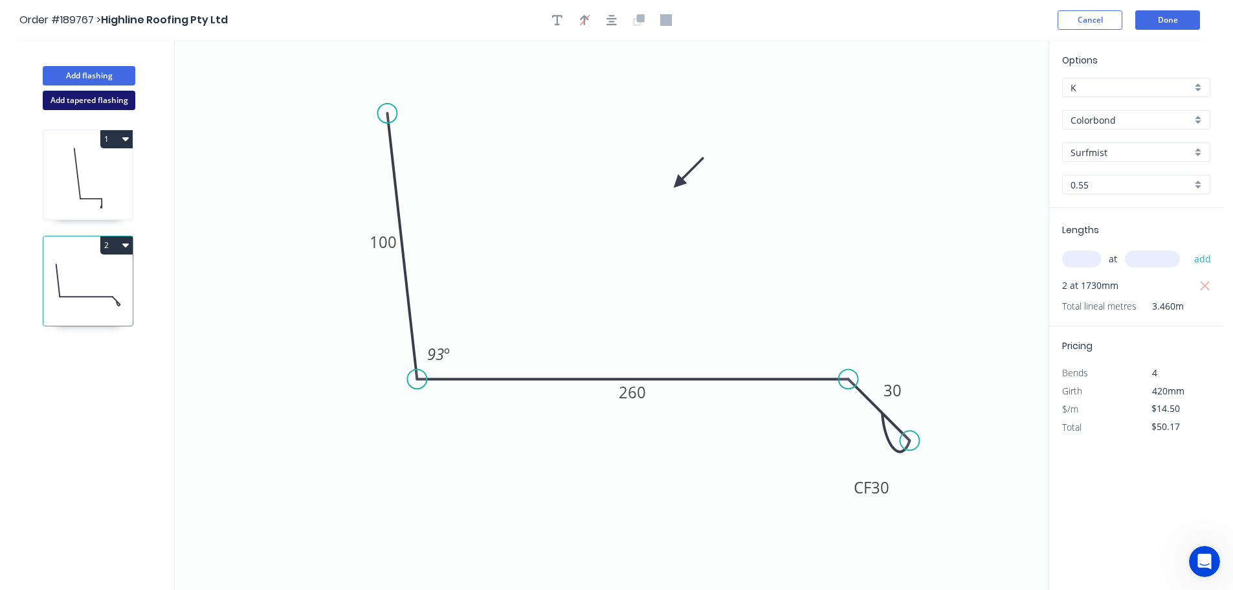
click at [84, 100] on button "Add tapered flashing" at bounding box center [89, 100] width 93 height 19
type input "$0.00"
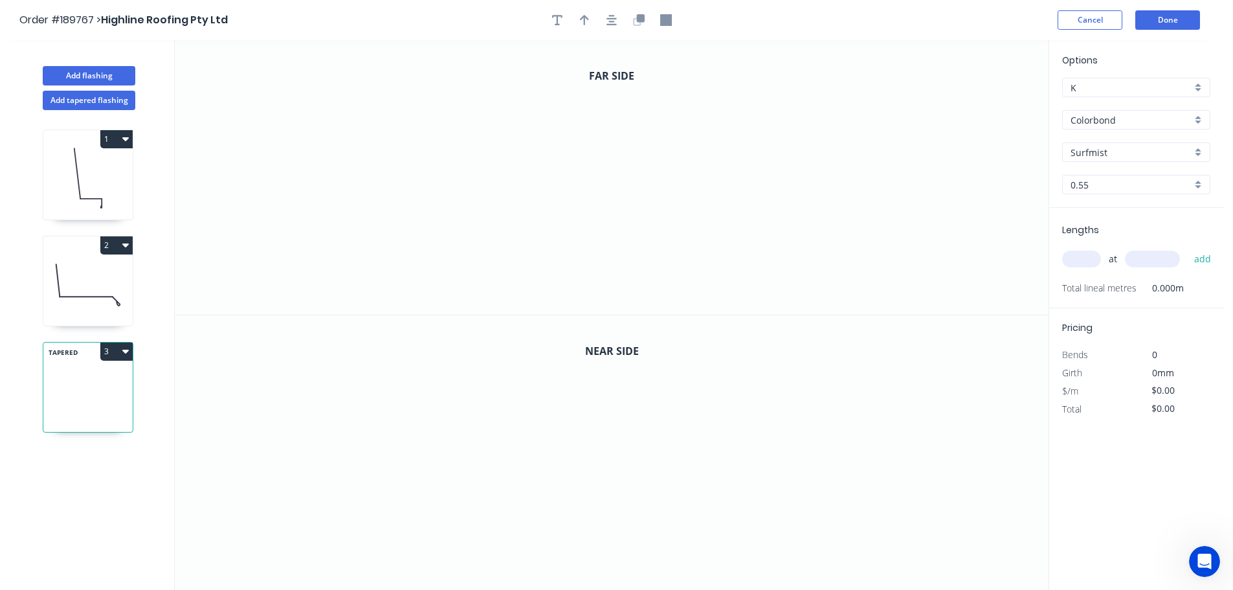
click at [1084, 259] on input "text" at bounding box center [1081, 258] width 39 height 17
type input "6"
type input "3100"
click at [1188, 248] on button "add" at bounding box center [1203, 259] width 30 height 22
click at [651, 56] on icon "0" at bounding box center [612, 177] width 874 height 274
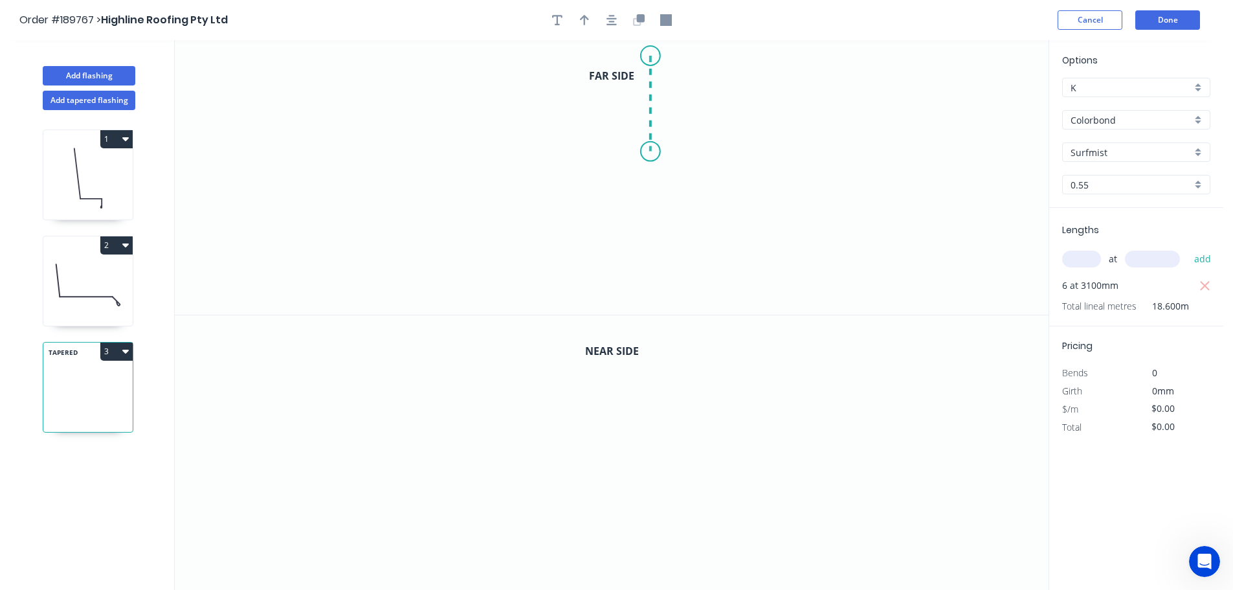
click at [650, 151] on icon "0" at bounding box center [612, 177] width 874 height 274
click at [690, 208] on icon "0 ?" at bounding box center [612, 177] width 874 height 274
click at [691, 304] on icon "0 ? ? ? º" at bounding box center [612, 177] width 874 height 274
click at [526, 298] on icon "0 ? ? ? ? º ? º" at bounding box center [612, 177] width 874 height 274
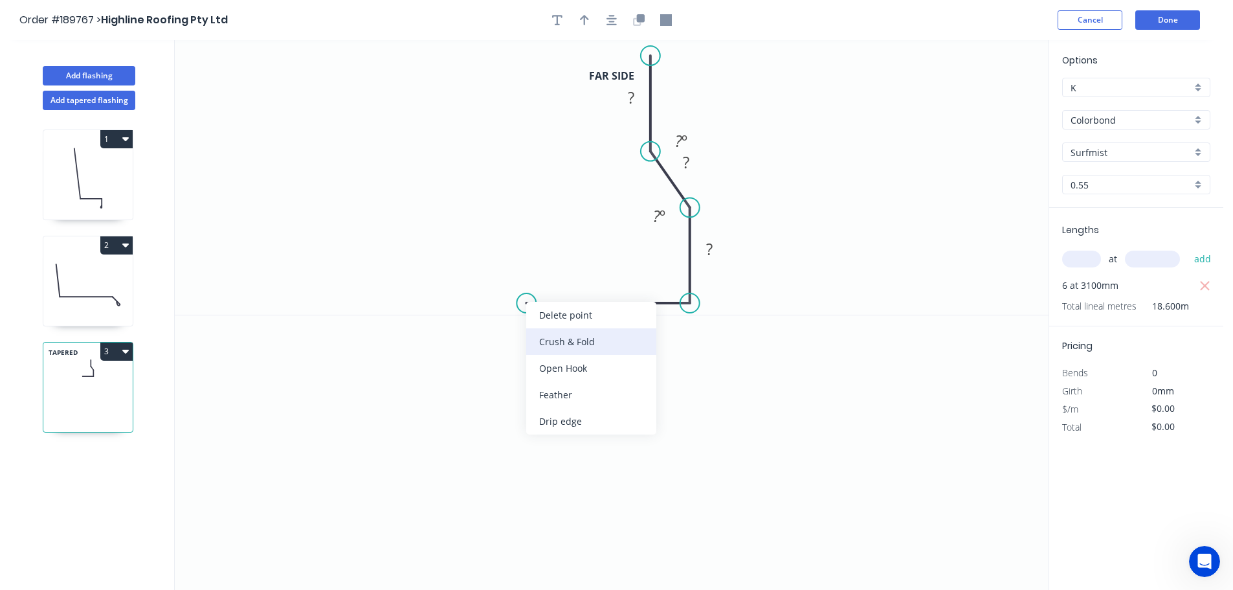
click at [563, 338] on div "Crush & Fold" at bounding box center [591, 341] width 130 height 27
click at [560, 345] on div "Flip bend" at bounding box center [589, 346] width 130 height 27
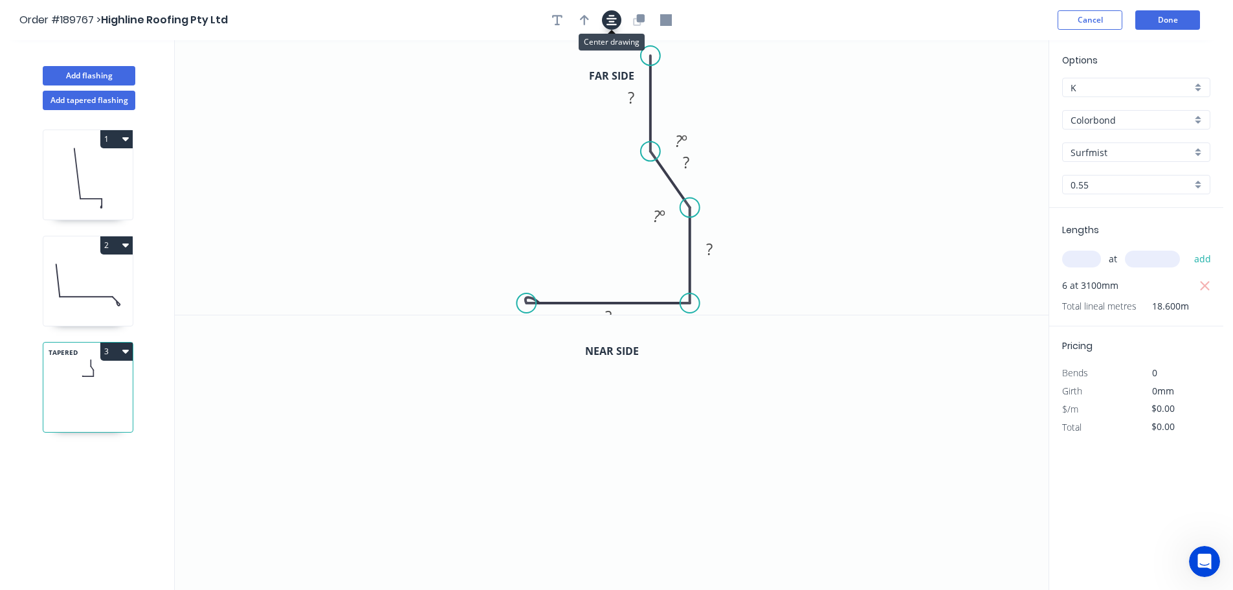
click at [607, 24] on icon "button" at bounding box center [612, 20] width 10 height 10
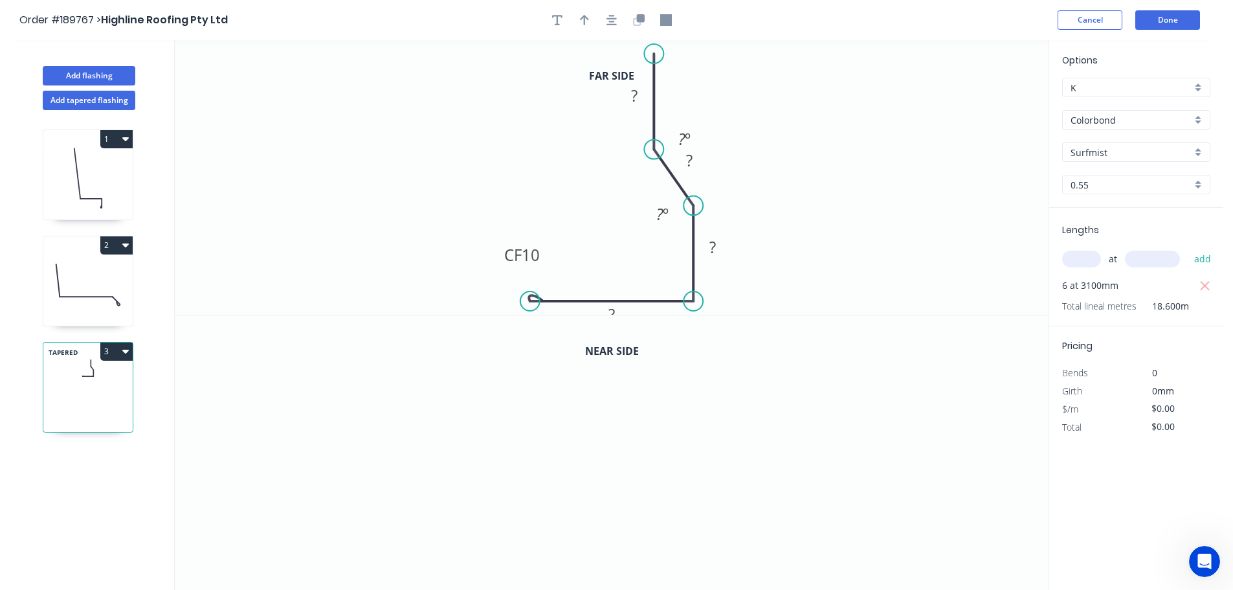
drag, startPoint x: 551, startPoint y: 309, endPoint x: 527, endPoint y: 242, distance: 71.7
click at [527, 242] on rect at bounding box center [522, 255] width 52 height 27
click at [531, 258] on tspan "10" at bounding box center [531, 254] width 18 height 21
drag, startPoint x: 704, startPoint y: 131, endPoint x: 628, endPoint y: 150, distance: 78.5
click at [628, 150] on rect at bounding box center [608, 157] width 48 height 27
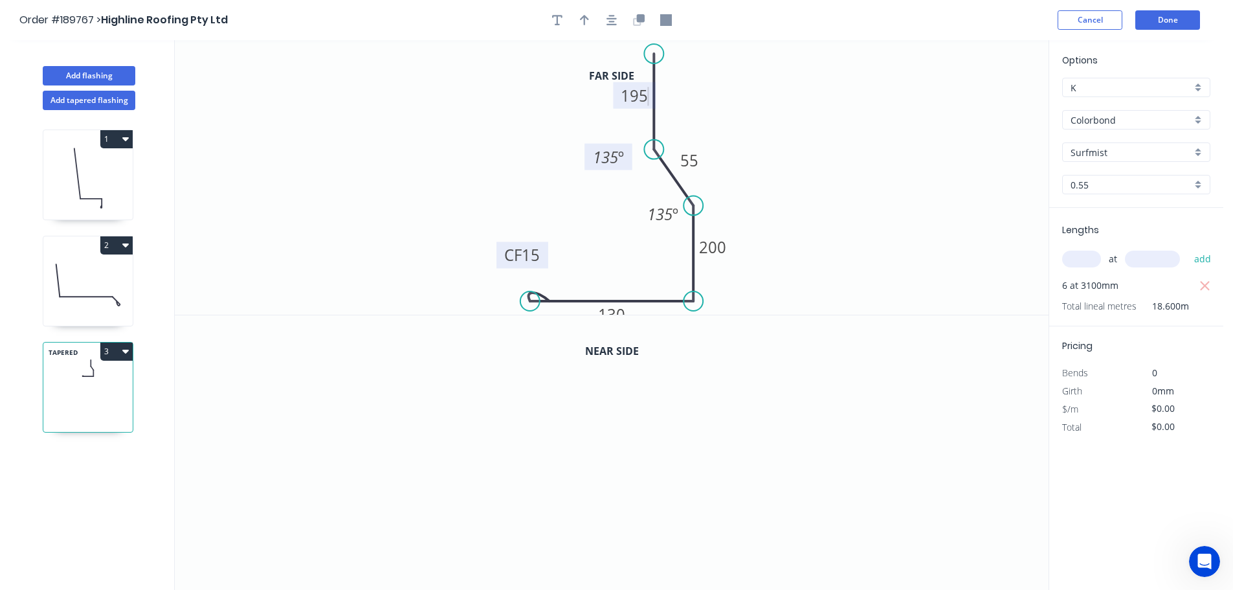
type input "$17.07"
type input "$317.50"
click at [581, 19] on icon "button" at bounding box center [584, 20] width 9 height 10
click at [984, 103] on icon at bounding box center [983, 89] width 12 height 41
drag, startPoint x: 984, startPoint y: 103, endPoint x: 796, endPoint y: 109, distance: 187.8
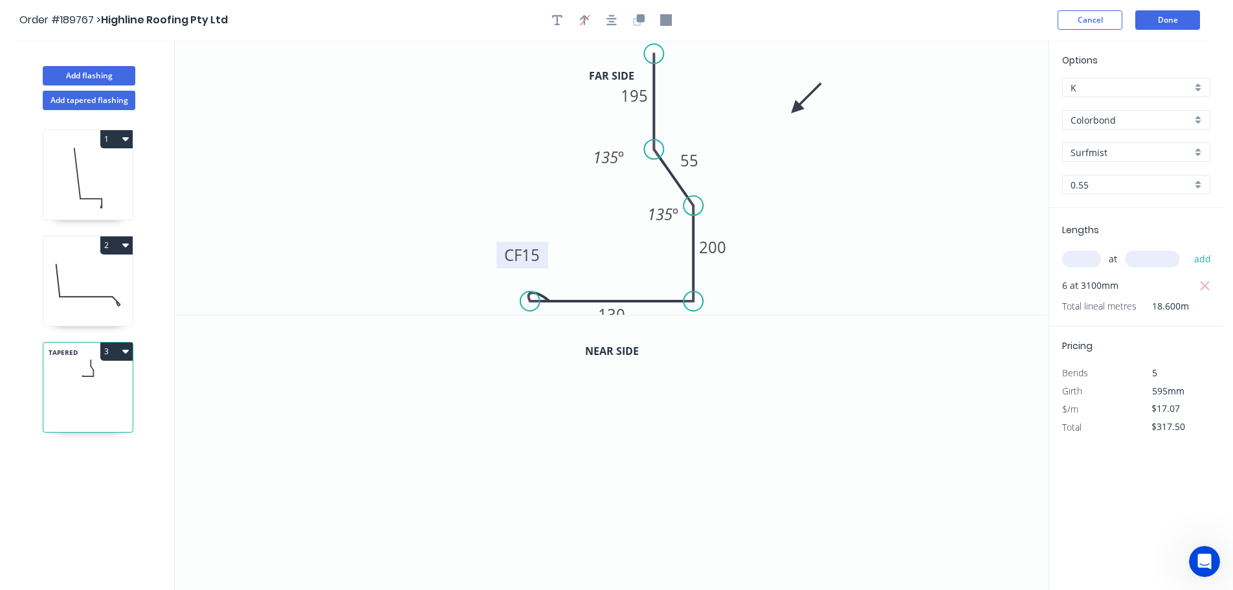
click at [796, 109] on icon at bounding box center [807, 99] width 38 height 38
click at [642, 22] on icon "button" at bounding box center [641, 18] width 8 height 8
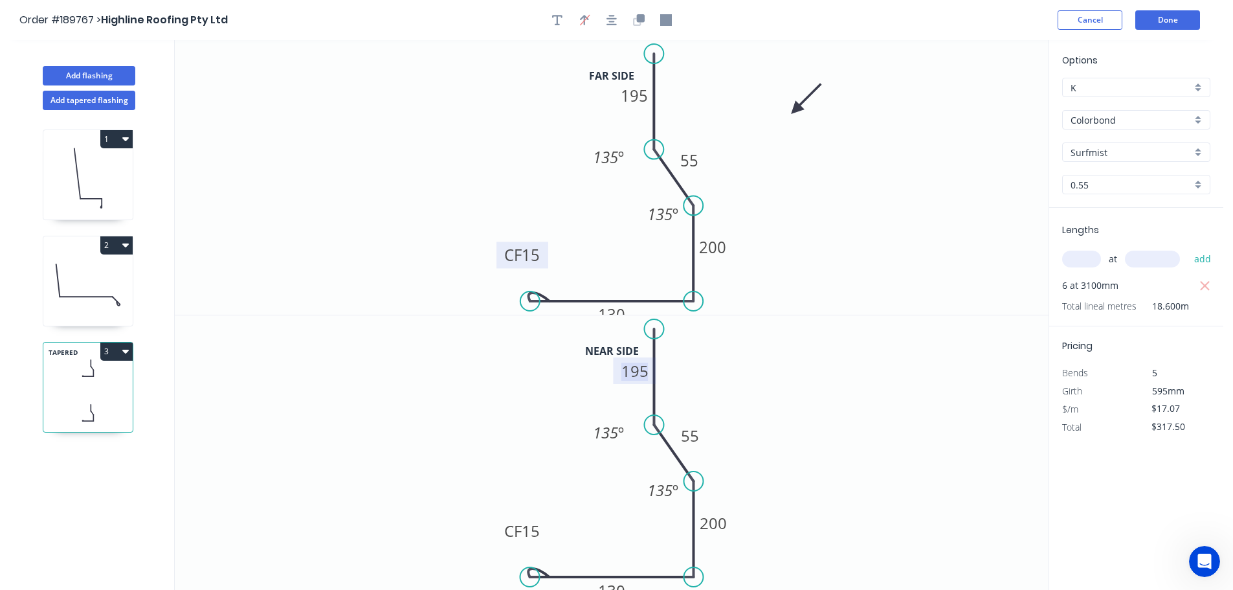
click at [638, 370] on tspan "195" at bounding box center [634, 370] width 27 height 21
type input "$18.51"
click at [125, 353] on icon "button" at bounding box center [125, 351] width 6 height 10
click at [50, 387] on div "Duplicate" at bounding box center [71, 383] width 100 height 19
type input "$0.00"
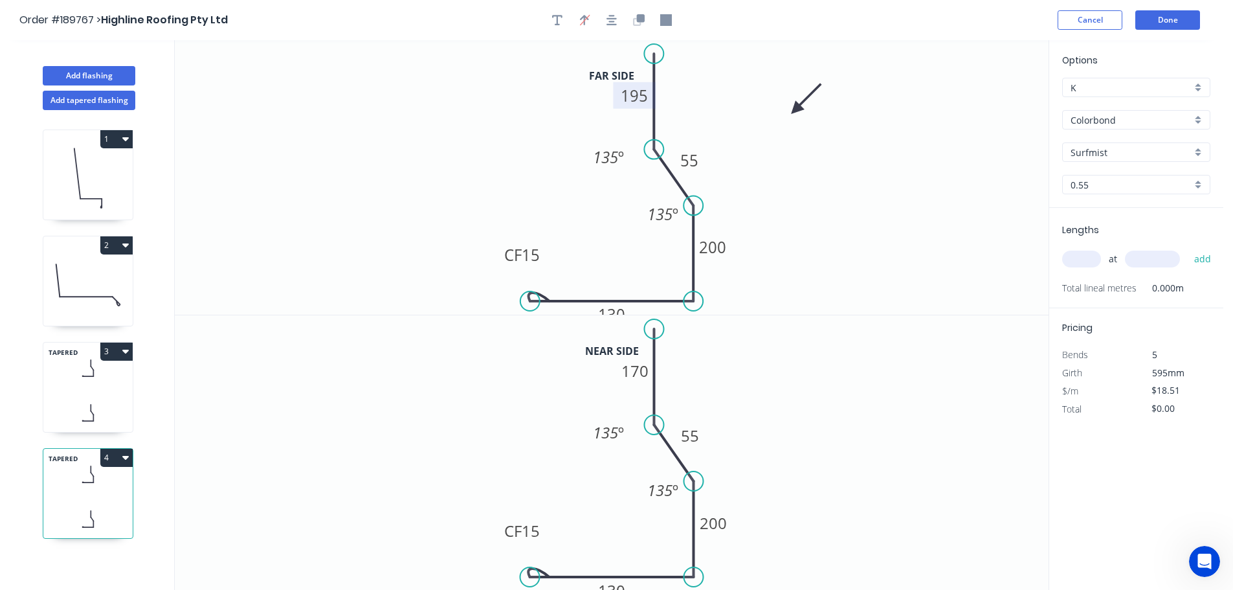
click at [636, 95] on tspan "195" at bounding box center [634, 95] width 27 height 21
click at [634, 371] on tspan "170" at bounding box center [634, 370] width 27 height 21
click at [1085, 258] on input "text" at bounding box center [1081, 258] width 39 height 17
type input "$18.51"
type input "6"
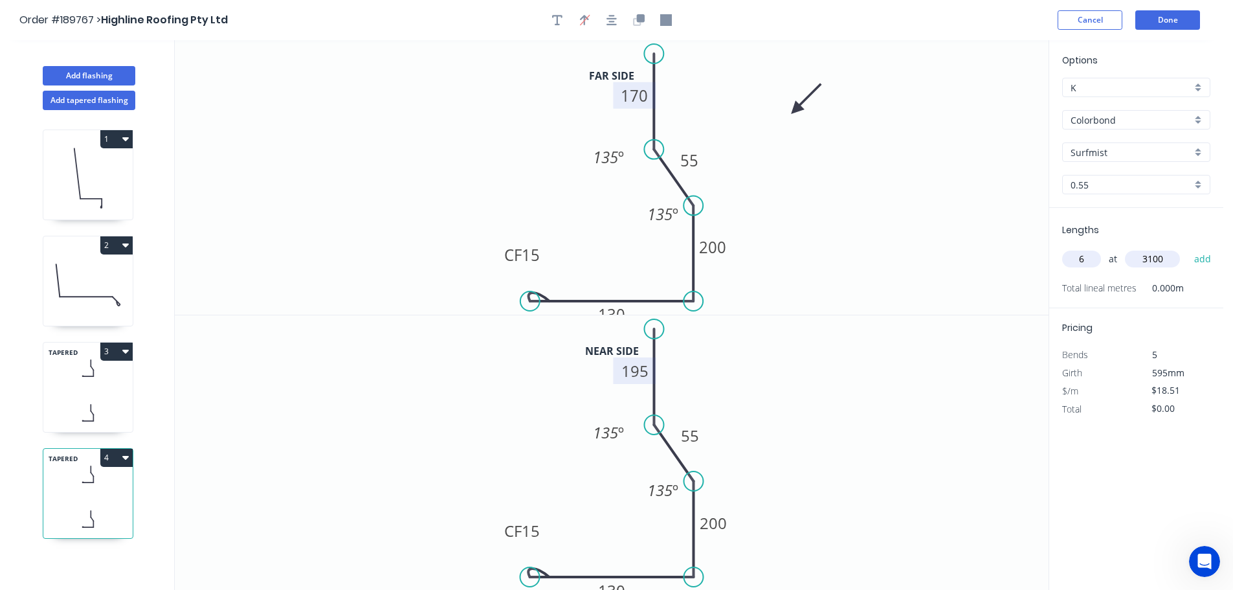
type input "3100"
click at [1188, 248] on button "add" at bounding box center [1203, 259] width 30 height 22
type input "$344.29"
click at [1169, 19] on button "Done" at bounding box center [1167, 19] width 65 height 19
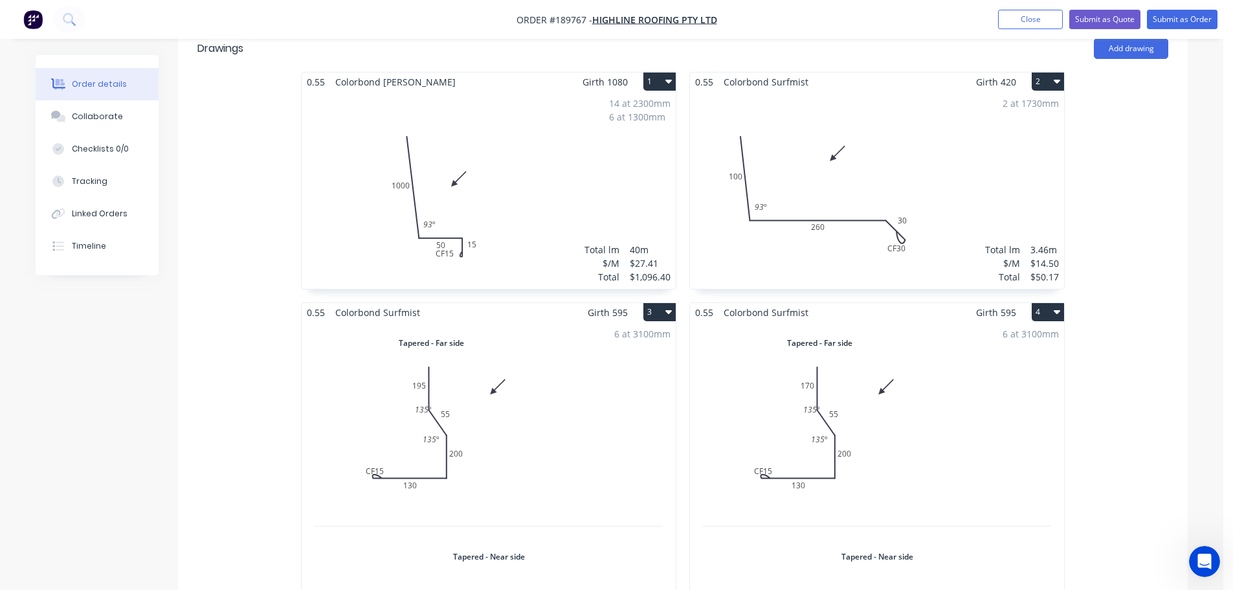
scroll to position [453, 0]
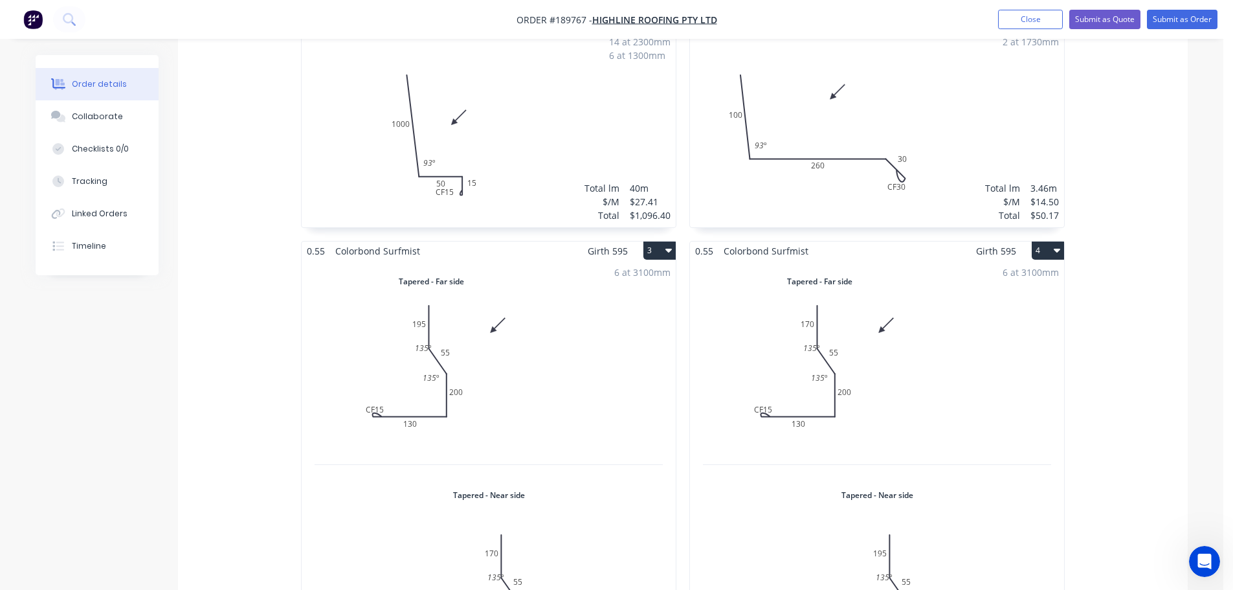
click at [560, 293] on div "6 at 3100mm Total lm $/M Total 18.6m $18.51 $344.29" at bounding box center [489, 473] width 374 height 427
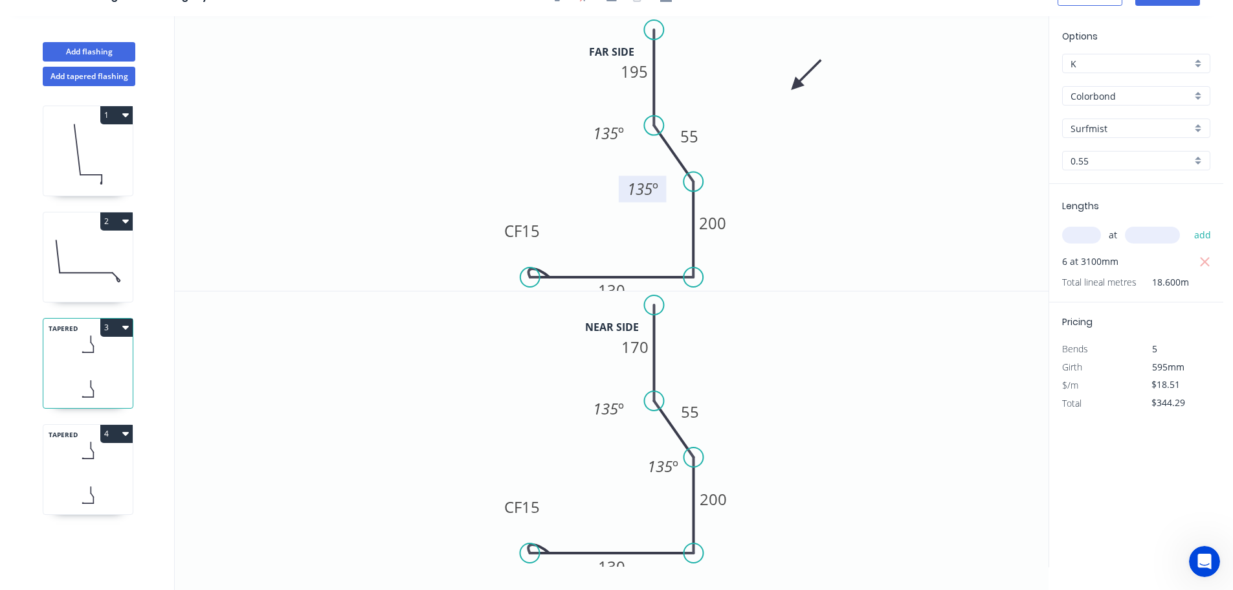
drag, startPoint x: 641, startPoint y: 184, endPoint x: 621, endPoint y: 183, distance: 20.1
click at [621, 183] on rect at bounding box center [643, 188] width 48 height 27
drag, startPoint x: 547, startPoint y: 228, endPoint x: 535, endPoint y: 206, distance: 24.3
click at [535, 206] on rect at bounding box center [511, 210] width 52 height 27
drag, startPoint x: 541, startPoint y: 500, endPoint x: 529, endPoint y: 479, distance: 24.3
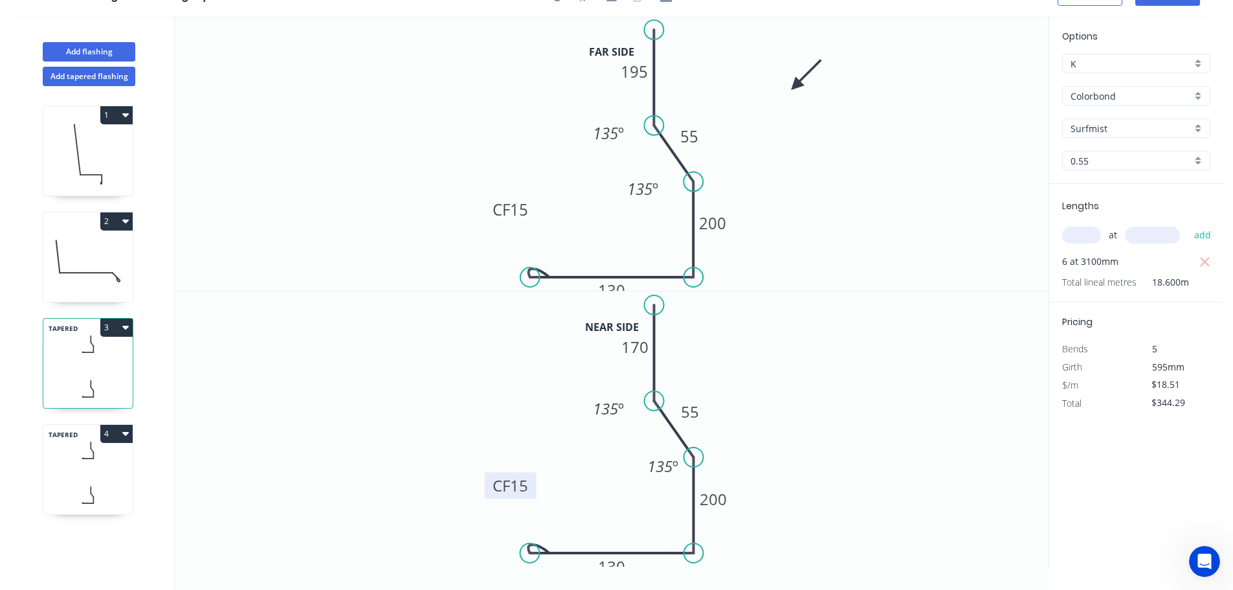
click at [529, 479] on rect at bounding box center [511, 485] width 52 height 27
drag, startPoint x: 587, startPoint y: 404, endPoint x: 573, endPoint y: 405, distance: 14.3
click at [573, 405] on rect at bounding box center [594, 409] width 48 height 27
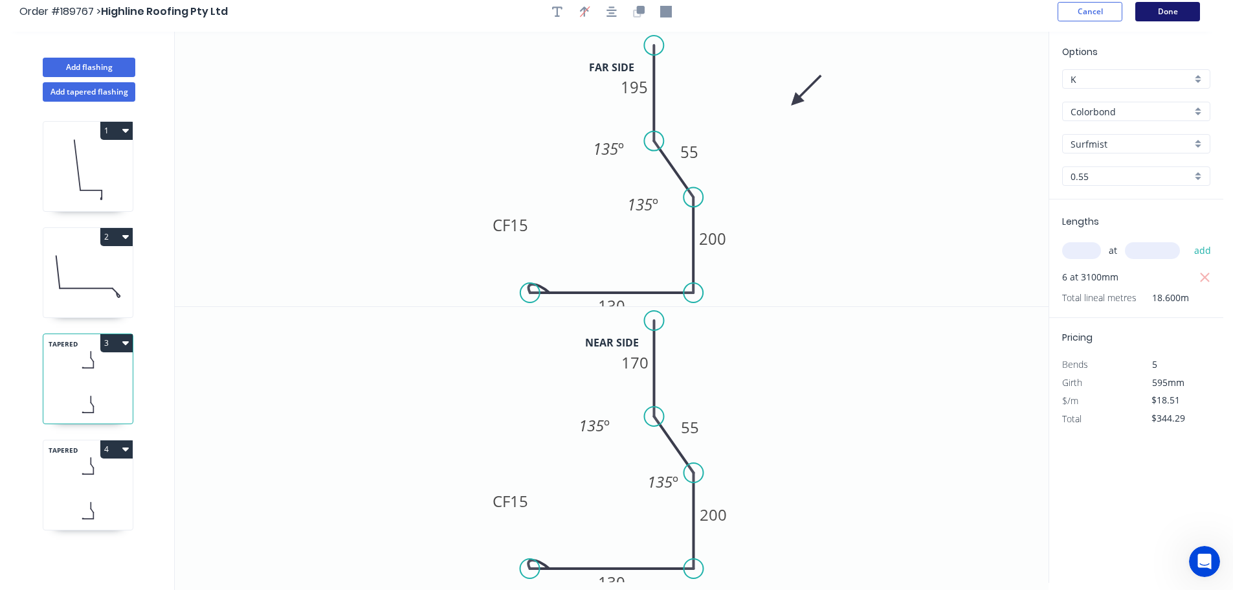
scroll to position [0, 0]
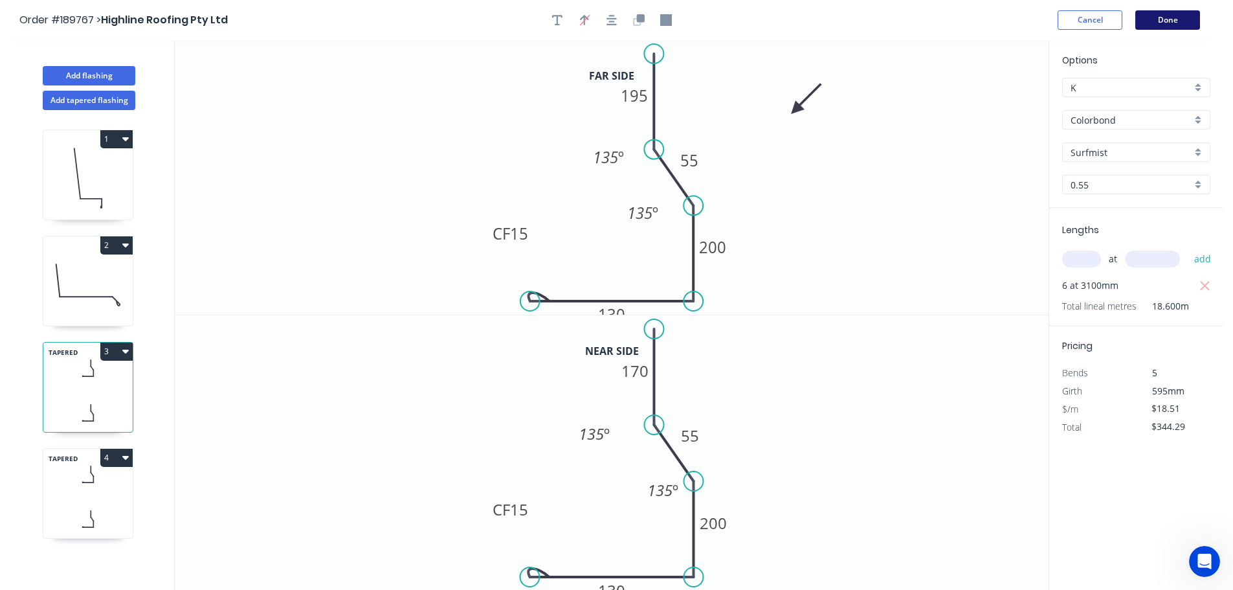
click at [1170, 19] on button "Done" at bounding box center [1167, 19] width 65 height 19
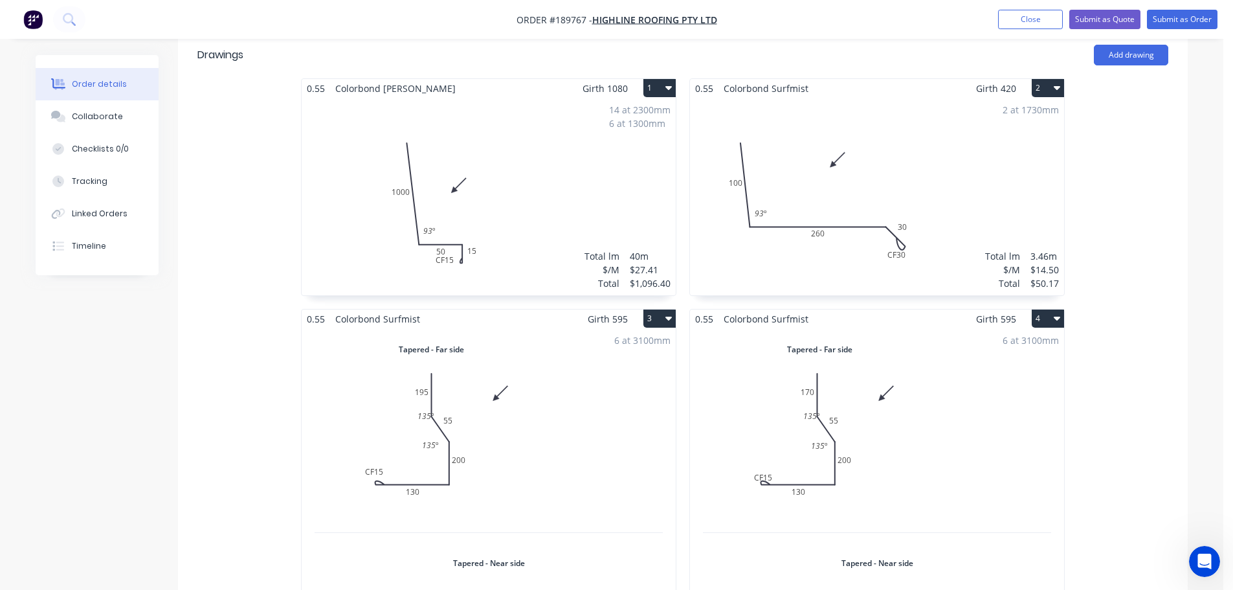
scroll to position [388, 0]
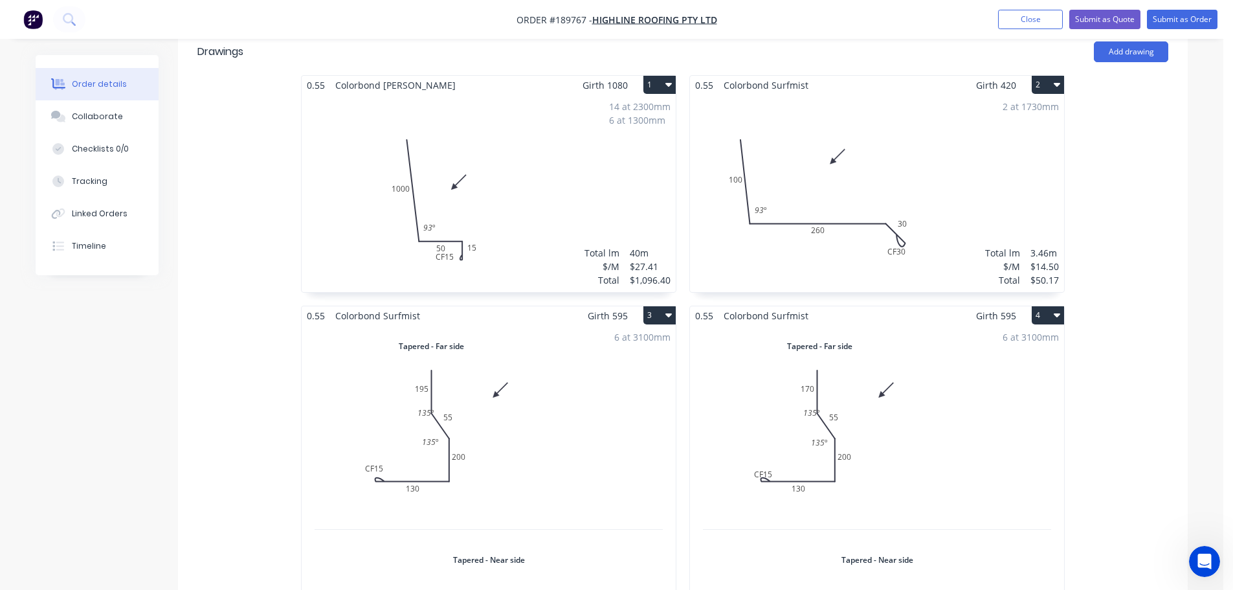
click at [425, 395] on div "6 at 3100mm Total lm $/M Total 18.6m $18.51 $344.29" at bounding box center [489, 538] width 374 height 427
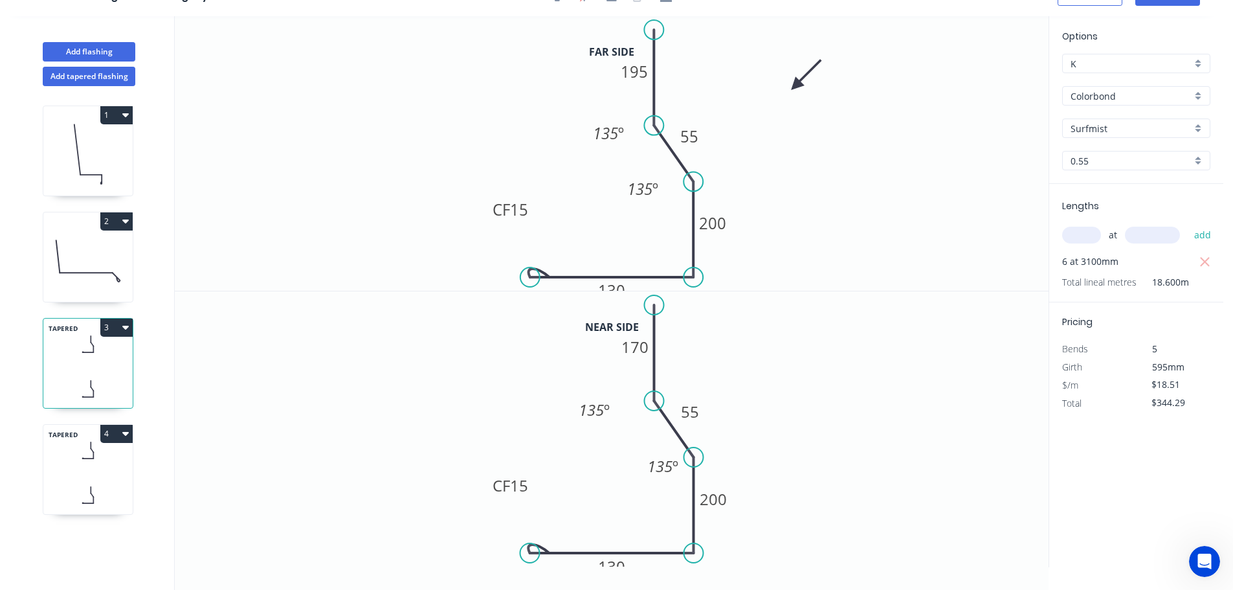
scroll to position [24, 0]
drag, startPoint x: 625, startPoint y: 134, endPoint x: 592, endPoint y: 135, distance: 33.0
click at [592, 135] on rect at bounding box center [575, 134] width 48 height 27
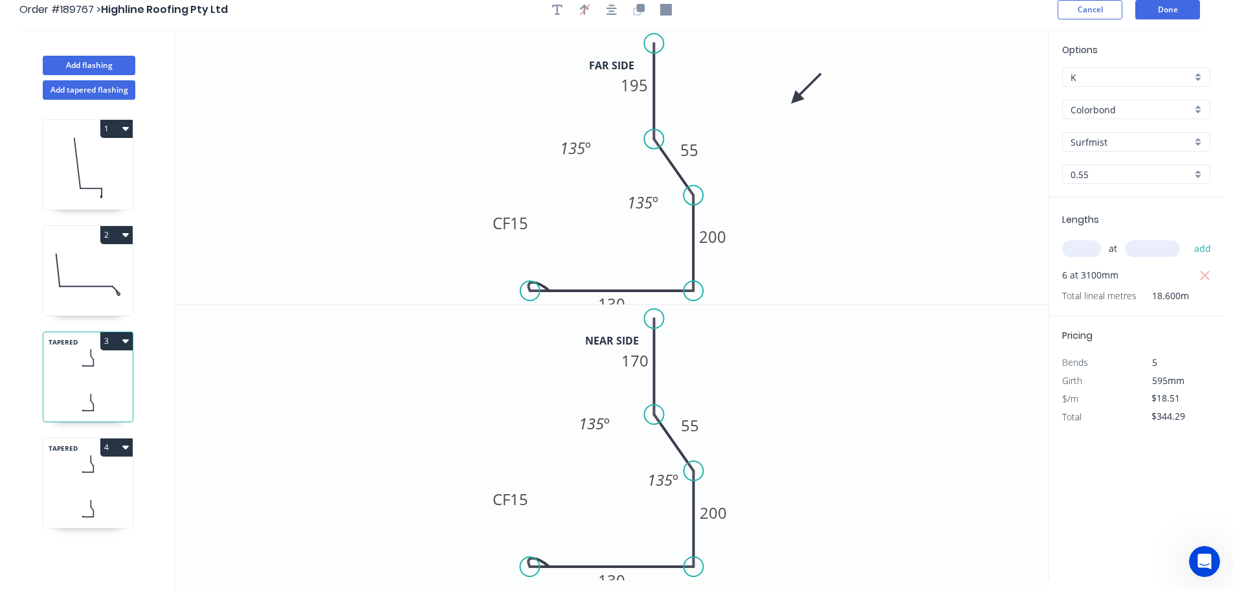
scroll to position [0, 0]
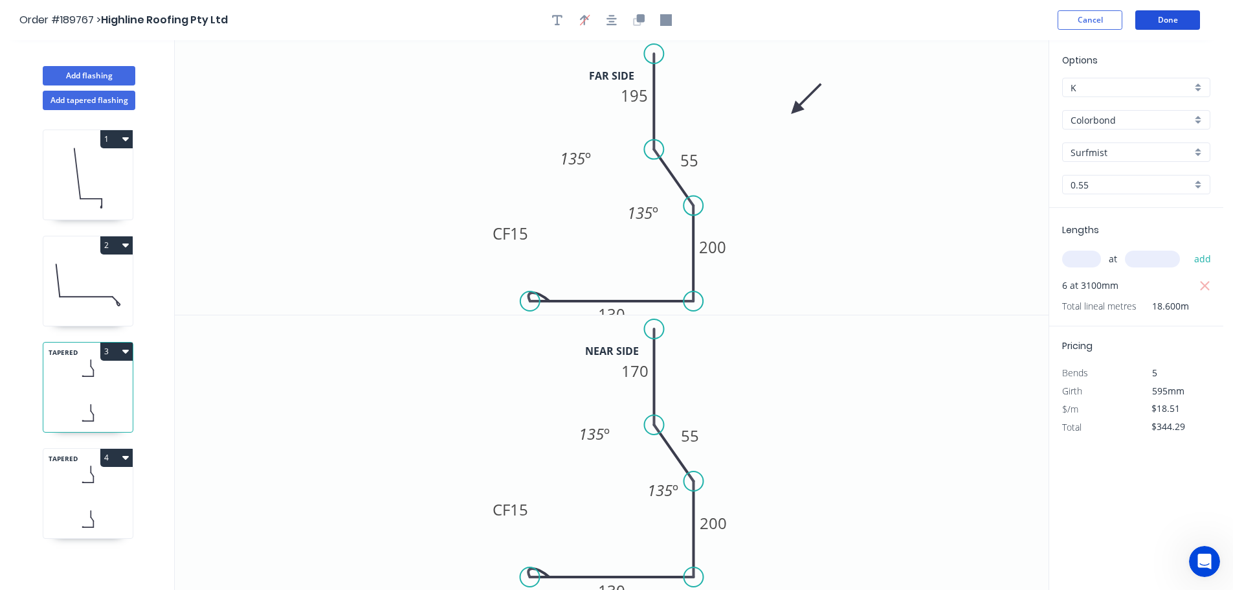
click at [1183, 17] on button "Done" at bounding box center [1167, 19] width 65 height 19
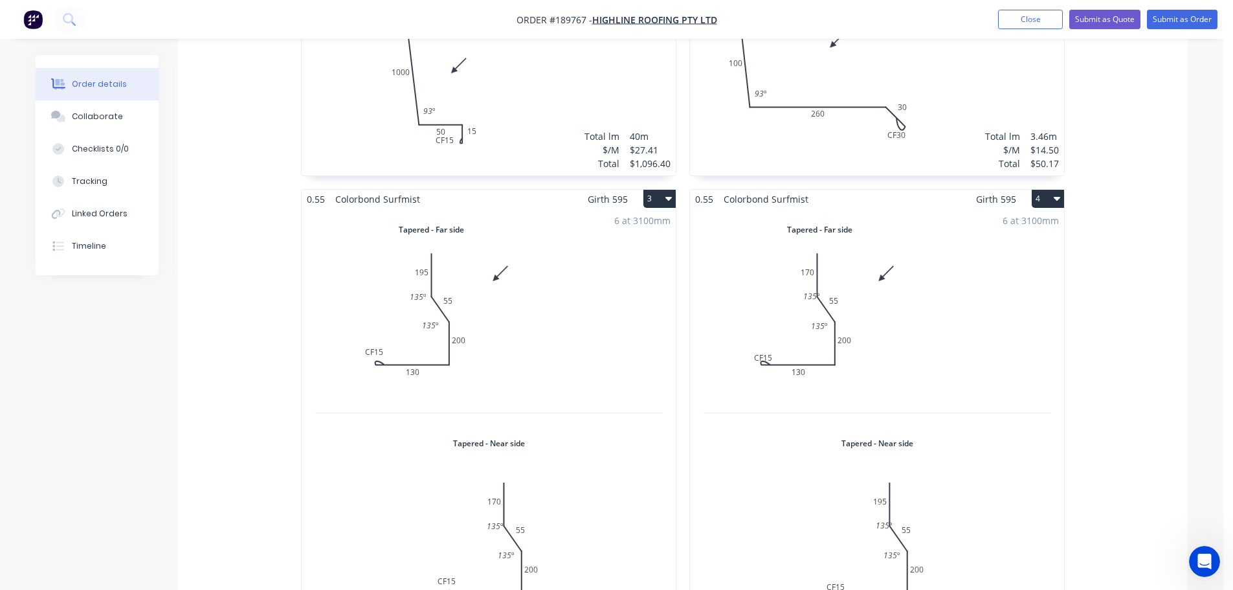
scroll to position [518, 0]
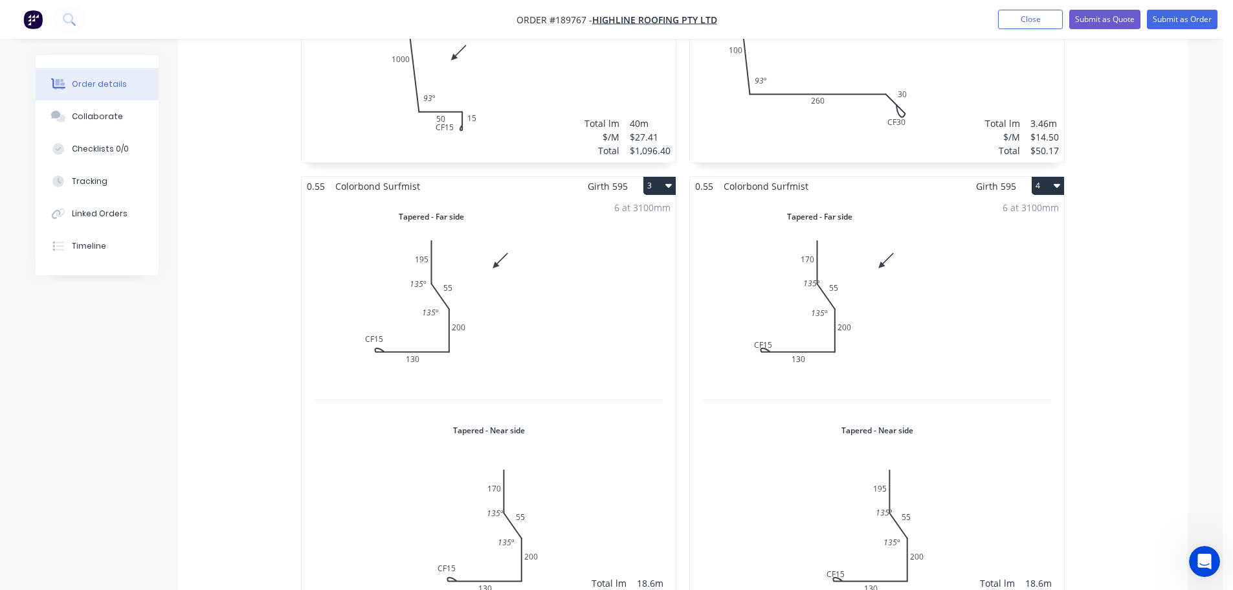
click at [948, 311] on div "6 at 3100mm Total lm $/M Total 18.6m $18.51 $344.29" at bounding box center [877, 408] width 374 height 427
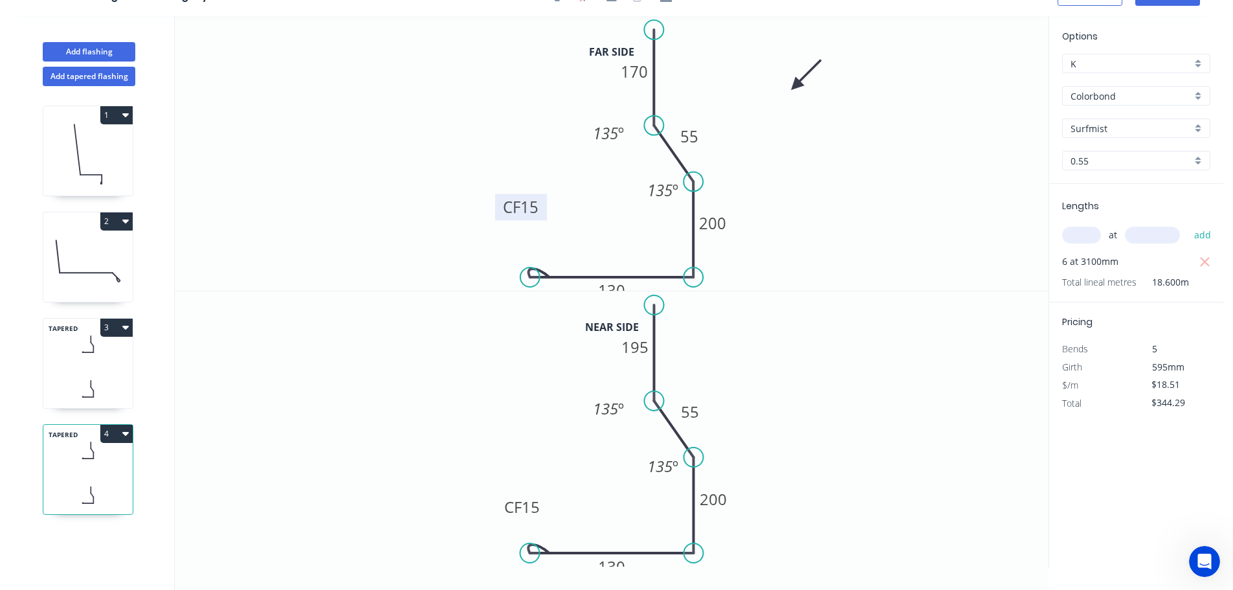
drag, startPoint x: 544, startPoint y: 225, endPoint x: 539, endPoint y: 188, distance: 37.9
click at [540, 194] on rect at bounding box center [521, 207] width 52 height 27
drag, startPoint x: 632, startPoint y: 130, endPoint x: 608, endPoint y: 128, distance: 24.1
click at [608, 128] on rect at bounding box center [589, 132] width 48 height 27
drag, startPoint x: 632, startPoint y: 404, endPoint x: 610, endPoint y: 408, distance: 22.5
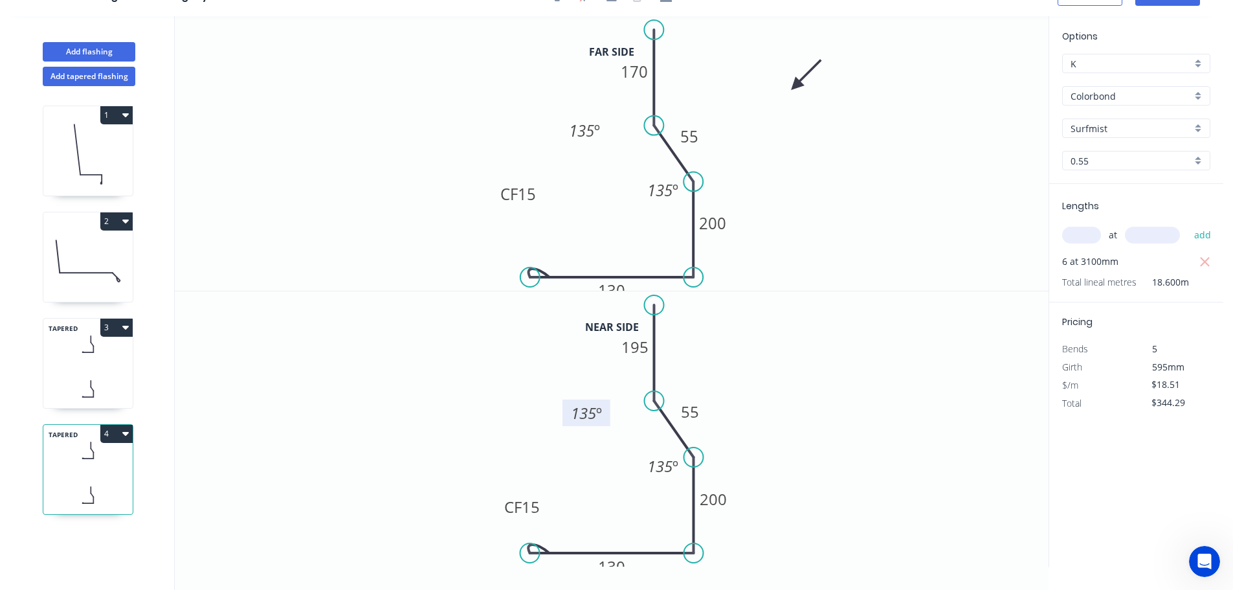
click at [610, 408] on rect at bounding box center [586, 412] width 48 height 27
drag, startPoint x: 542, startPoint y: 506, endPoint x: 536, endPoint y: 487, distance: 19.7
click at [536, 487] on rect at bounding box center [517, 491] width 52 height 27
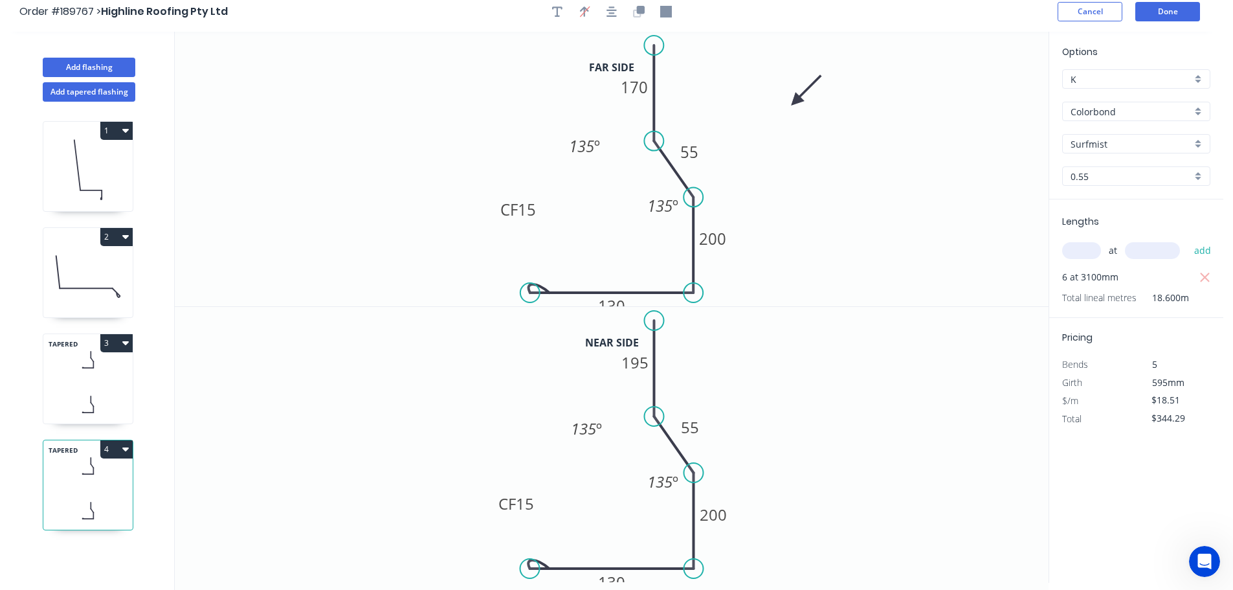
scroll to position [0, 0]
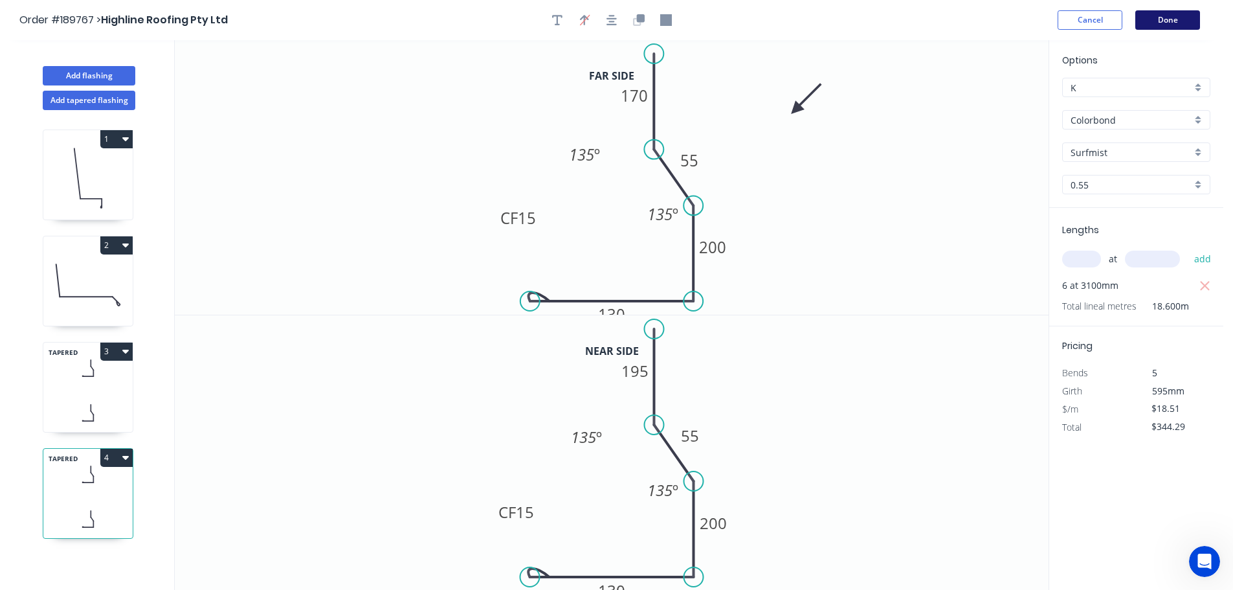
click at [1161, 18] on button "Done" at bounding box center [1167, 19] width 65 height 19
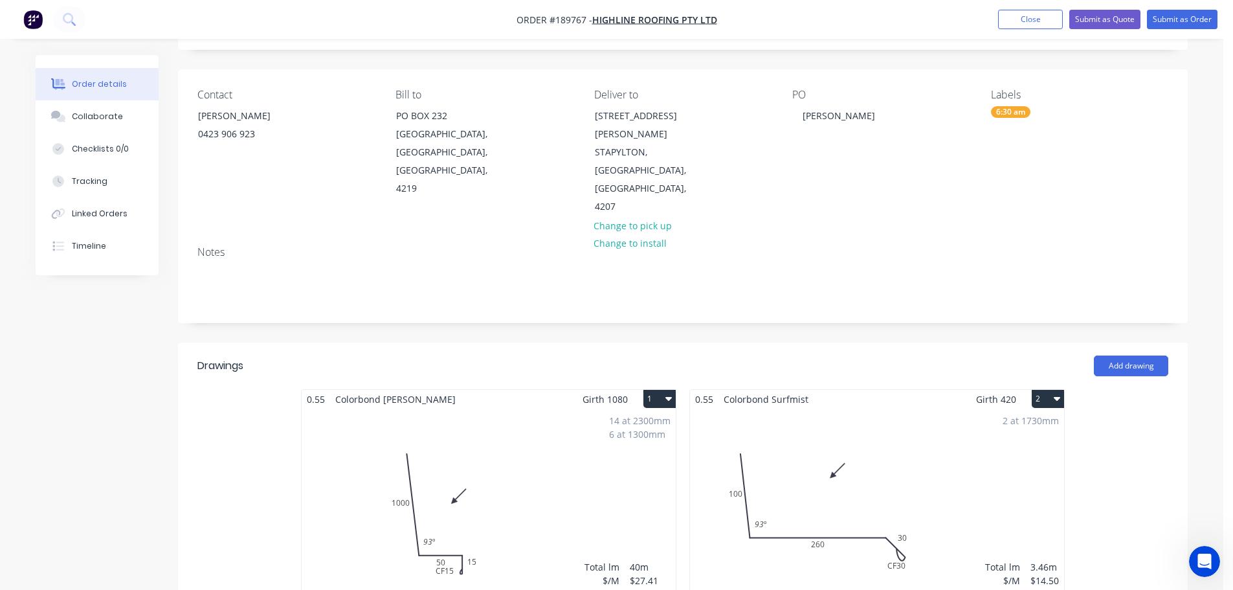
scroll to position [65, 0]
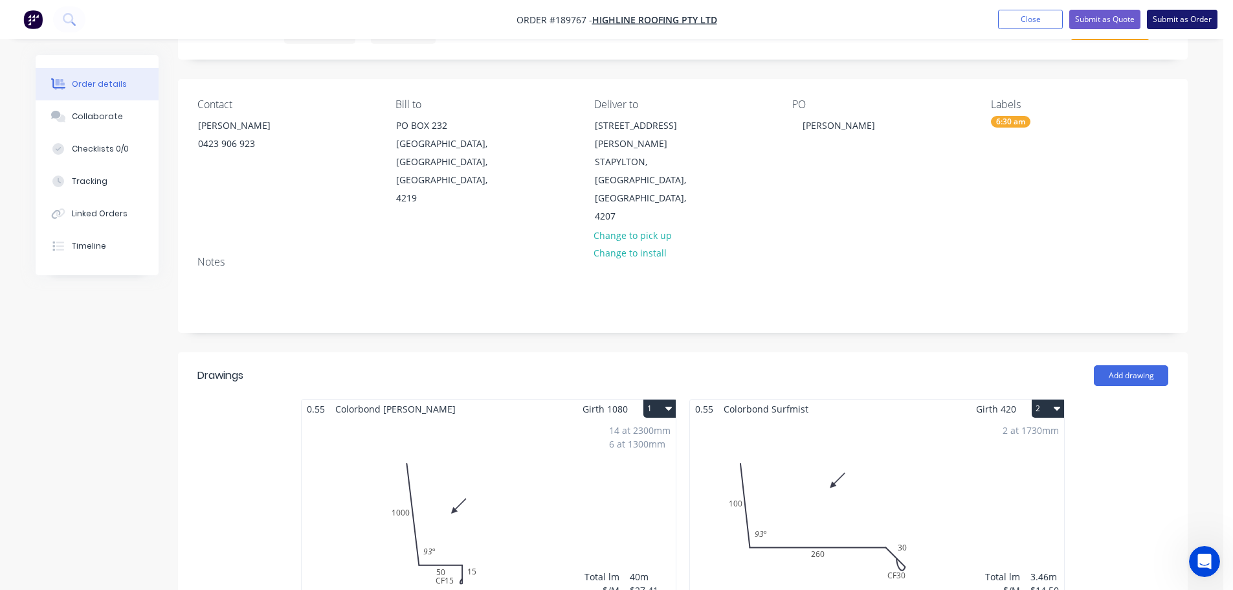
click at [1194, 16] on button "Submit as Order" at bounding box center [1182, 19] width 71 height 19
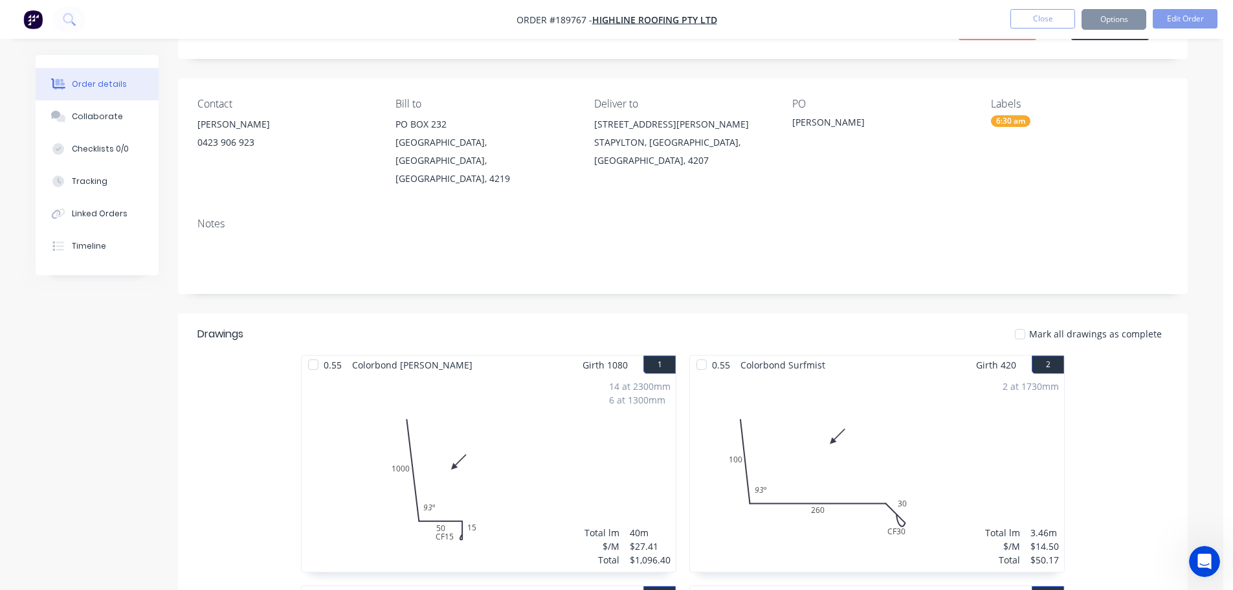
scroll to position [0, 0]
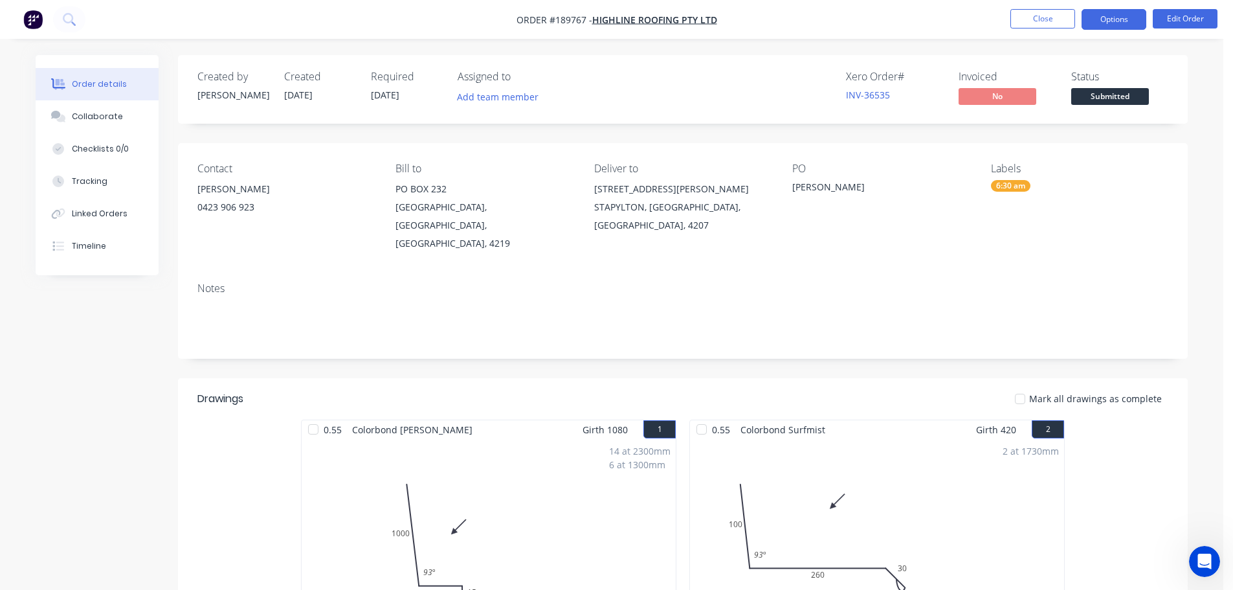
click at [1113, 16] on button "Options" at bounding box center [1114, 19] width 65 height 21
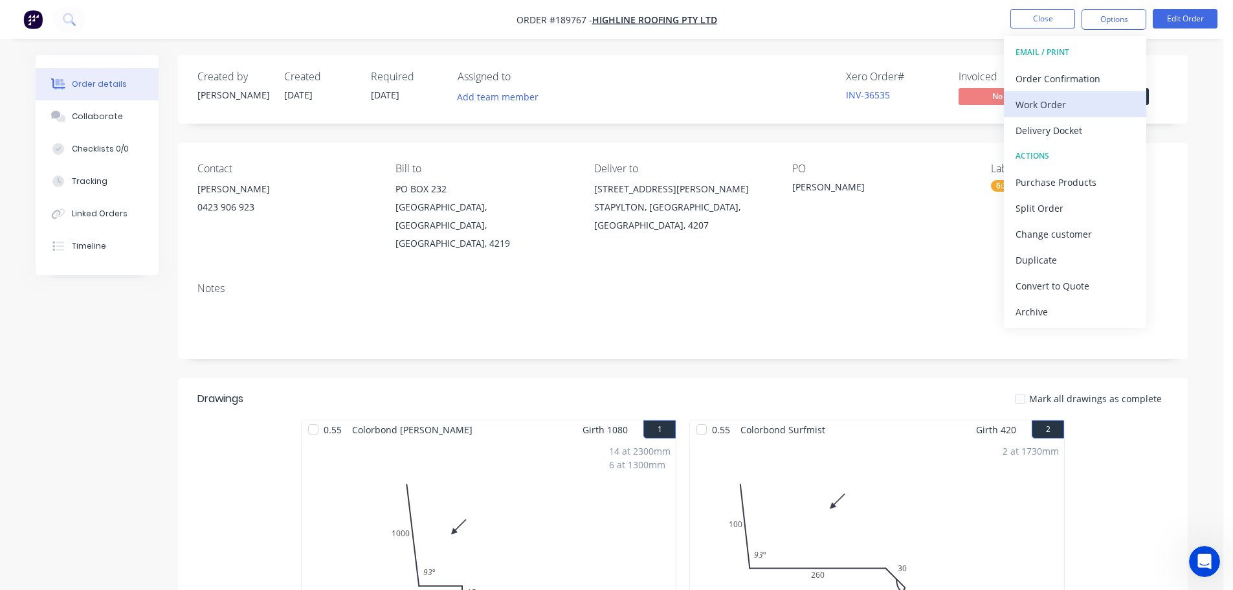
click at [1040, 100] on div "Work Order" at bounding box center [1075, 104] width 119 height 19
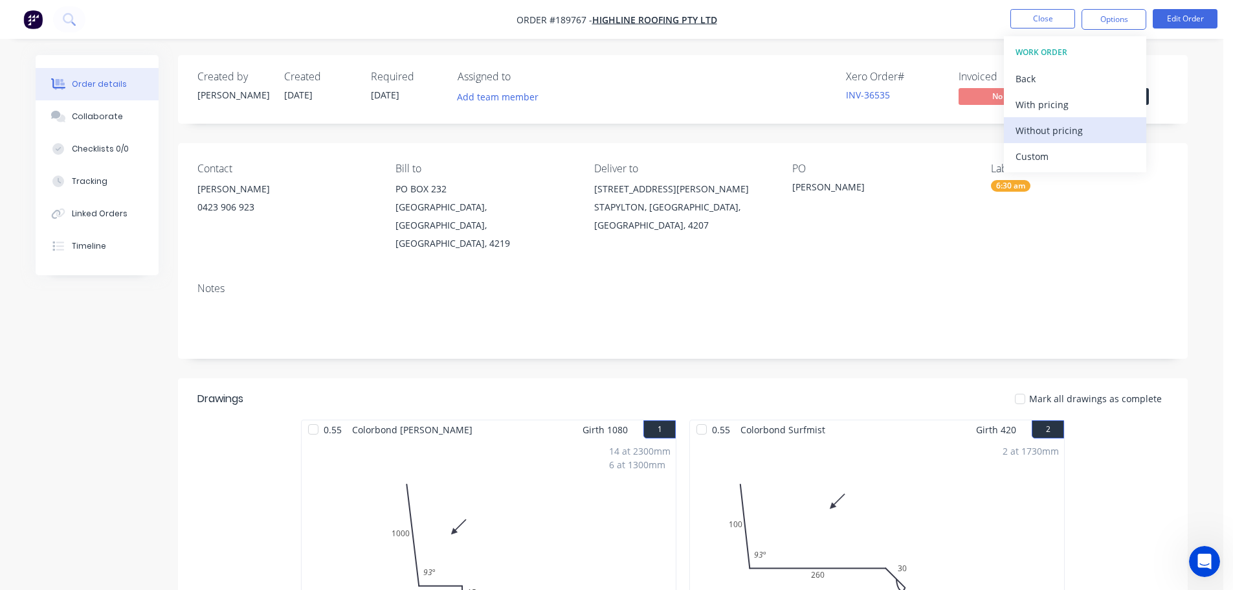
click at [1038, 129] on div "Without pricing" at bounding box center [1075, 130] width 119 height 19
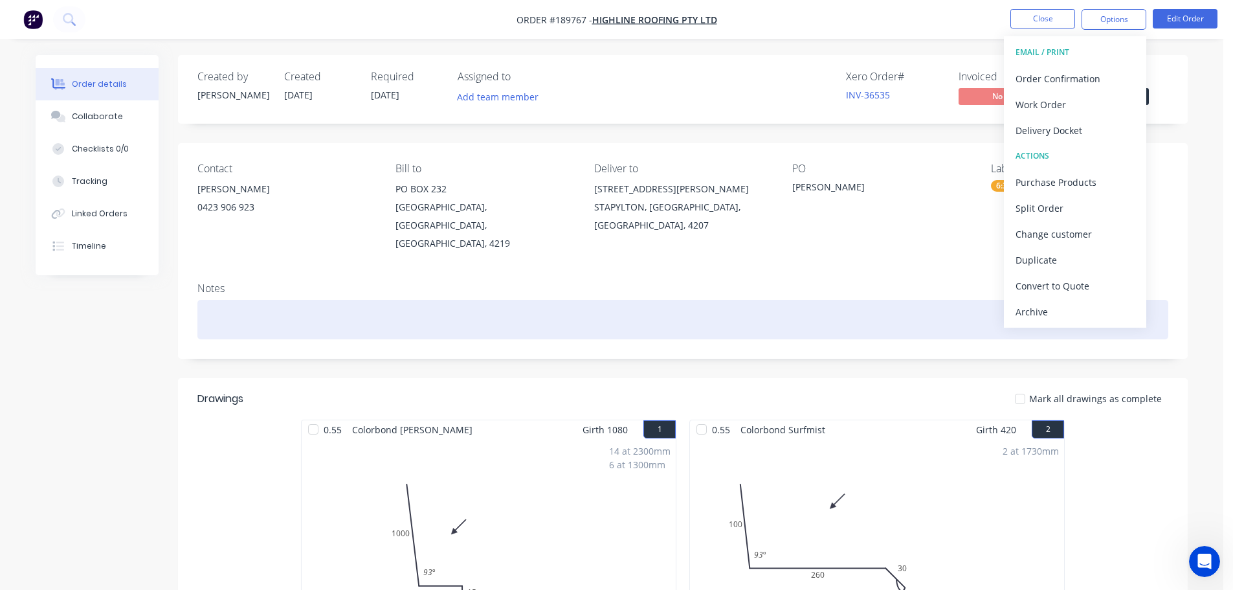
scroll to position [732, 0]
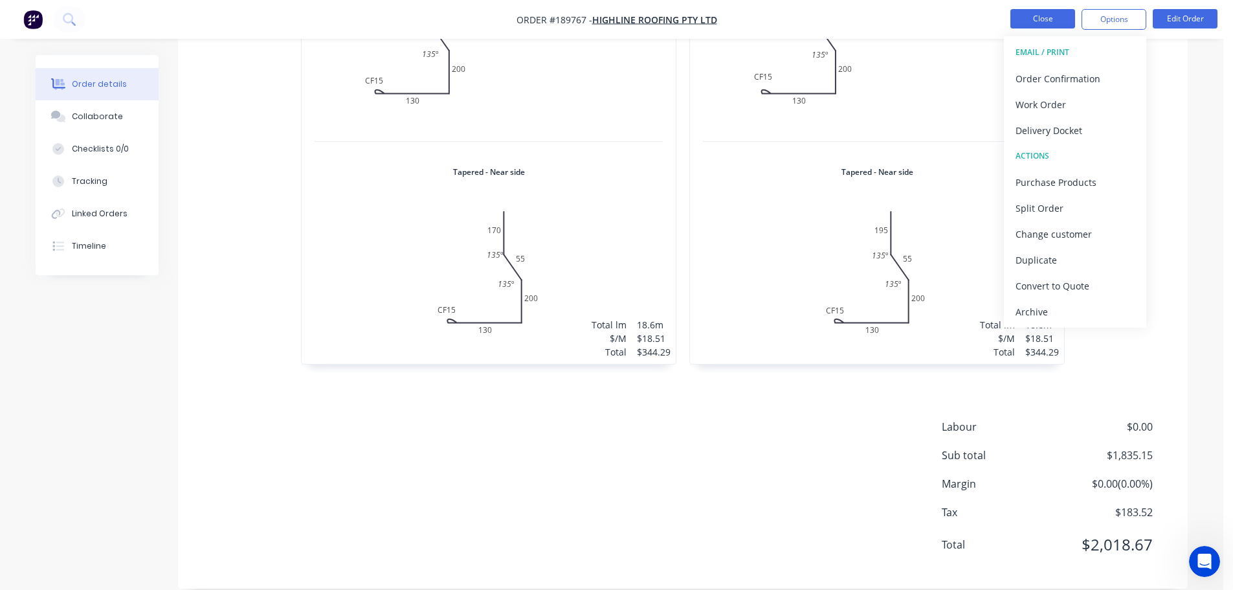
click at [1050, 12] on button "Close" at bounding box center [1042, 18] width 65 height 19
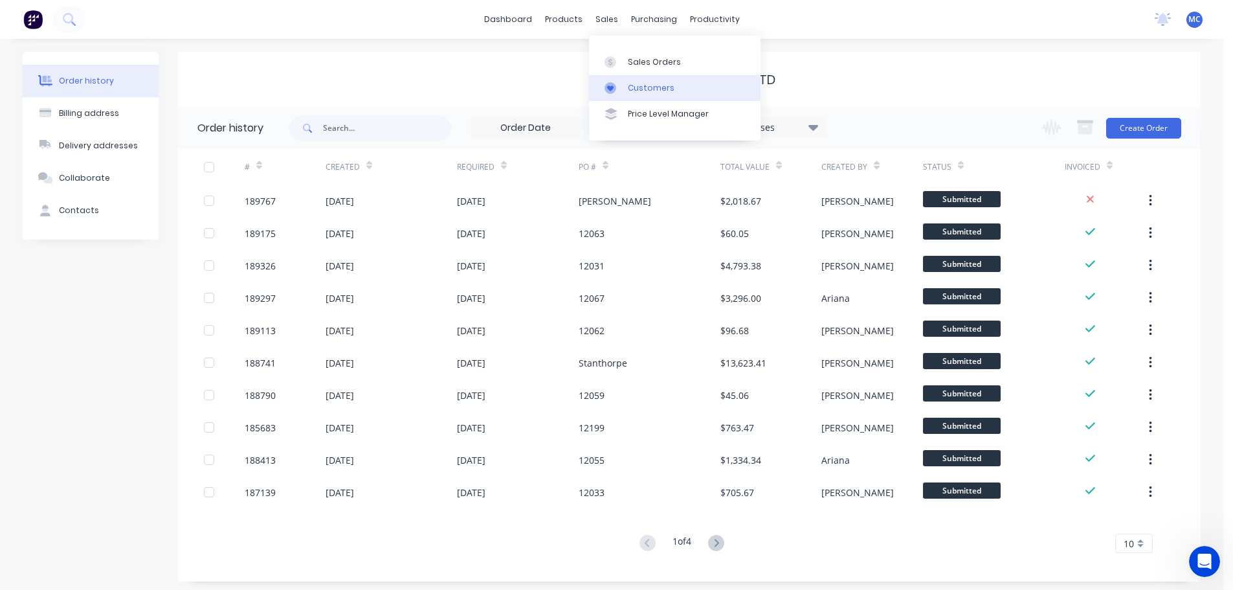
click at [640, 96] on link "Customers" at bounding box center [675, 88] width 172 height 26
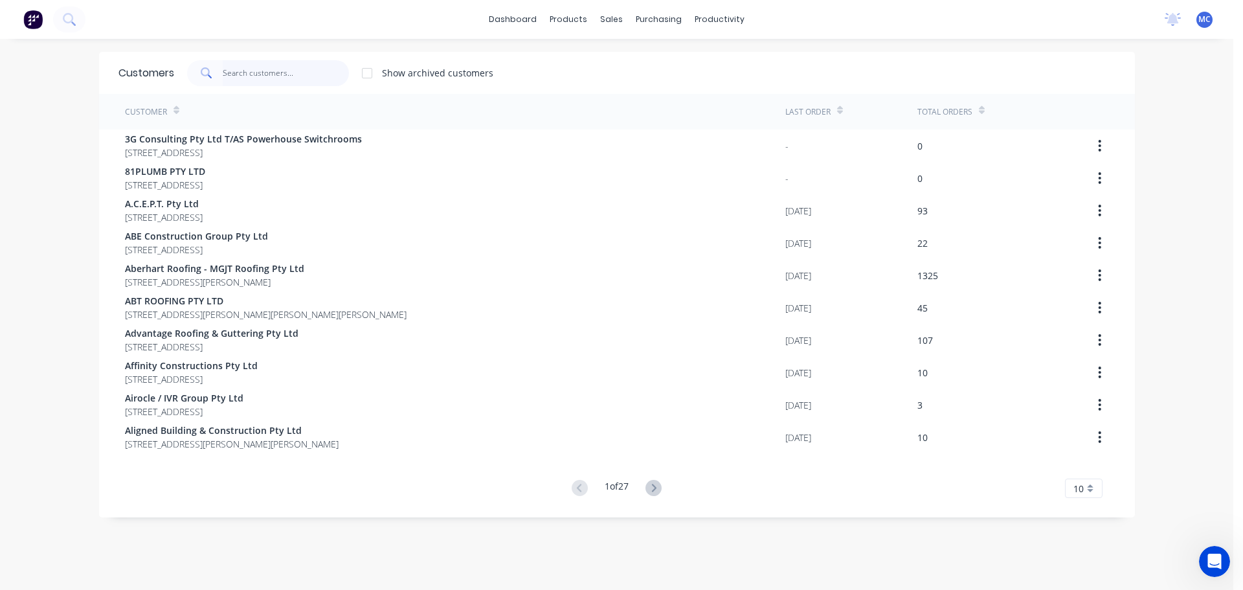
click at [254, 79] on input "text" at bounding box center [286, 73] width 126 height 26
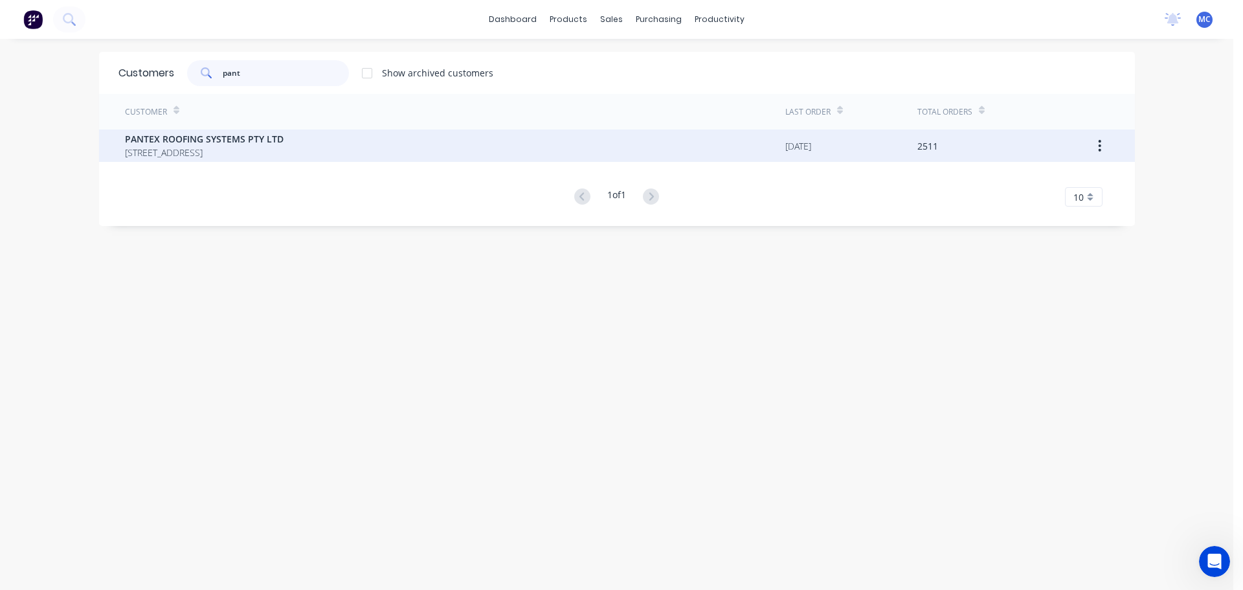
type input "pant"
click at [216, 148] on span "[STREET_ADDRESS]" at bounding box center [204, 153] width 159 height 14
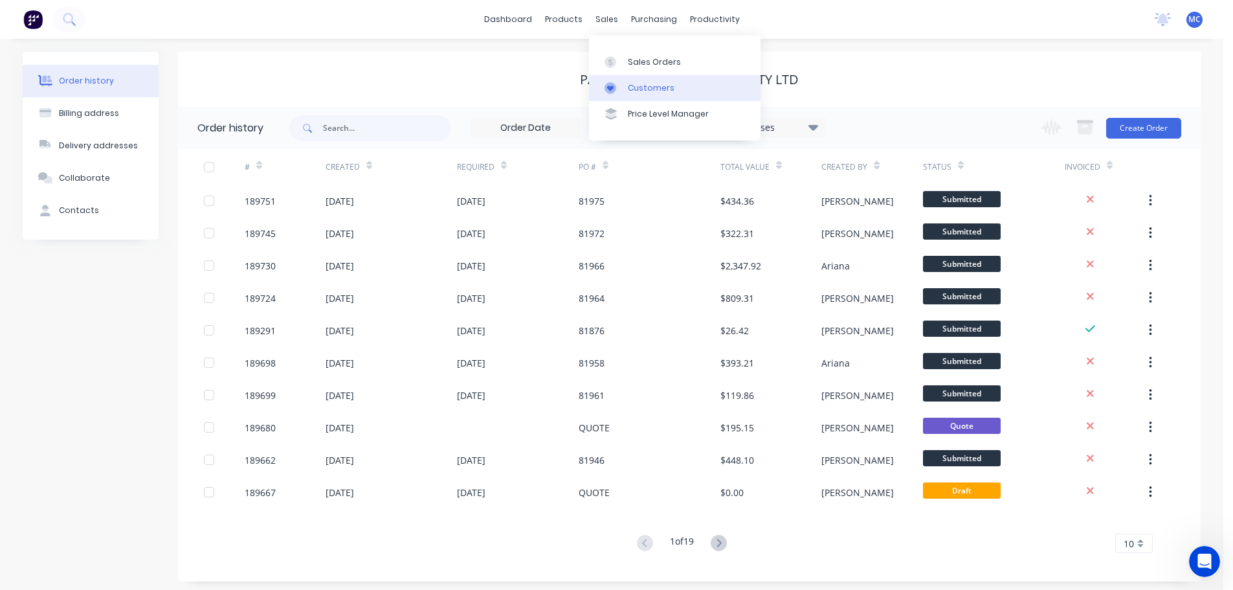
click at [651, 85] on div "Customers" at bounding box center [651, 88] width 47 height 12
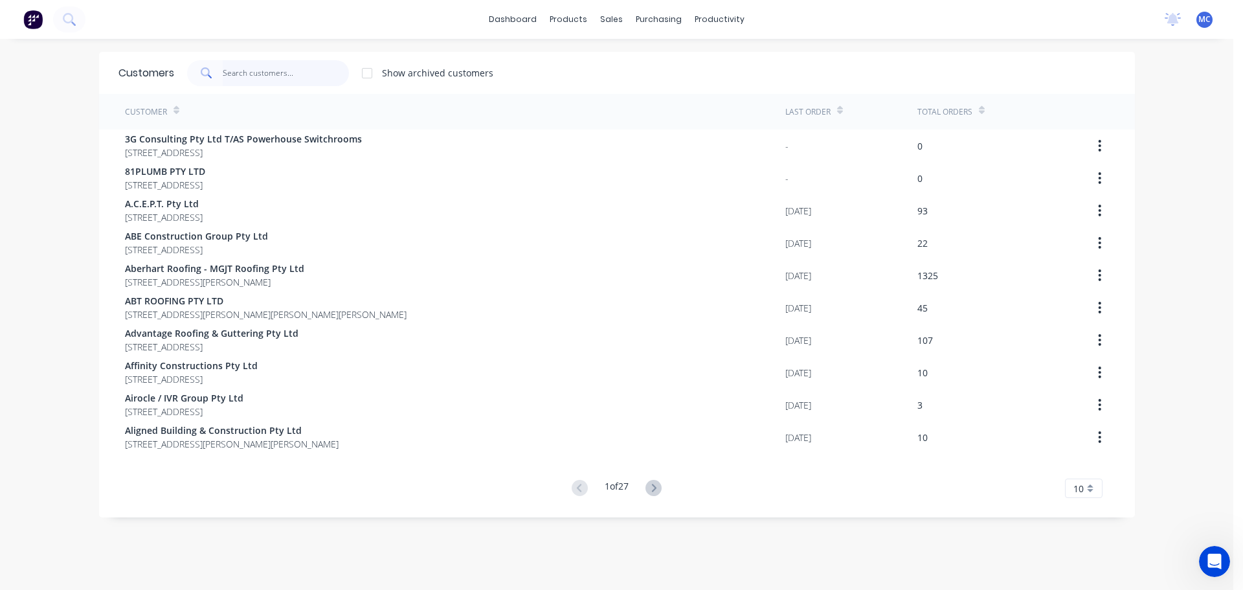
click at [250, 75] on input "text" at bounding box center [286, 73] width 126 height 26
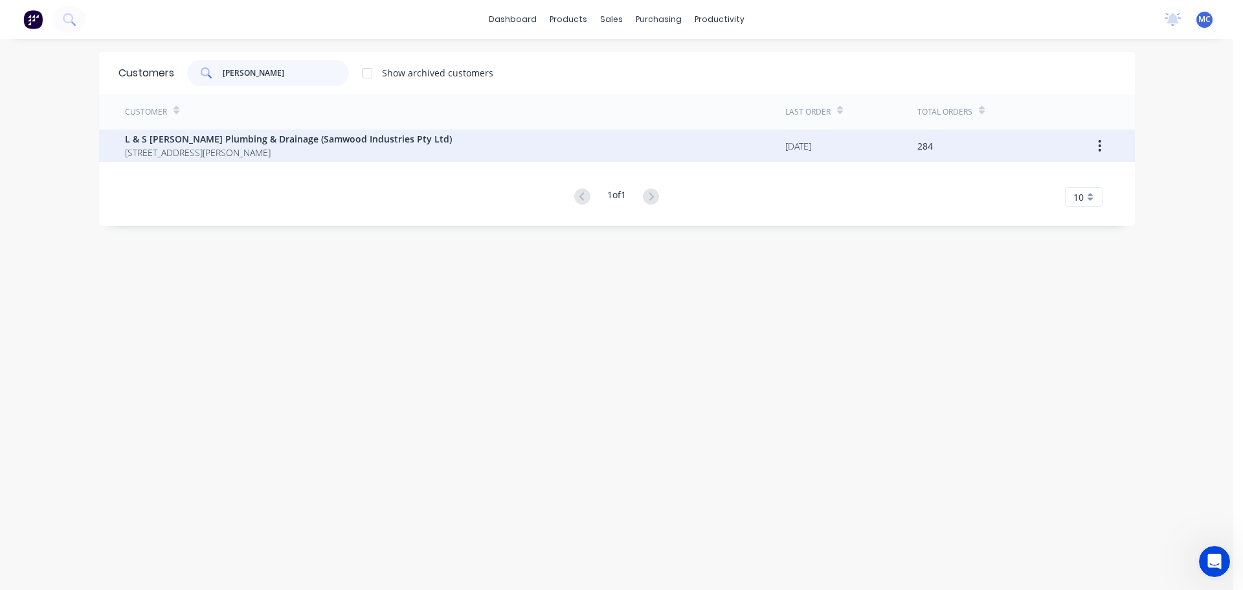
type input "[PERSON_NAME]"
click at [256, 143] on span "L & S [PERSON_NAME] Plumbing & Drainage (Samwood Industries Pty Ltd)" at bounding box center [288, 139] width 327 height 14
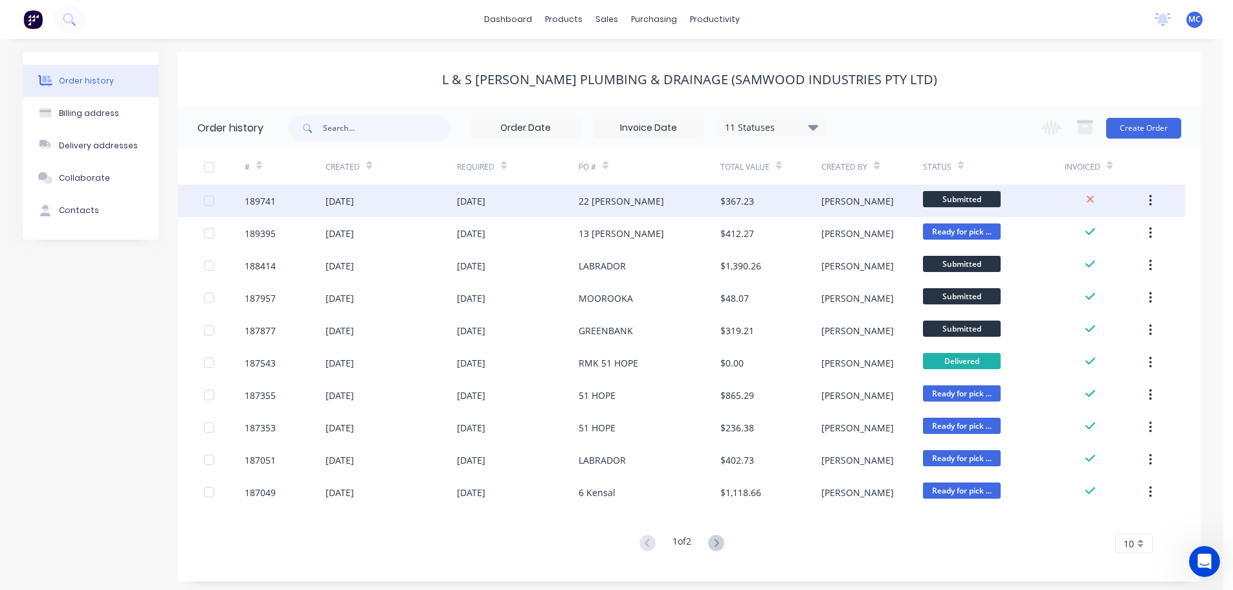
click at [582, 200] on div "22 [PERSON_NAME]" at bounding box center [621, 201] width 85 height 14
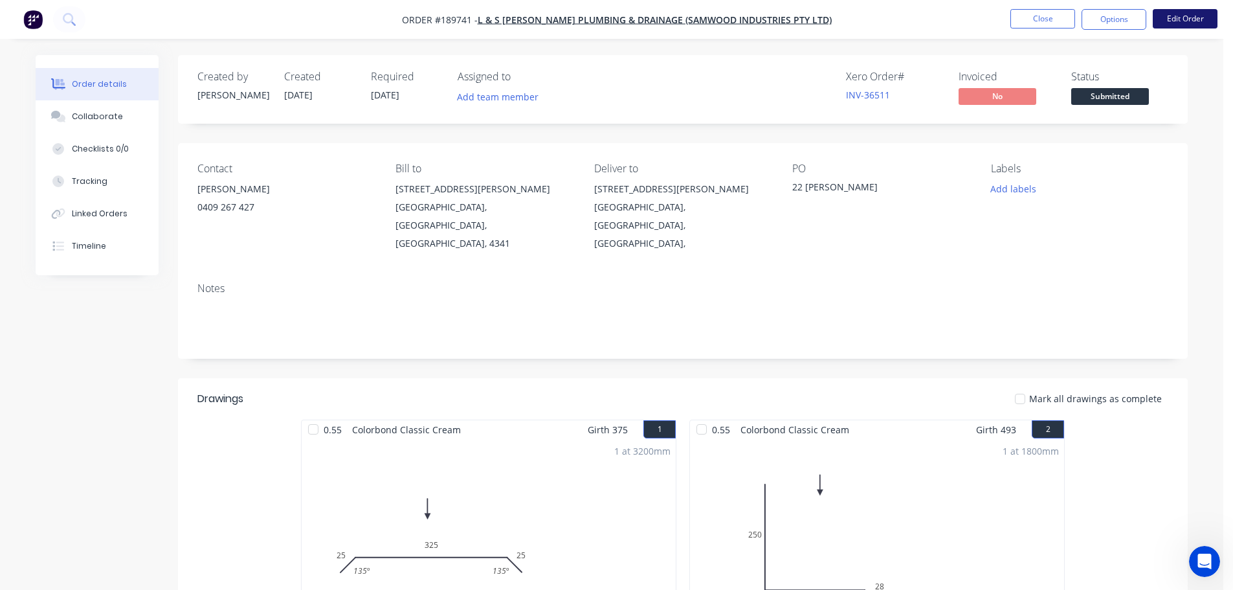
click at [1186, 17] on button "Edit Order" at bounding box center [1185, 18] width 65 height 19
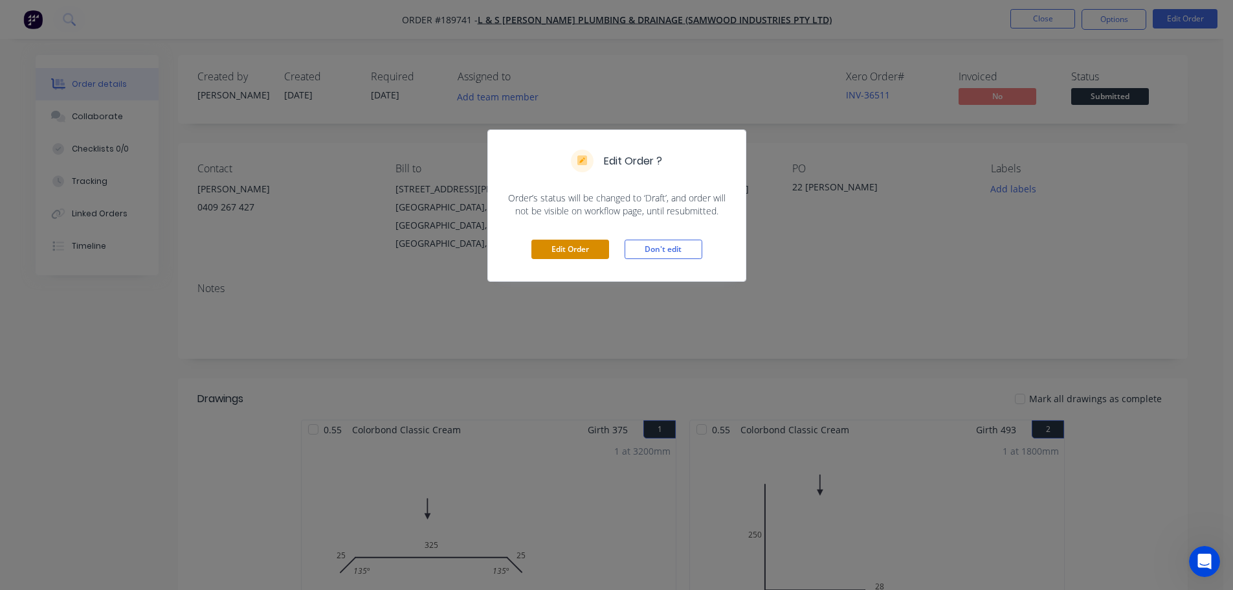
click at [569, 248] on button "Edit Order" at bounding box center [570, 248] width 78 height 19
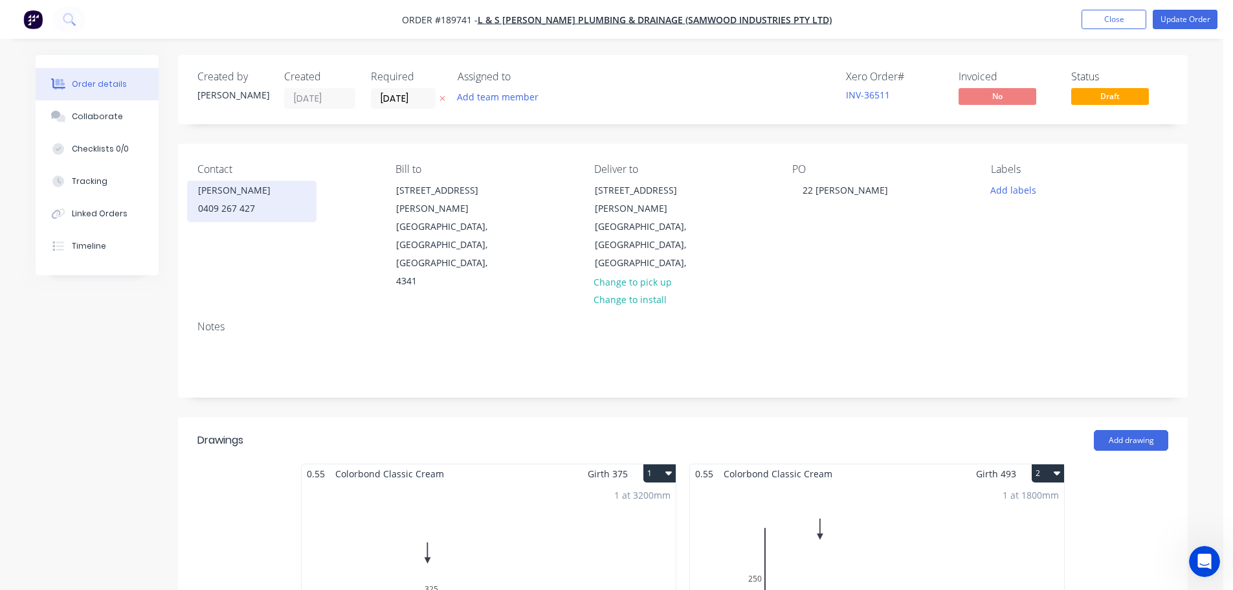
click at [218, 199] on div "[PERSON_NAME]" at bounding box center [251, 190] width 107 height 18
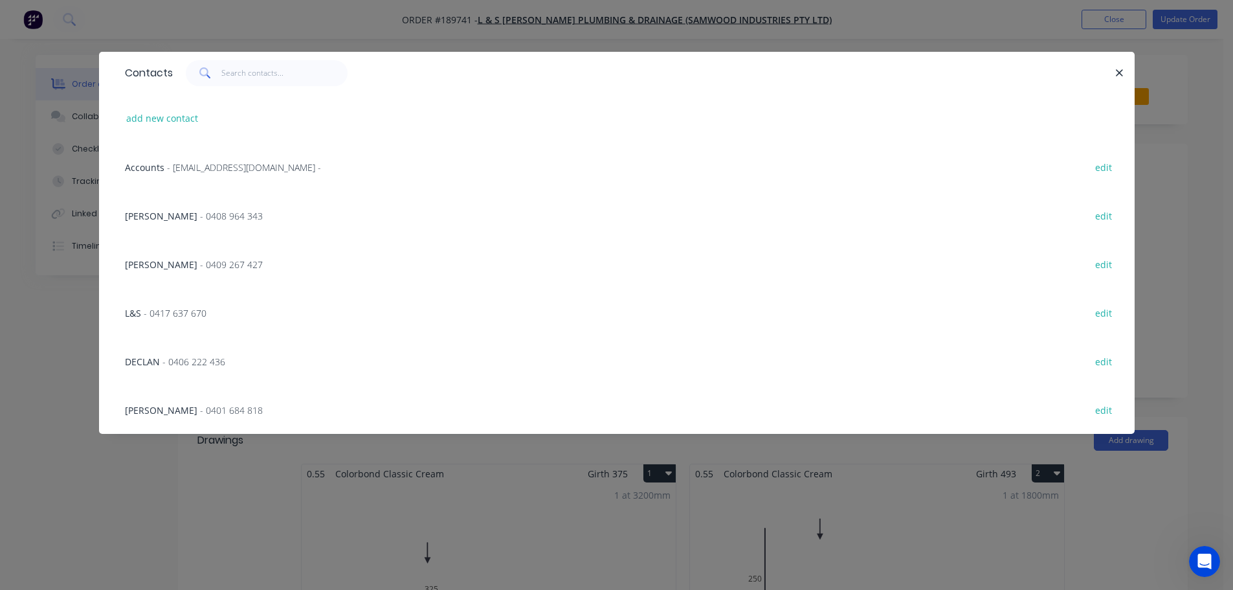
click at [201, 408] on span "- 0401 684 818" at bounding box center [231, 410] width 63 height 12
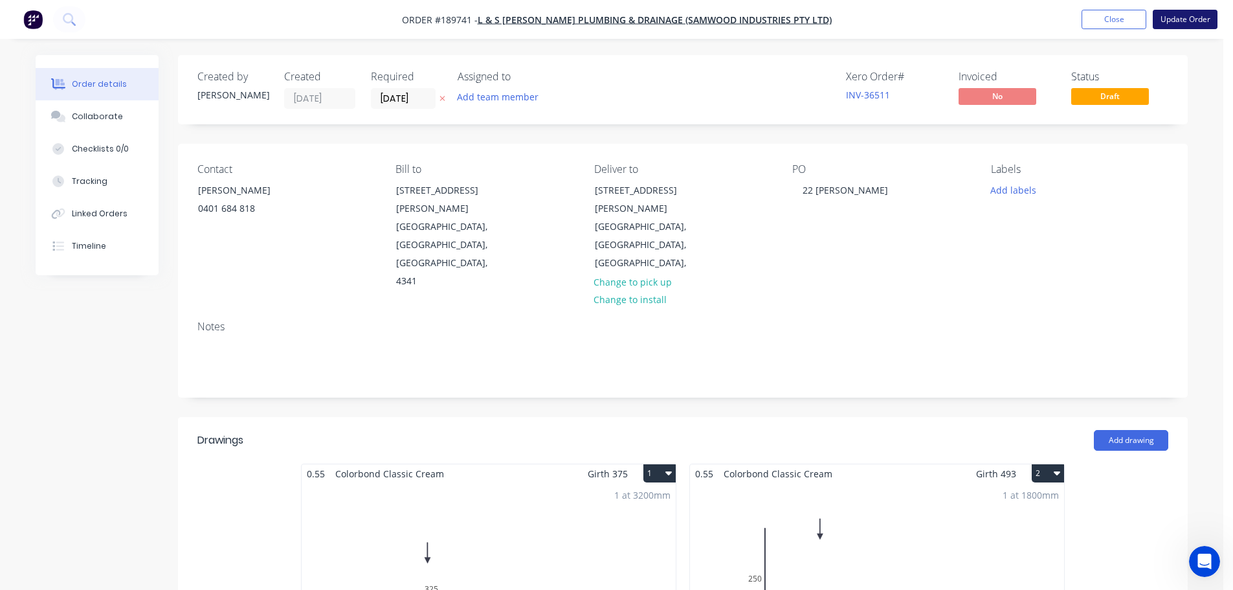
click at [1193, 19] on button "Update Order" at bounding box center [1185, 19] width 65 height 19
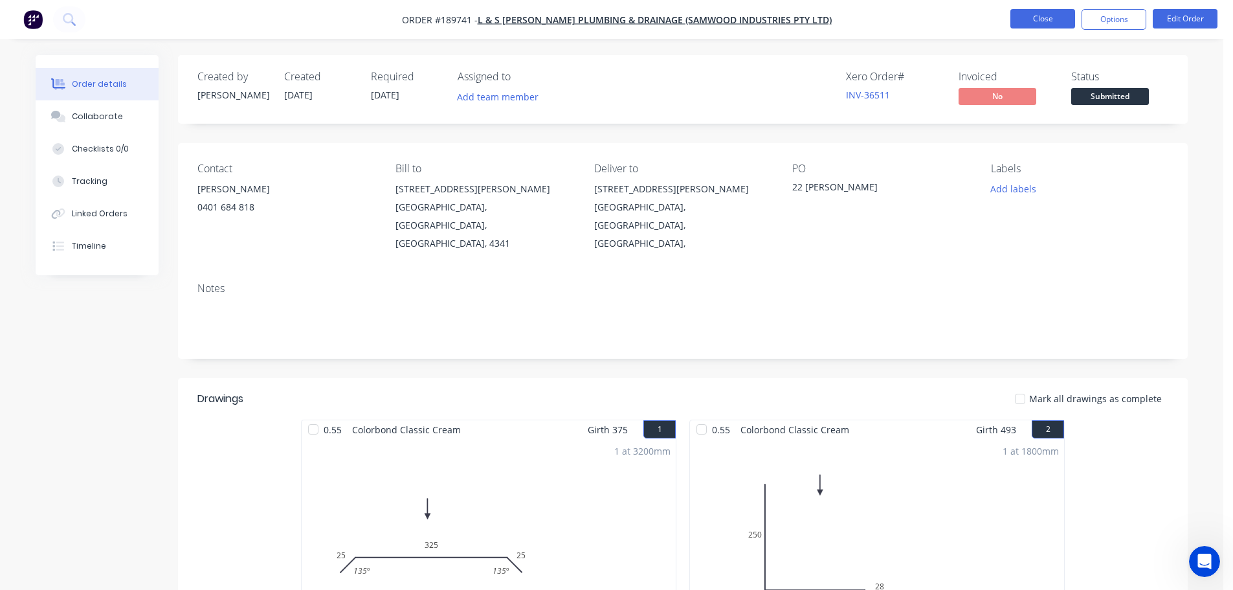
click at [1031, 15] on button "Close" at bounding box center [1042, 18] width 65 height 19
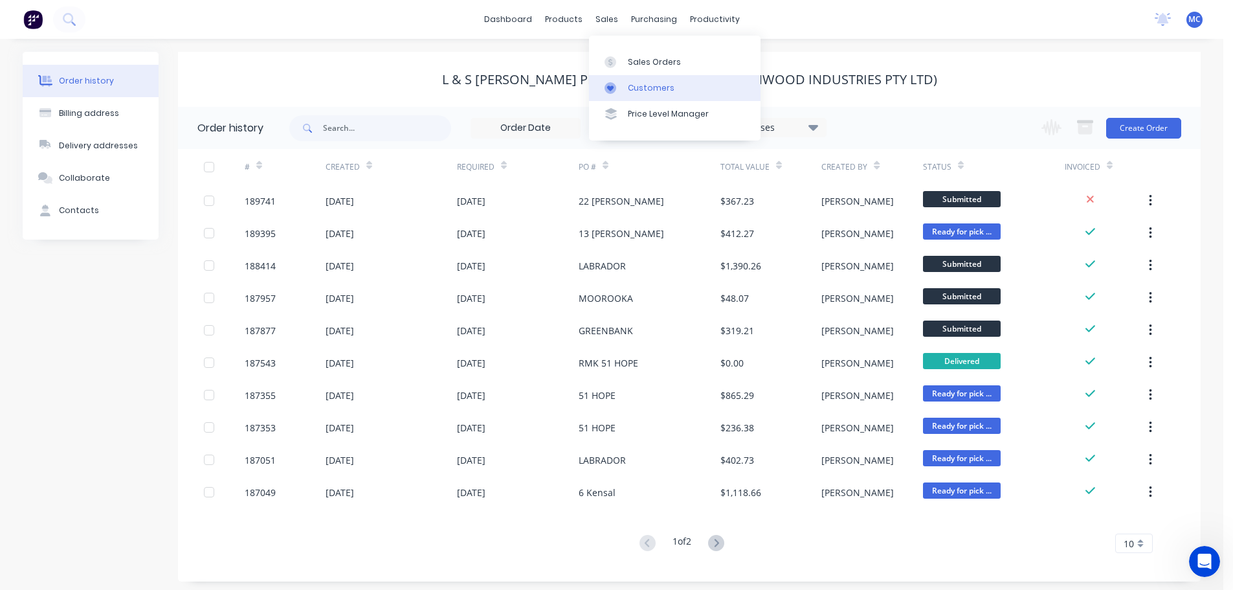
click at [640, 87] on div "Customers" at bounding box center [651, 88] width 47 height 12
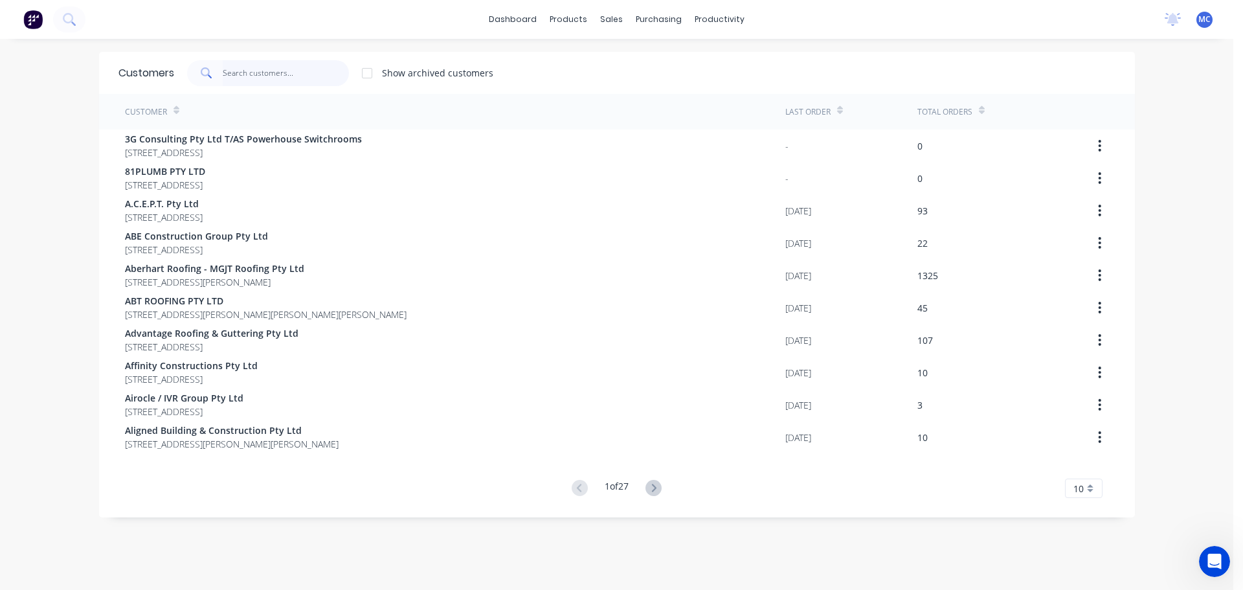
click at [261, 74] on input "text" at bounding box center [286, 73] width 126 height 26
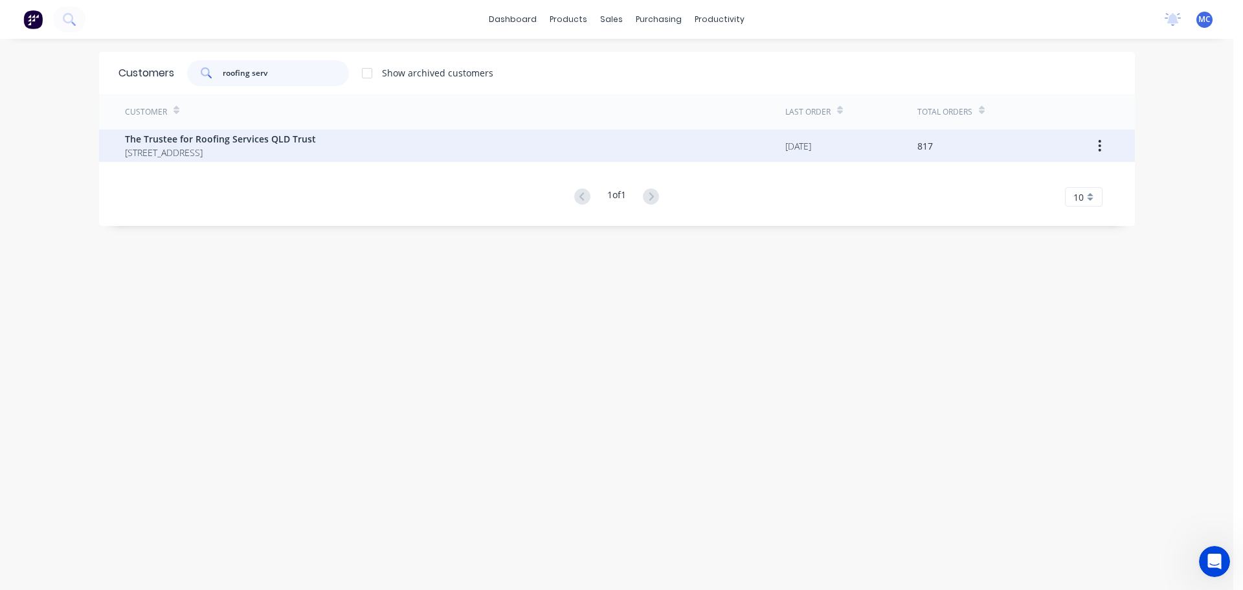
type input "roofing serv"
click at [203, 146] on span "[STREET_ADDRESS]" at bounding box center [220, 153] width 191 height 14
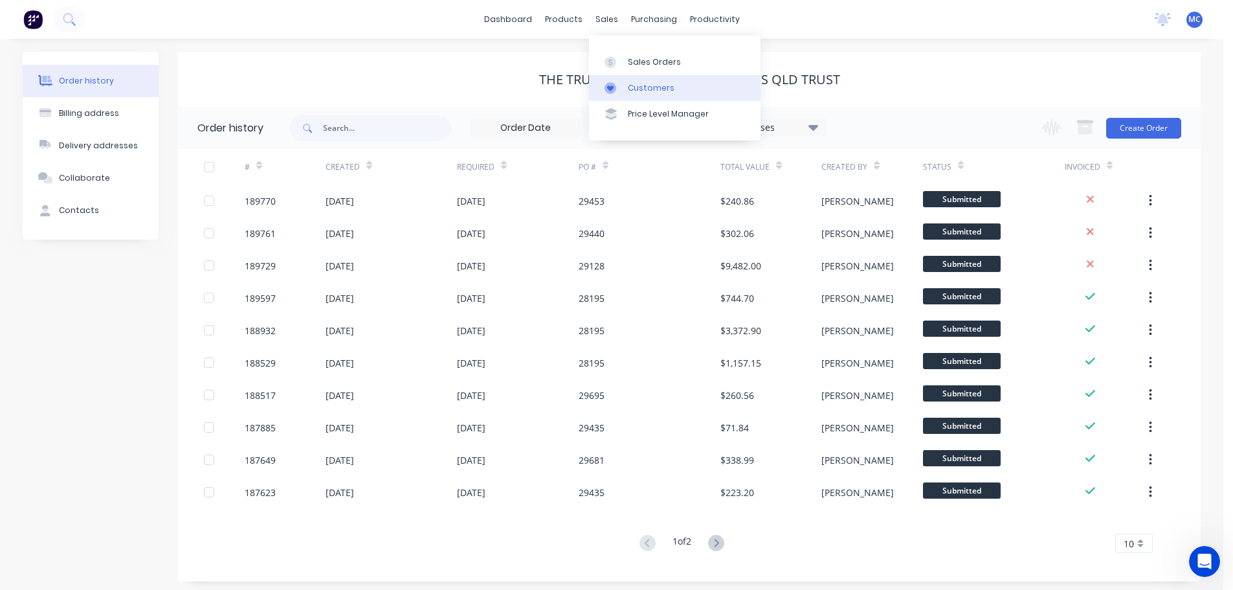
click at [669, 88] on div "Customers" at bounding box center [651, 88] width 47 height 12
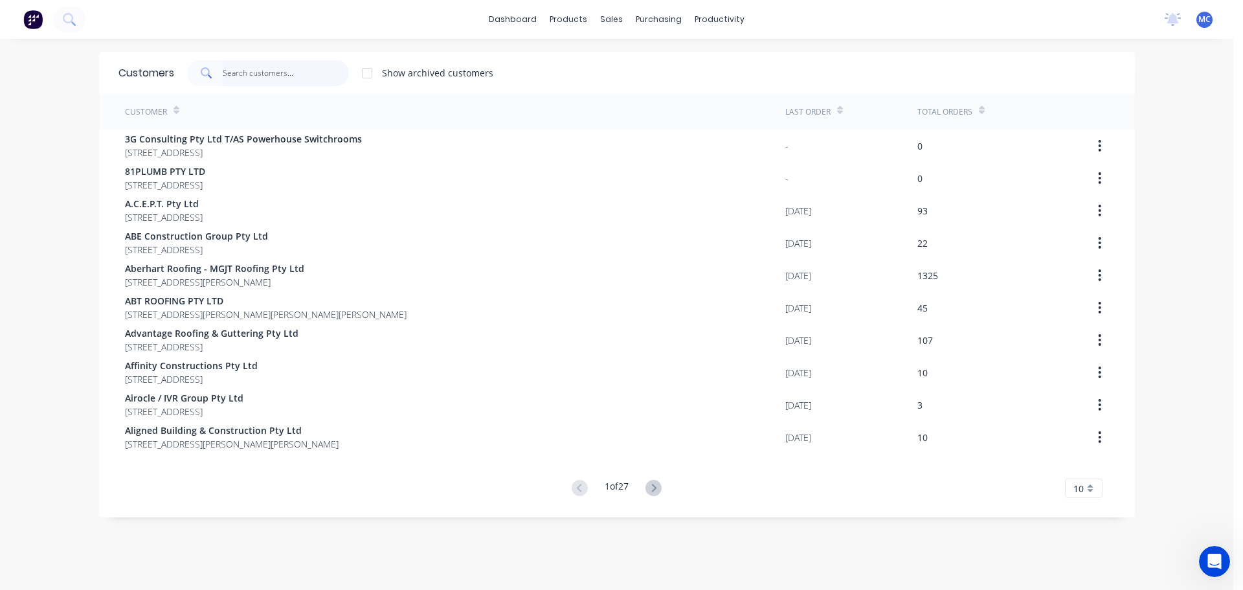
click at [290, 69] on input "text" at bounding box center [286, 73] width 126 height 26
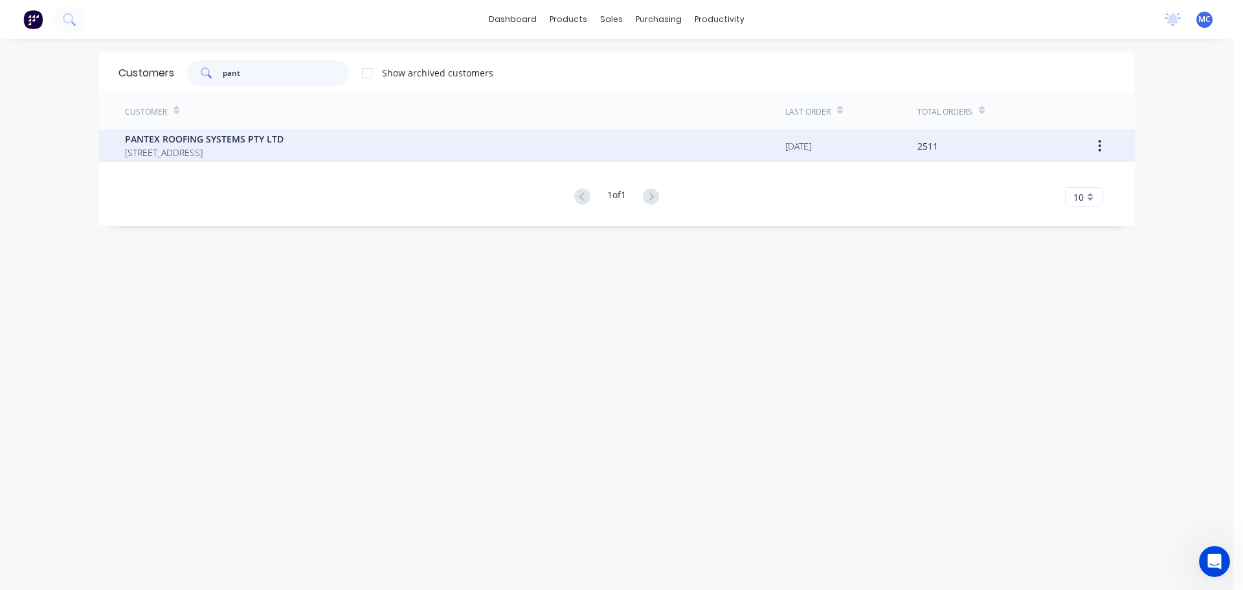
type input "pant"
click at [194, 132] on div "PANTEX ROOFING SYSTEMS PTY LTD [STREET_ADDRESS]" at bounding box center [455, 145] width 660 height 32
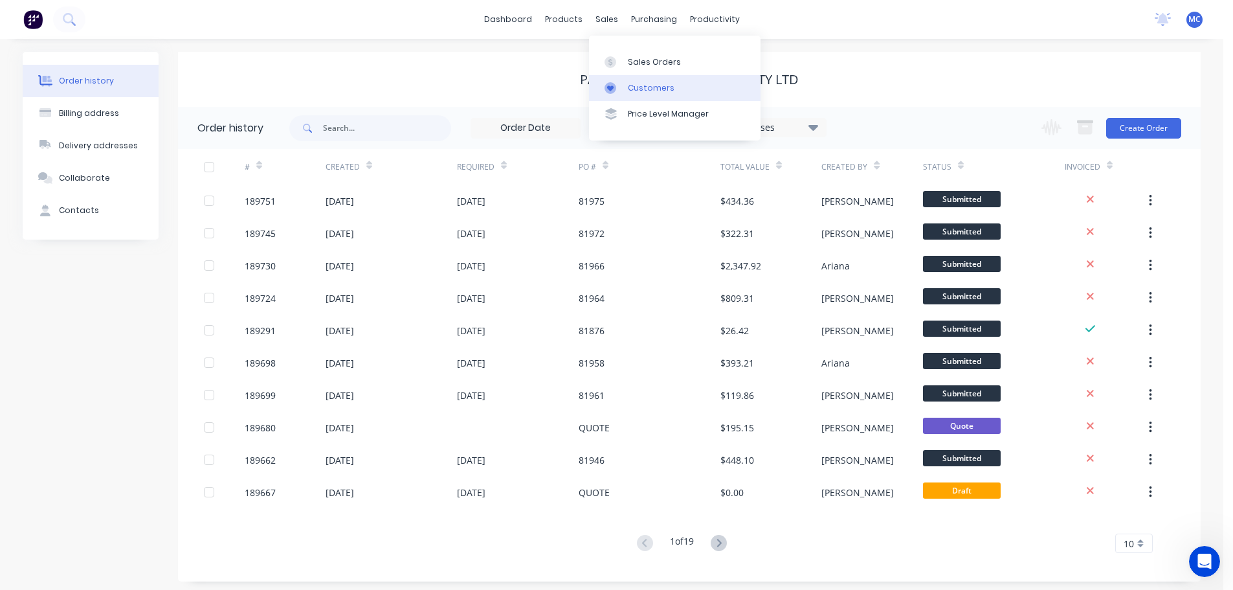
click at [645, 95] on link "Customers" at bounding box center [675, 88] width 172 height 26
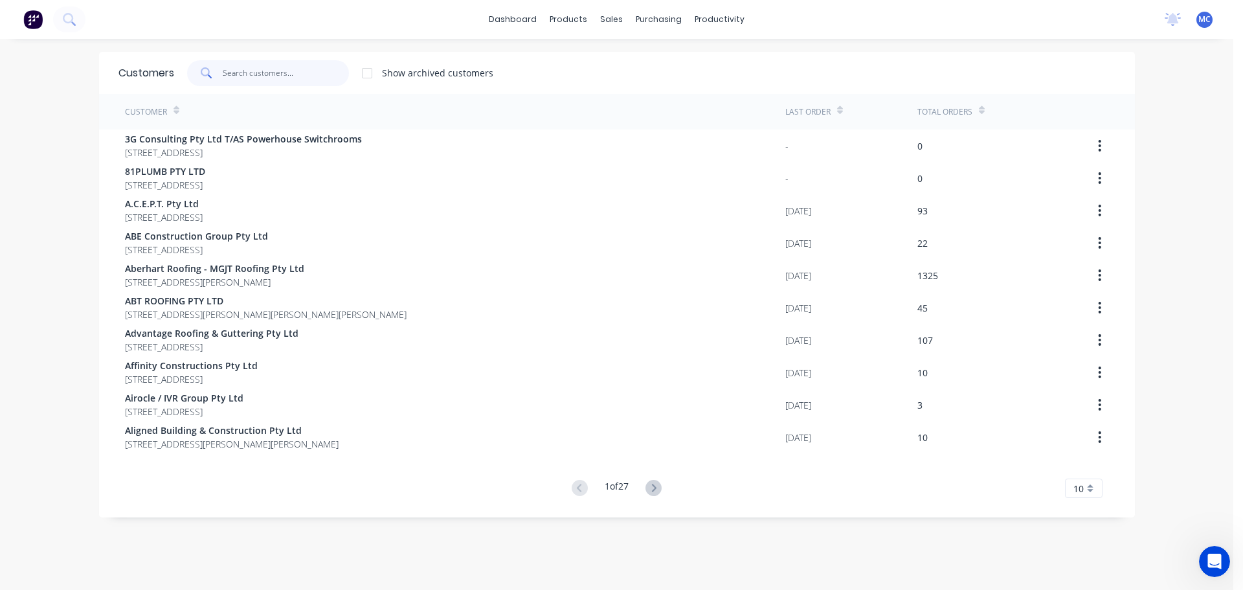
click at [245, 72] on input "text" at bounding box center [286, 73] width 126 height 26
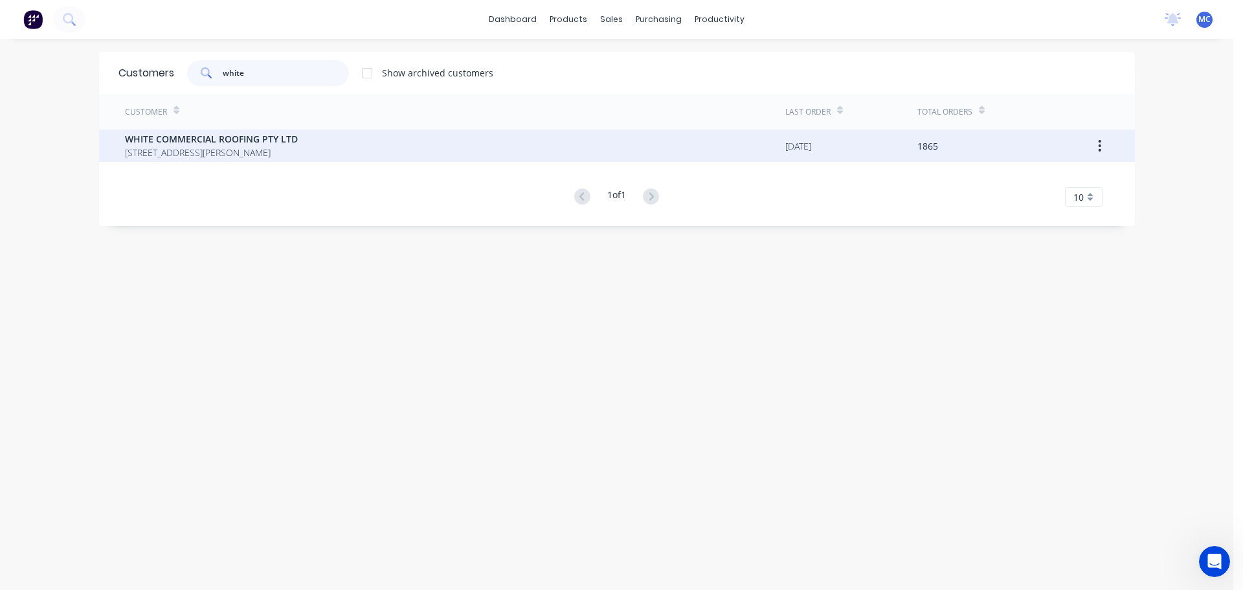
type input "white"
click at [207, 137] on span "WHITE COMMERCIAL ROOFING PTY LTD" at bounding box center [211, 139] width 173 height 14
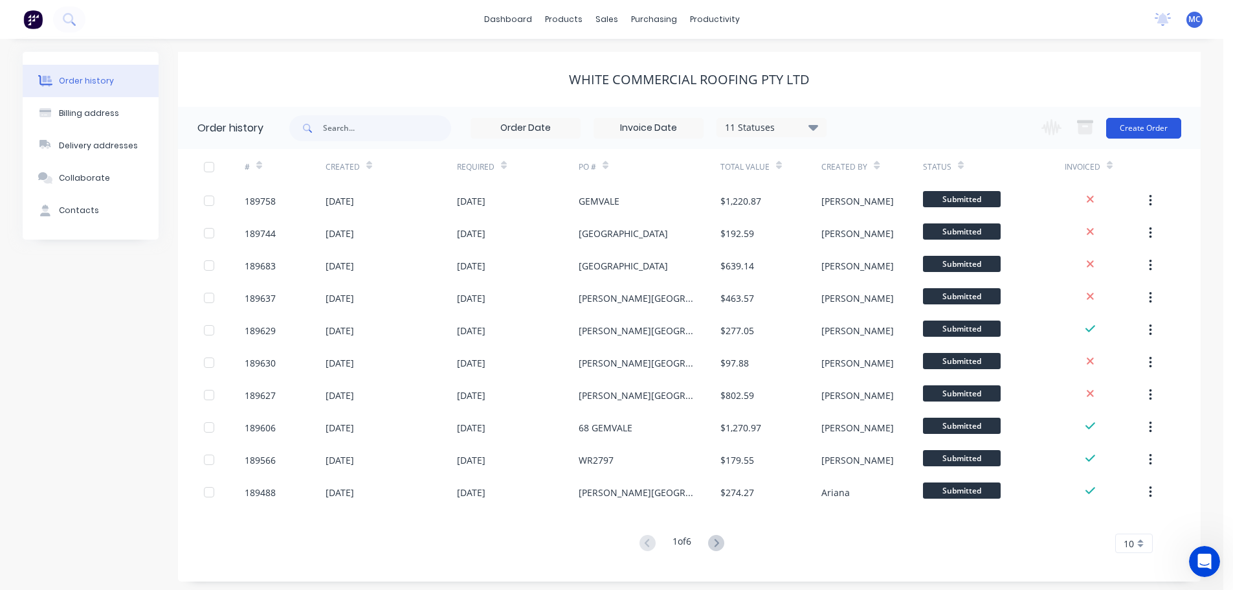
click at [1159, 131] on button "Create Order" at bounding box center [1143, 128] width 75 height 21
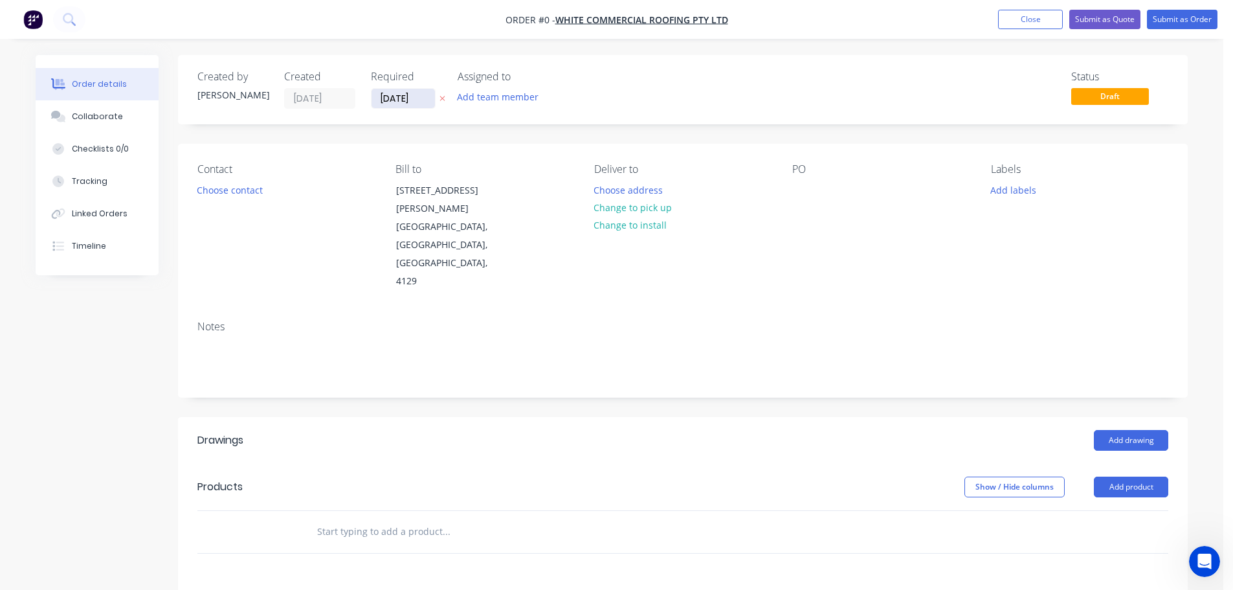
click at [397, 98] on input "[DATE]" at bounding box center [403, 98] width 63 height 19
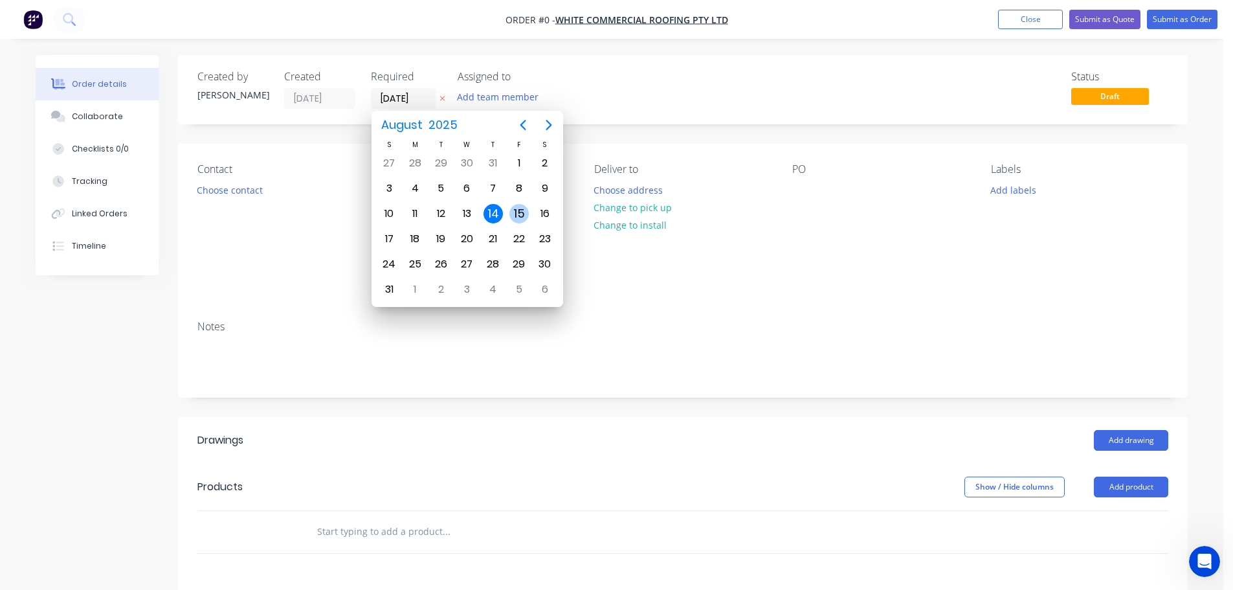
click at [518, 213] on div "15" at bounding box center [518, 213] width 19 height 19
type input "[DATE]"
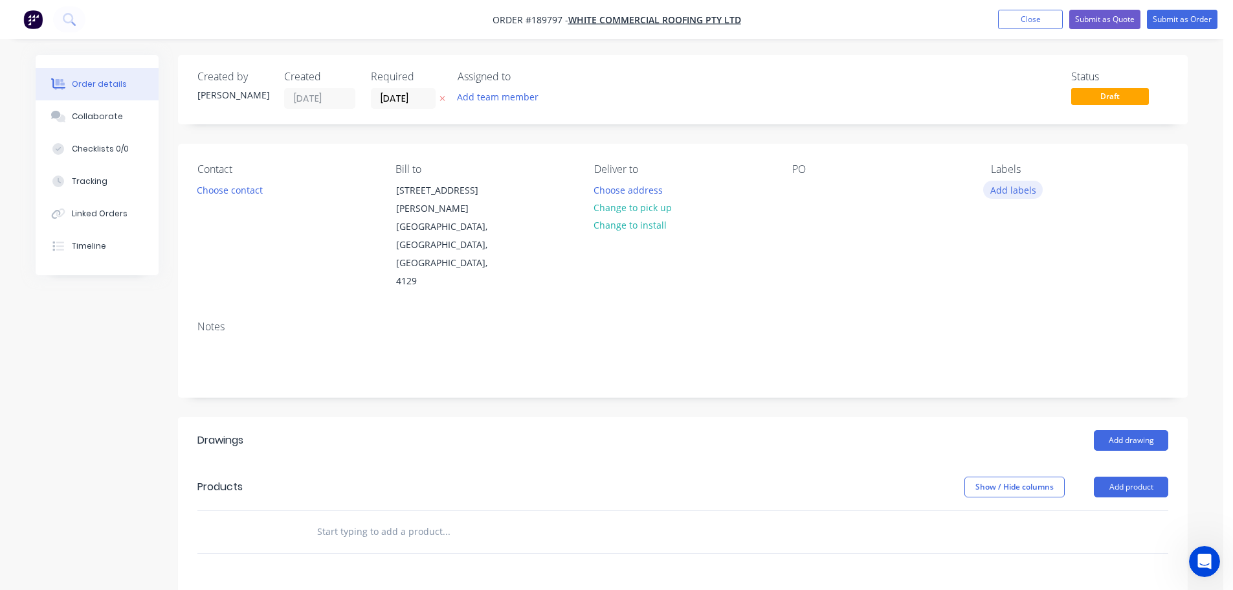
click at [1008, 189] on button "Add labels" at bounding box center [1013, 189] width 60 height 17
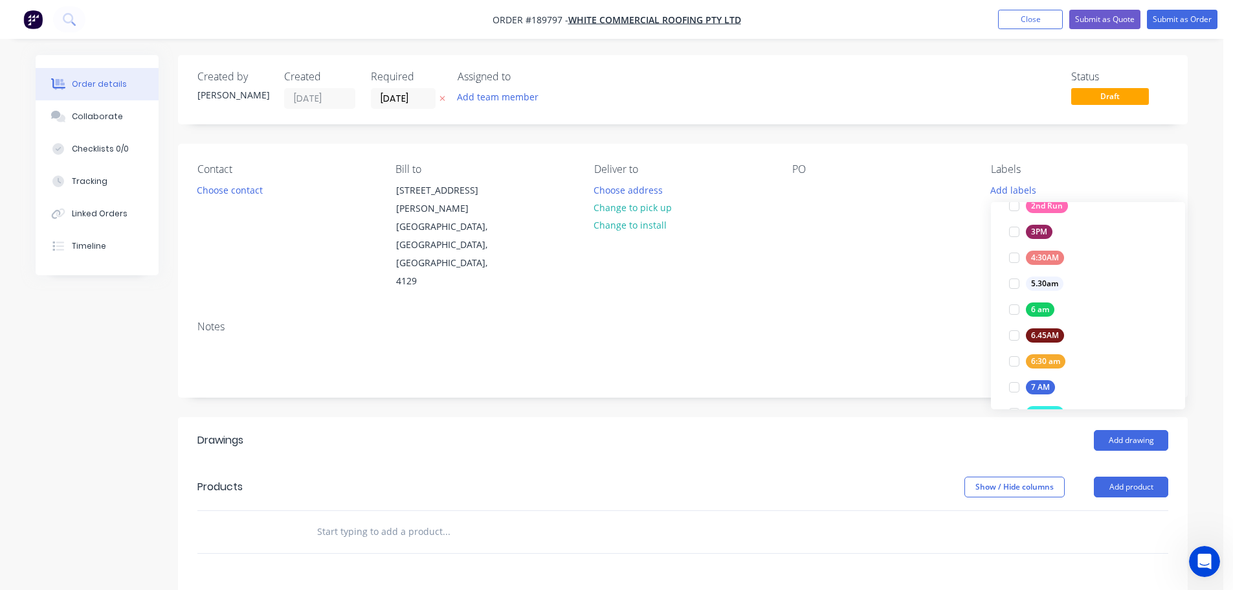
scroll to position [259, 0]
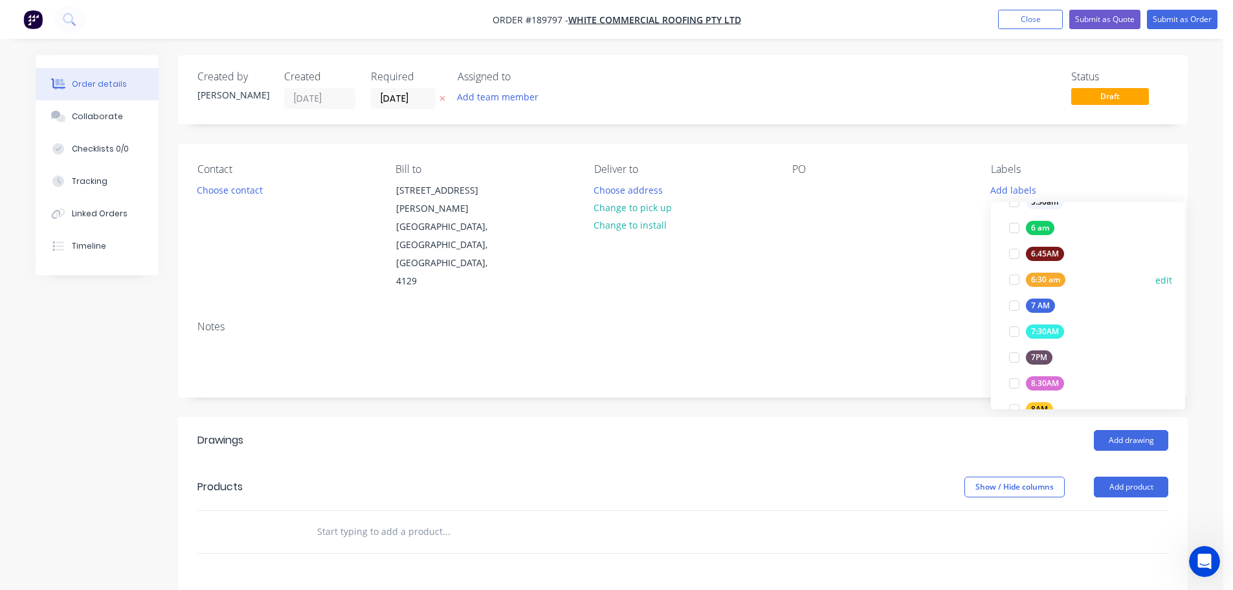
drag, startPoint x: 1019, startPoint y: 280, endPoint x: 989, endPoint y: 277, distance: 30.0
click at [1018, 280] on div at bounding box center [1014, 280] width 26 height 26
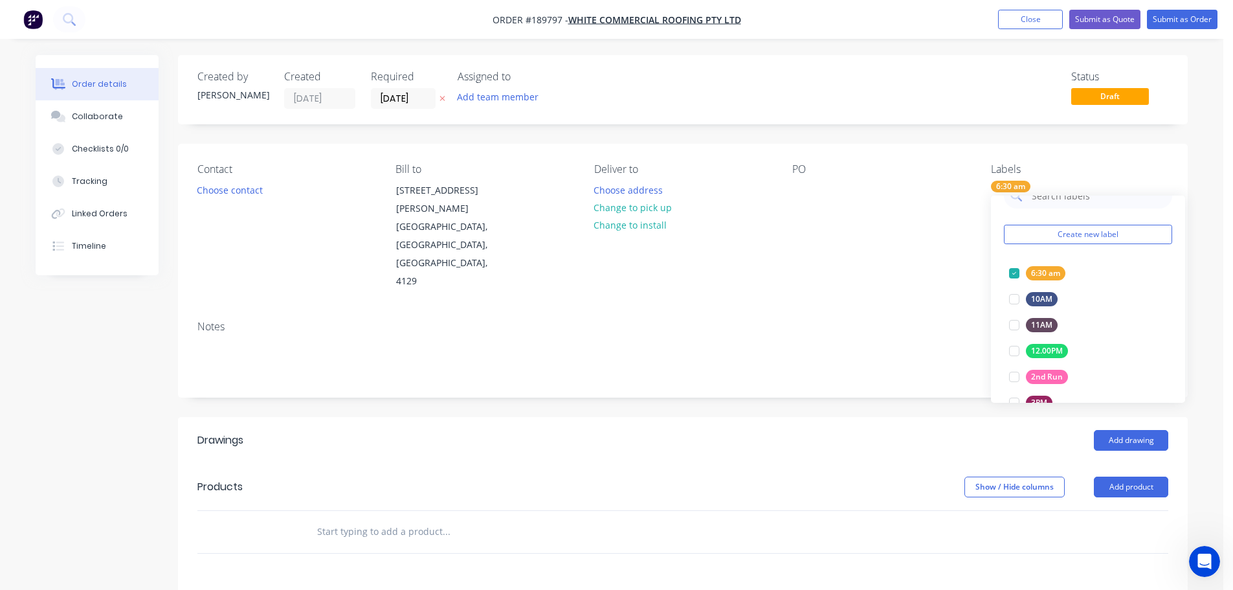
click at [933, 267] on div "Contact Choose contact [PERSON_NAME] to [STREET_ADDRESS][PERSON_NAME] Deliver t…" at bounding box center [683, 227] width 1010 height 166
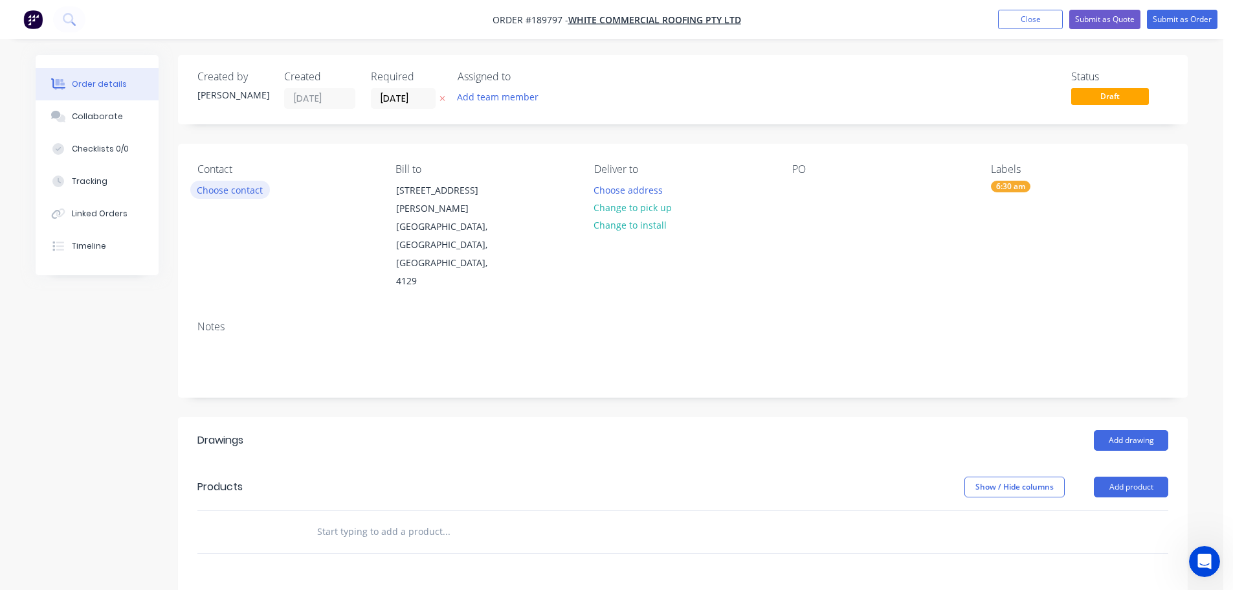
click at [210, 188] on button "Choose contact" at bounding box center [230, 189] width 80 height 17
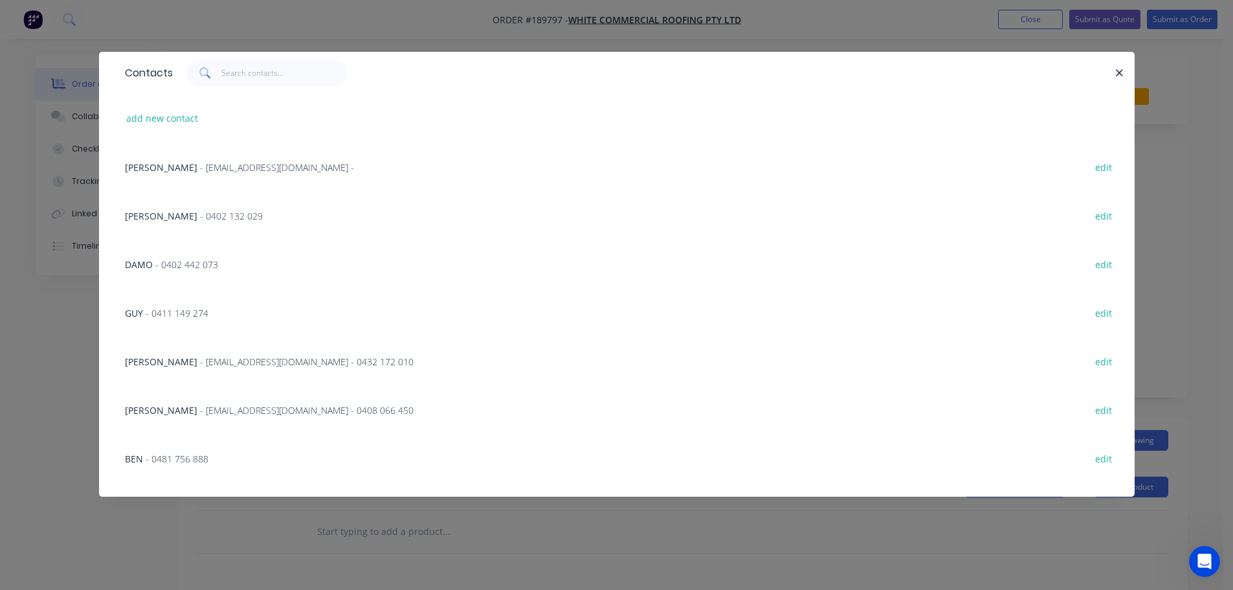
click at [200, 364] on span "- [EMAIL_ADDRESS][DOMAIN_NAME] - 0432 172 010" at bounding box center [307, 361] width 214 height 12
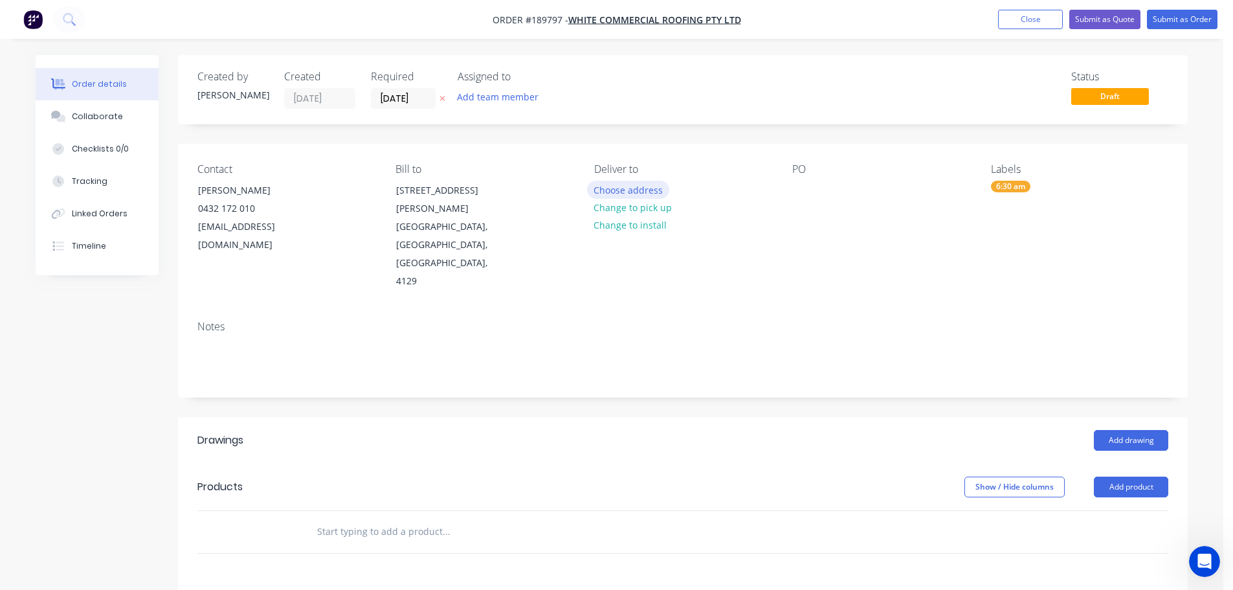
click at [621, 187] on button "Choose address" at bounding box center [628, 189] width 83 height 17
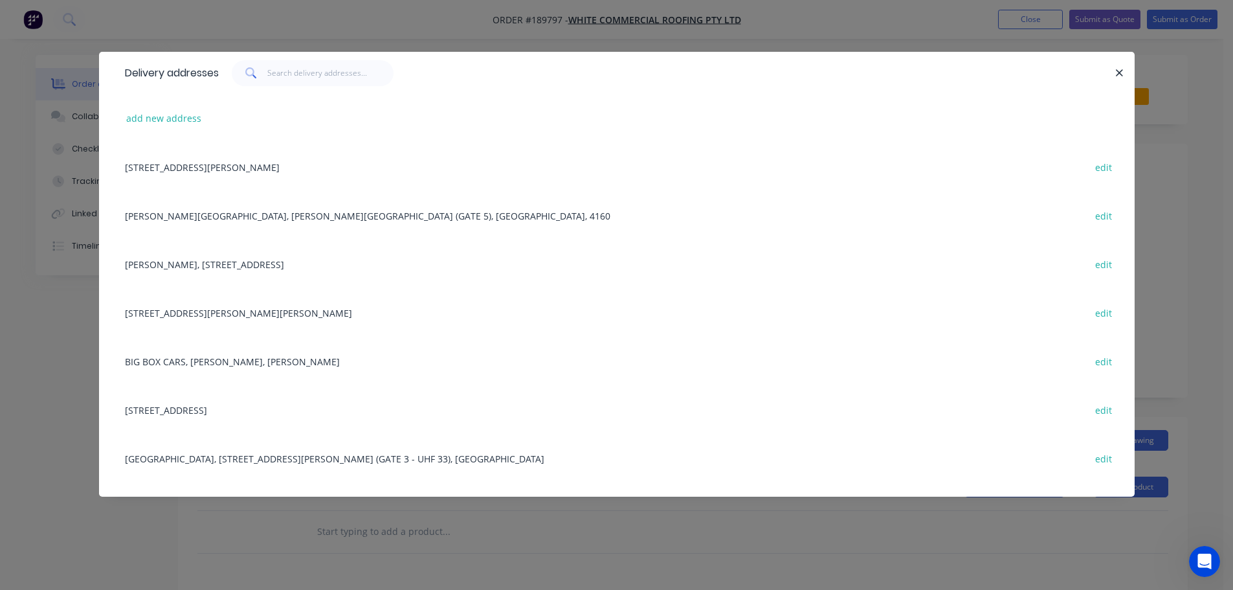
click at [217, 317] on div "[STREET_ADDRESS][PERSON_NAME][PERSON_NAME] edit" at bounding box center [616, 312] width 997 height 49
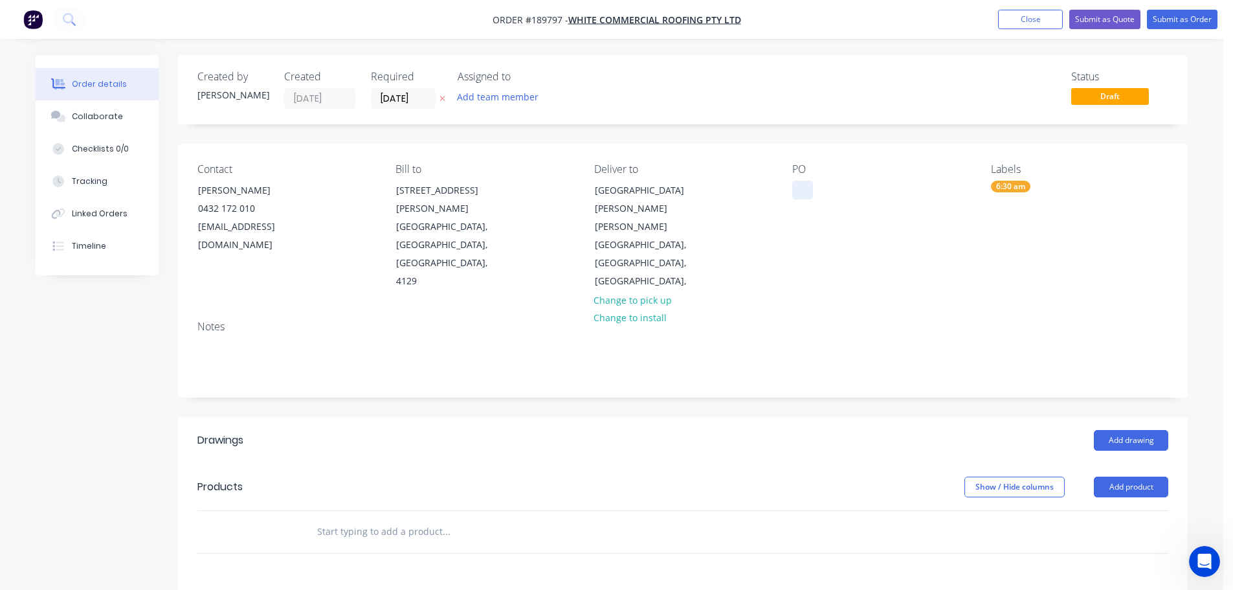
click at [803, 190] on div at bounding box center [802, 190] width 21 height 19
click at [1133, 430] on button "Add drawing" at bounding box center [1131, 440] width 74 height 21
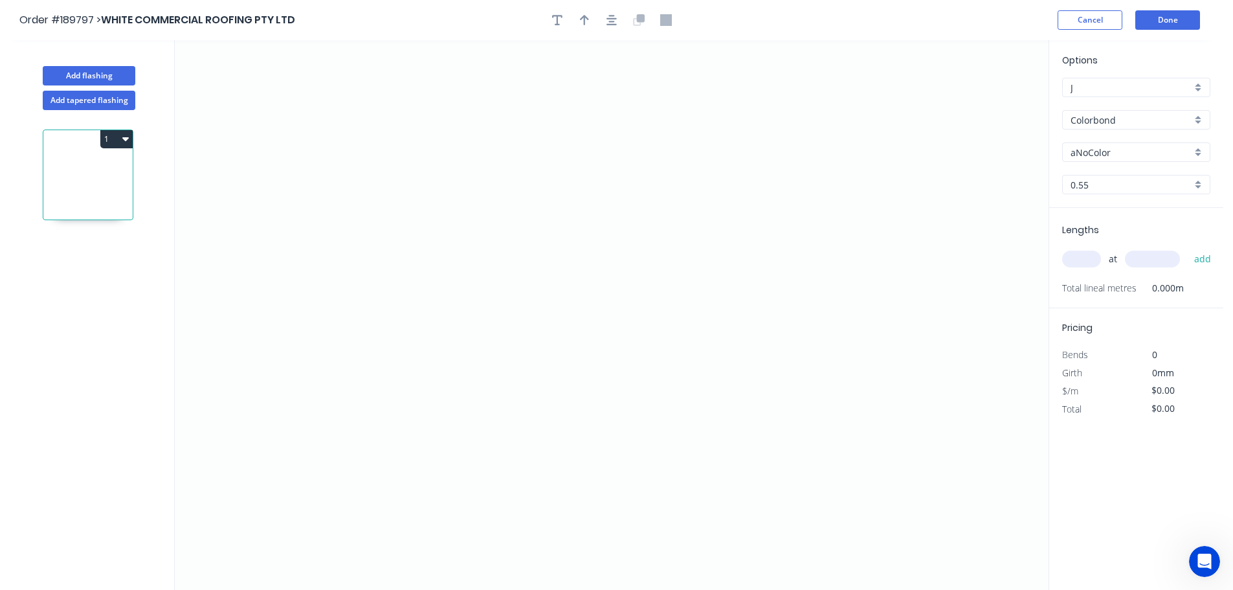
click at [1097, 122] on input "Colorbond" at bounding box center [1131, 120] width 121 height 14
click at [1097, 247] on div "Zincalume" at bounding box center [1136, 248] width 147 height 23
type input "Zincalume"
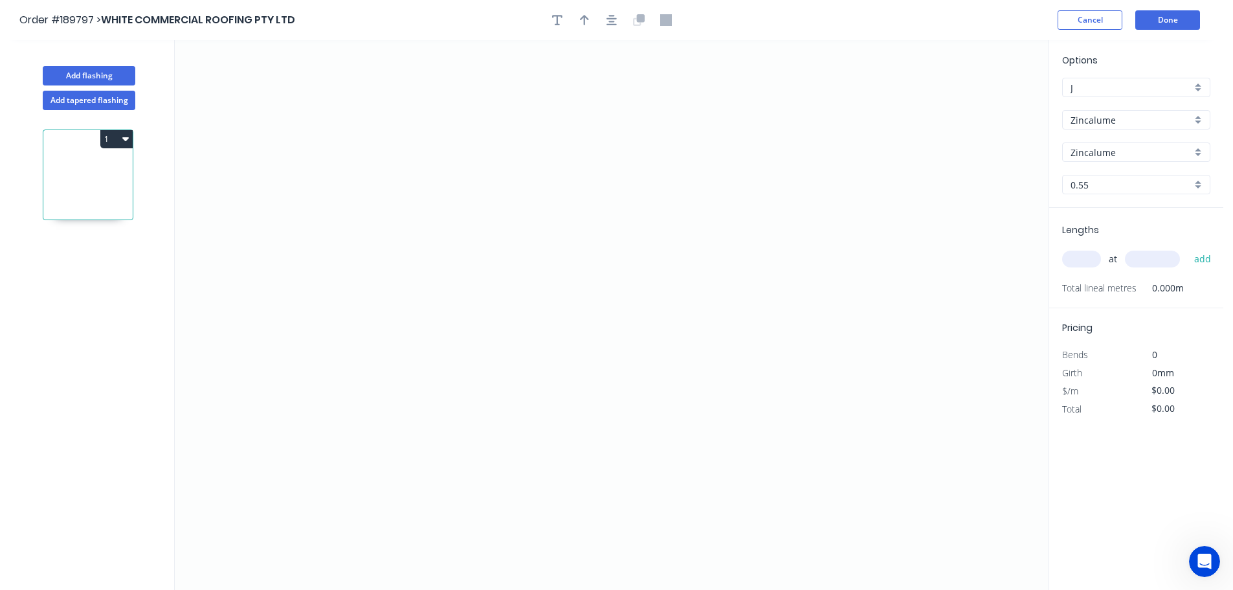
click at [1082, 256] on input "text" at bounding box center [1081, 258] width 39 height 17
type input "1"
type input "1200"
click at [1188, 248] on button "add" at bounding box center [1203, 259] width 30 height 22
click at [626, 75] on icon "0" at bounding box center [612, 315] width 874 height 550
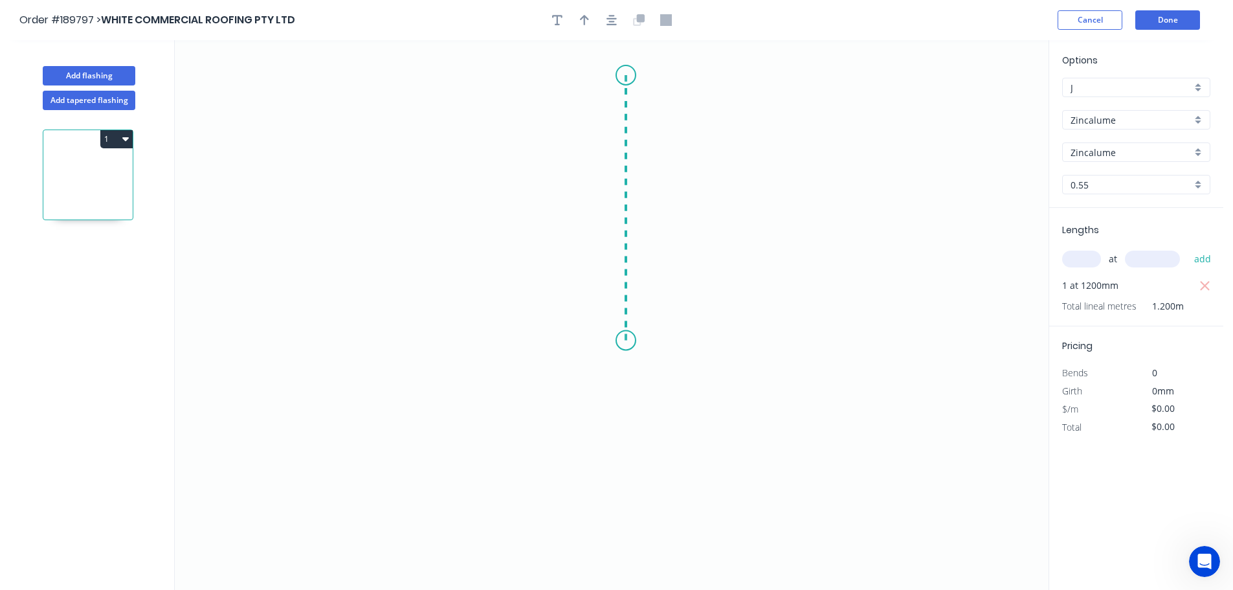
click at [631, 340] on icon "0" at bounding box center [612, 315] width 874 height 550
click at [792, 340] on icon "0 ?" at bounding box center [612, 315] width 874 height 550
drag, startPoint x: 789, startPoint y: 456, endPoint x: 816, endPoint y: 456, distance: 26.5
click at [790, 456] on icon "0 ? ?" at bounding box center [612, 315] width 874 height 550
click at [825, 491] on icon "0 ? ? ?" at bounding box center [612, 315] width 874 height 550
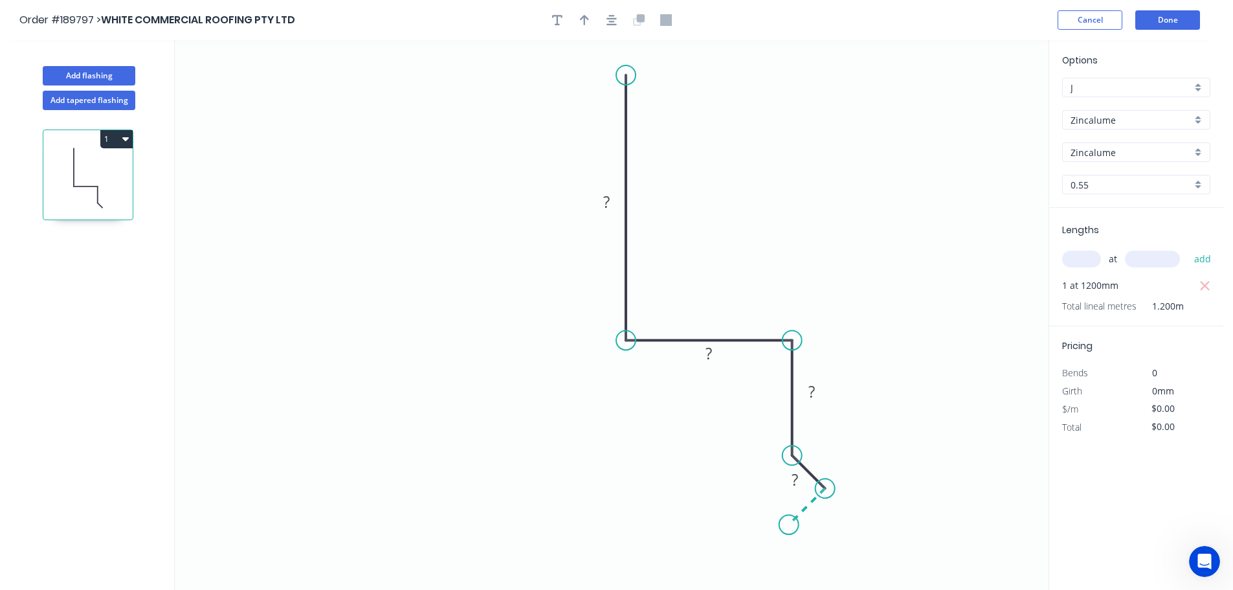
click at [789, 530] on icon "0 ? ? ? ?" at bounding box center [612, 315] width 874 height 550
click at [789, 530] on circle at bounding box center [788, 524] width 19 height 19
click at [654, 116] on div "Crush & Fold" at bounding box center [688, 115] width 130 height 27
drag, startPoint x: 622, startPoint y: 48, endPoint x: 581, endPoint y: 60, distance: 43.2
click at [583, 60] on rect at bounding box center [567, 62] width 52 height 27
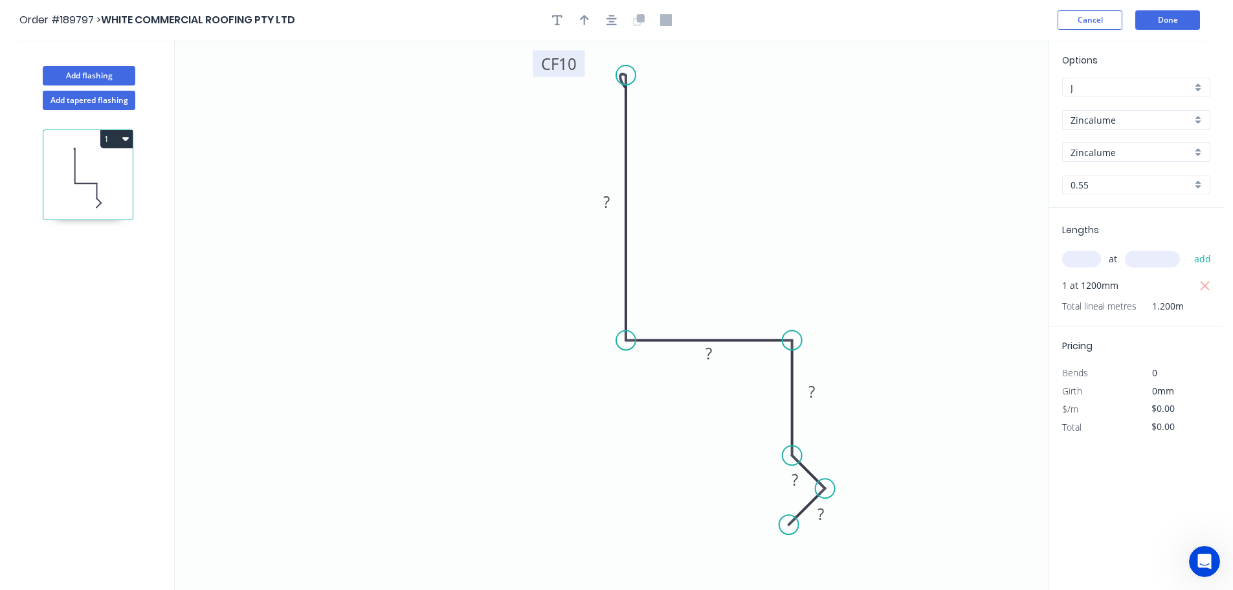
click at [565, 63] on tspan "10" at bounding box center [568, 63] width 18 height 21
click at [581, 19] on icon "button" at bounding box center [584, 20] width 9 height 12
type input "$15.20"
type input "$18.24"
click at [984, 103] on icon at bounding box center [983, 89] width 12 height 41
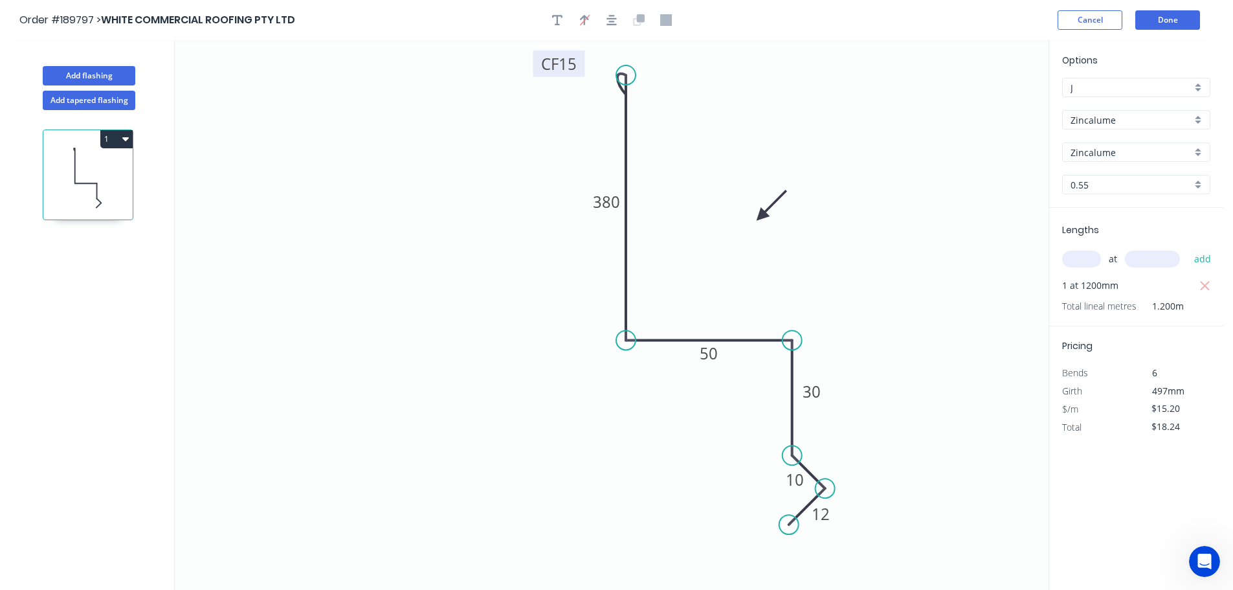
drag, startPoint x: 984, startPoint y: 103, endPoint x: 751, endPoint y: 217, distance: 258.8
click at [753, 217] on icon at bounding box center [772, 205] width 38 height 38
click at [83, 75] on button "Add flashing" at bounding box center [89, 75] width 93 height 19
type input "$0.00"
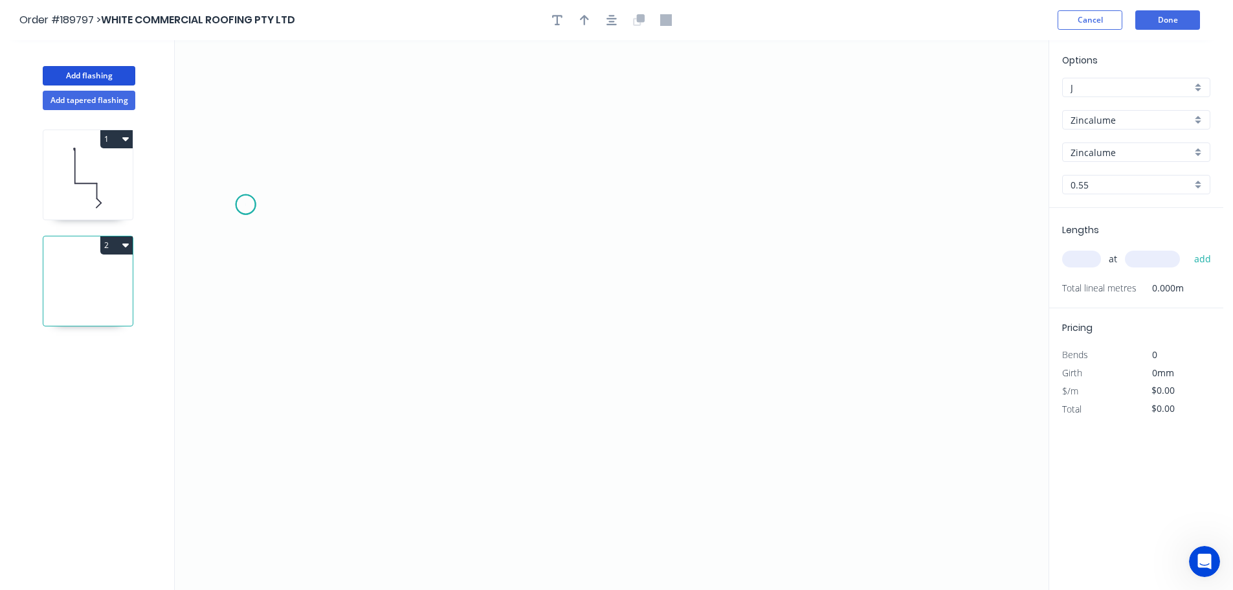
drag, startPoint x: 245, startPoint y: 205, endPoint x: 234, endPoint y: 318, distance: 113.9
click at [245, 205] on icon "0" at bounding box center [612, 315] width 874 height 550
click at [241, 400] on icon "0" at bounding box center [612, 315] width 874 height 550
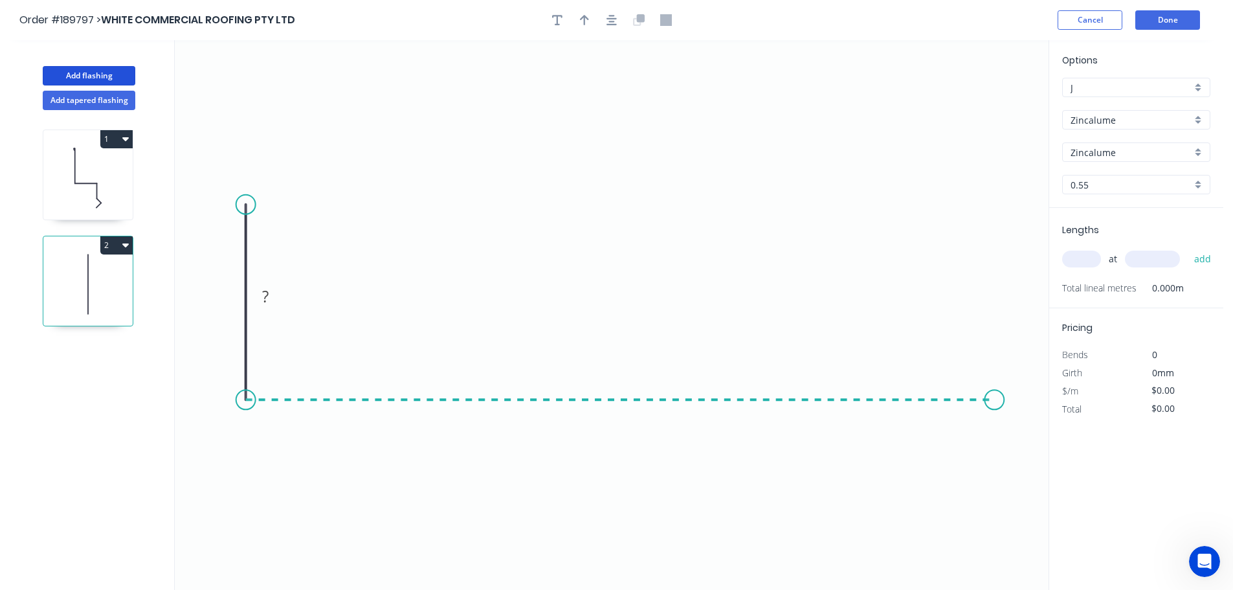
drag, startPoint x: 994, startPoint y: 380, endPoint x: 988, endPoint y: 362, distance: 18.6
click at [993, 378] on icon "0 ?" at bounding box center [612, 315] width 874 height 550
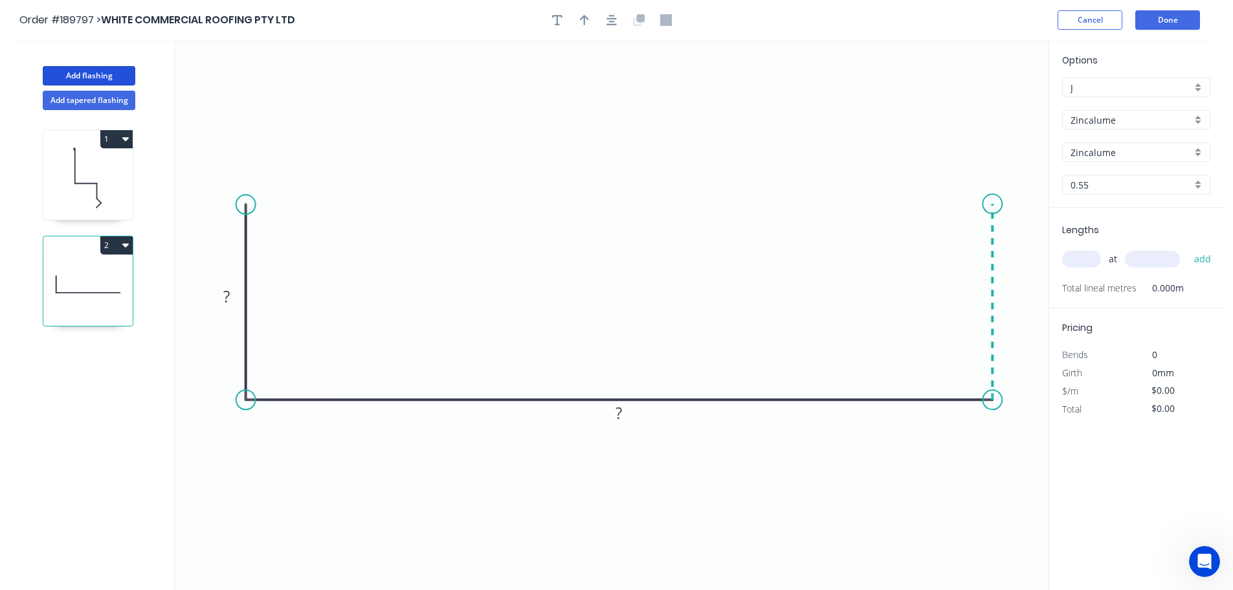
click at [992, 204] on icon at bounding box center [992, 302] width 0 height 196
click at [225, 293] on tspan "?" at bounding box center [226, 295] width 6 height 21
type input "$17.24"
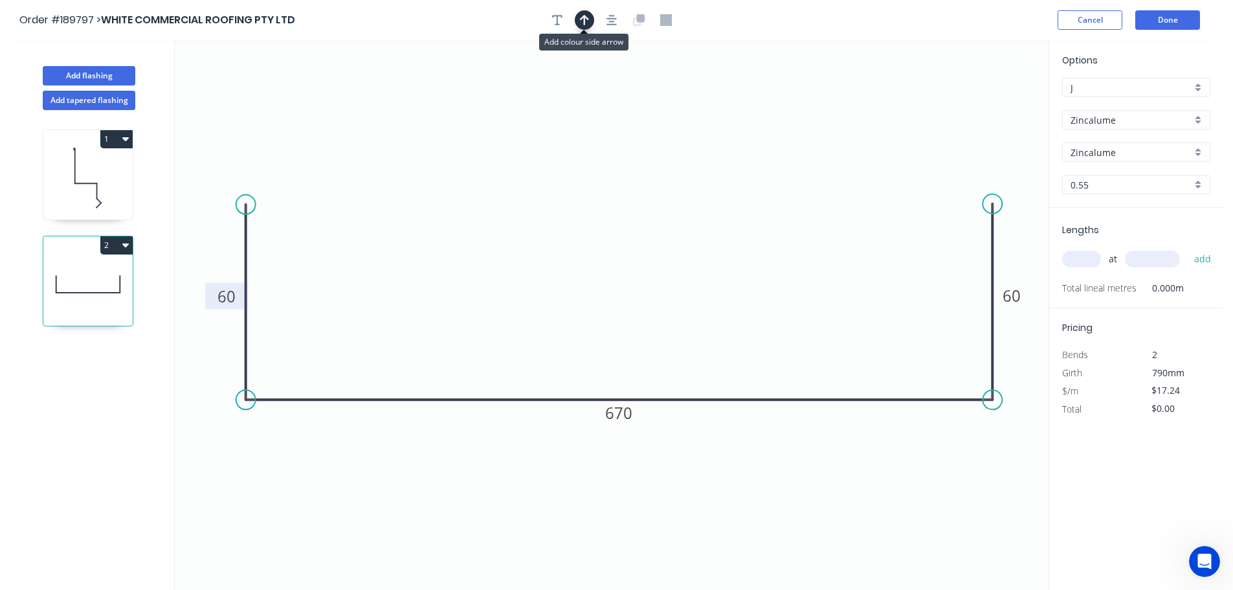
click at [582, 19] on icon "button" at bounding box center [584, 20] width 9 height 10
drag, startPoint x: 981, startPoint y: 101, endPoint x: 610, endPoint y: 203, distance: 383.9
click at [610, 203] on icon at bounding box center [611, 187] width 12 height 41
click at [1087, 254] on input "text" at bounding box center [1081, 258] width 39 height 17
type input "1"
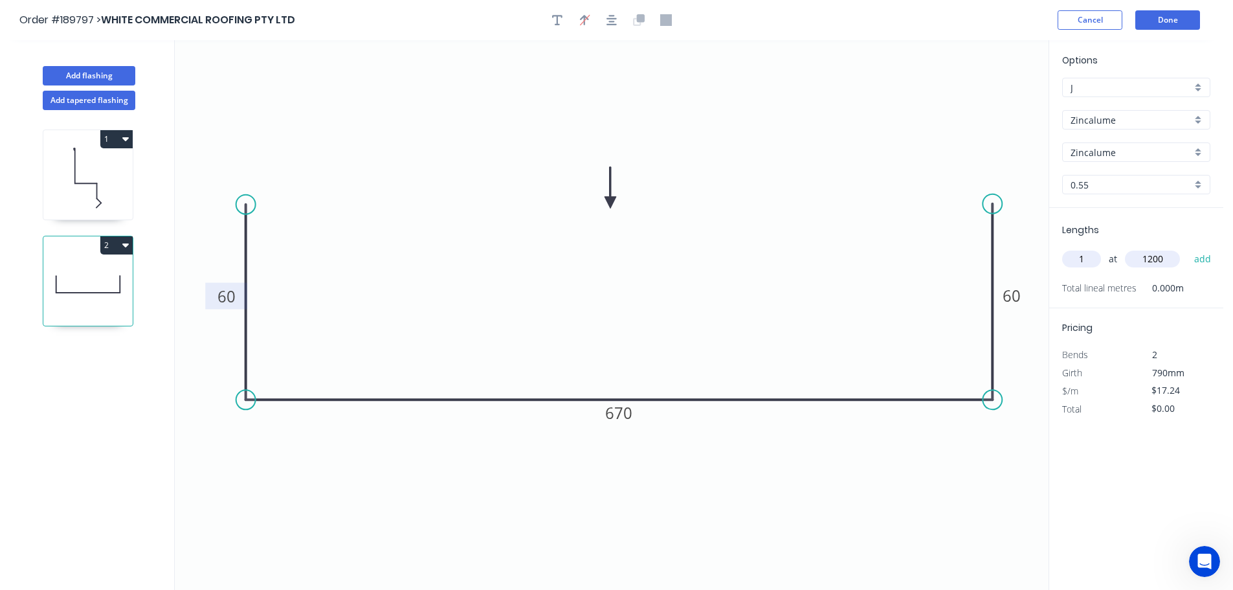
type input "1200"
click at [1188, 248] on button "add" at bounding box center [1203, 259] width 30 height 22
type input "$20.69"
click at [1170, 17] on button "Done" at bounding box center [1167, 19] width 65 height 19
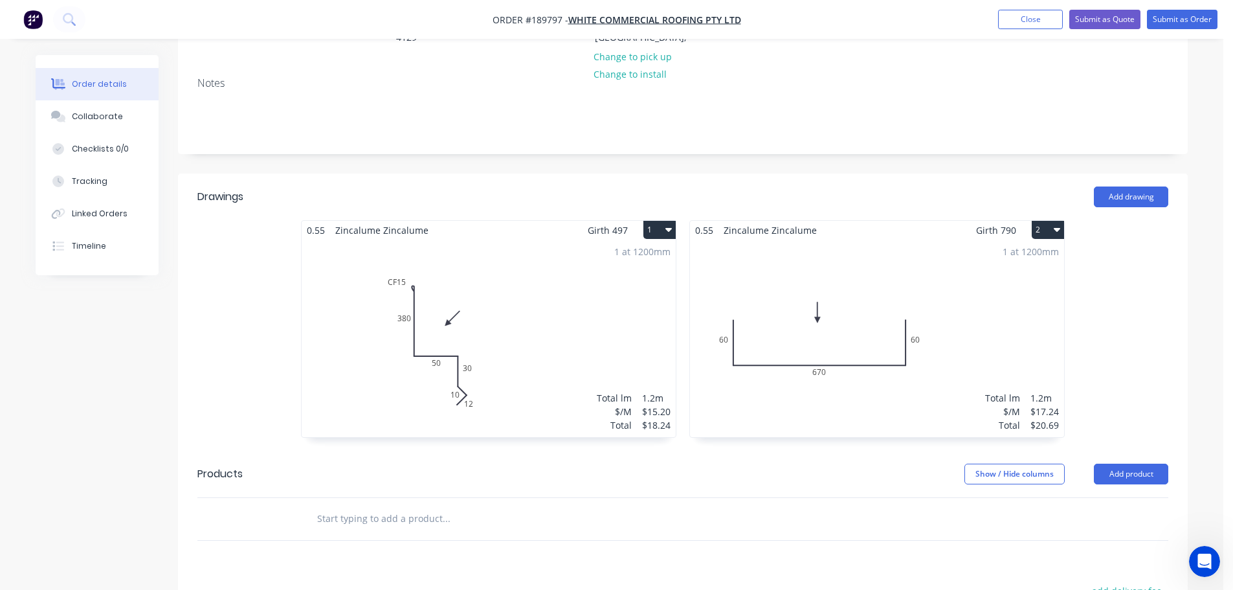
scroll to position [259, 0]
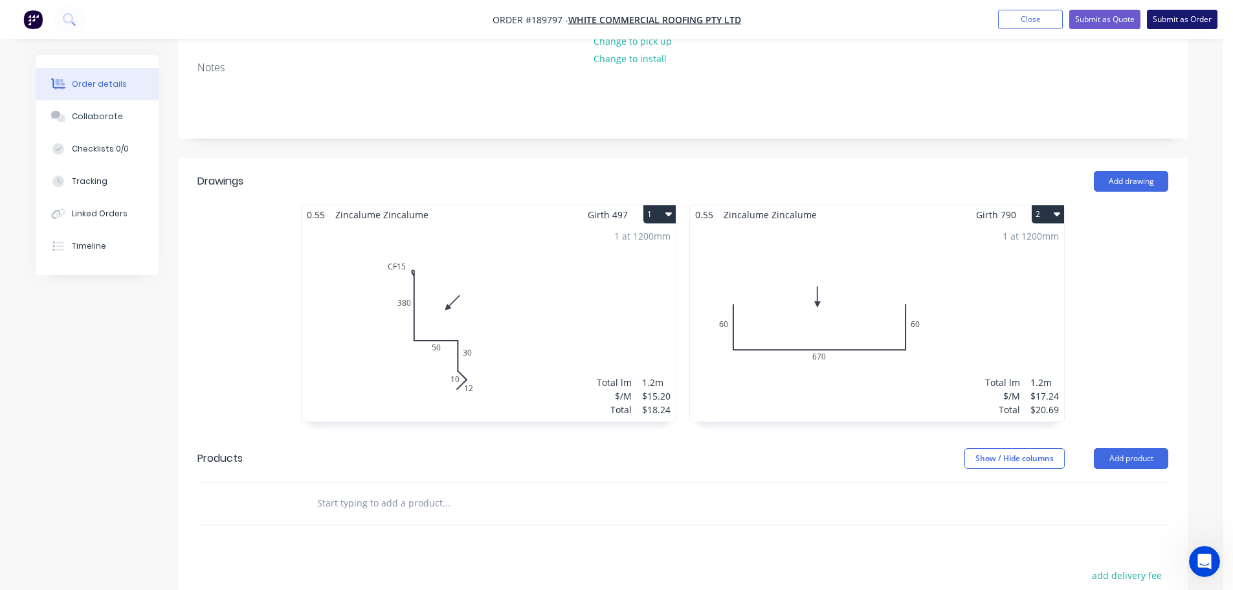
click at [1192, 21] on button "Submit as Order" at bounding box center [1182, 19] width 71 height 19
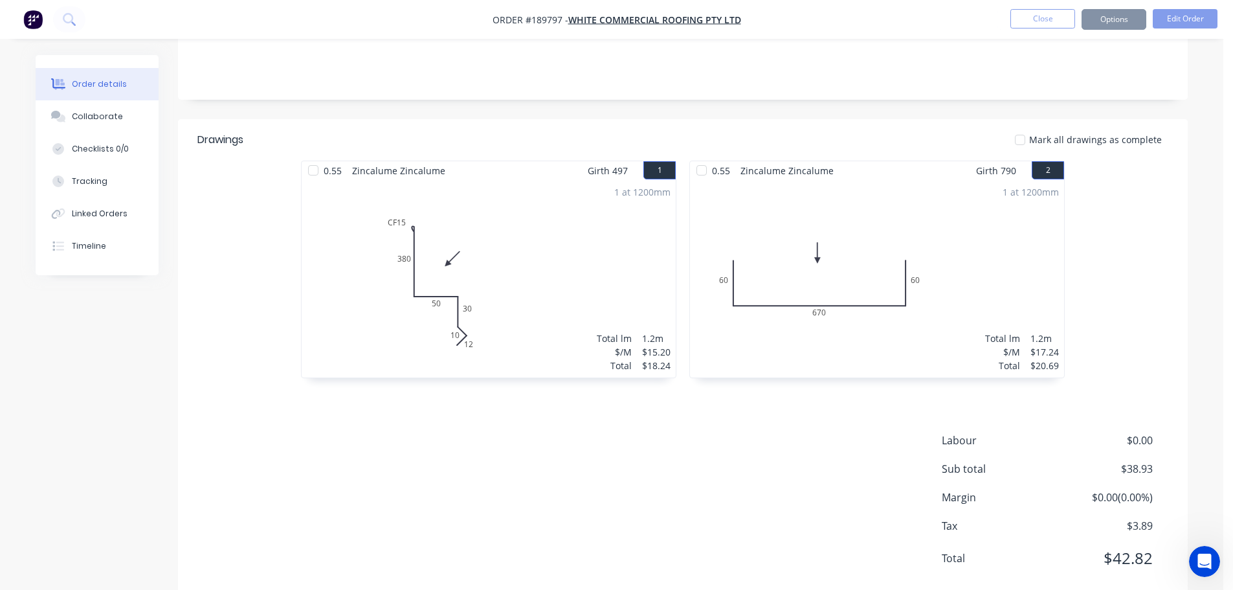
scroll to position [0, 0]
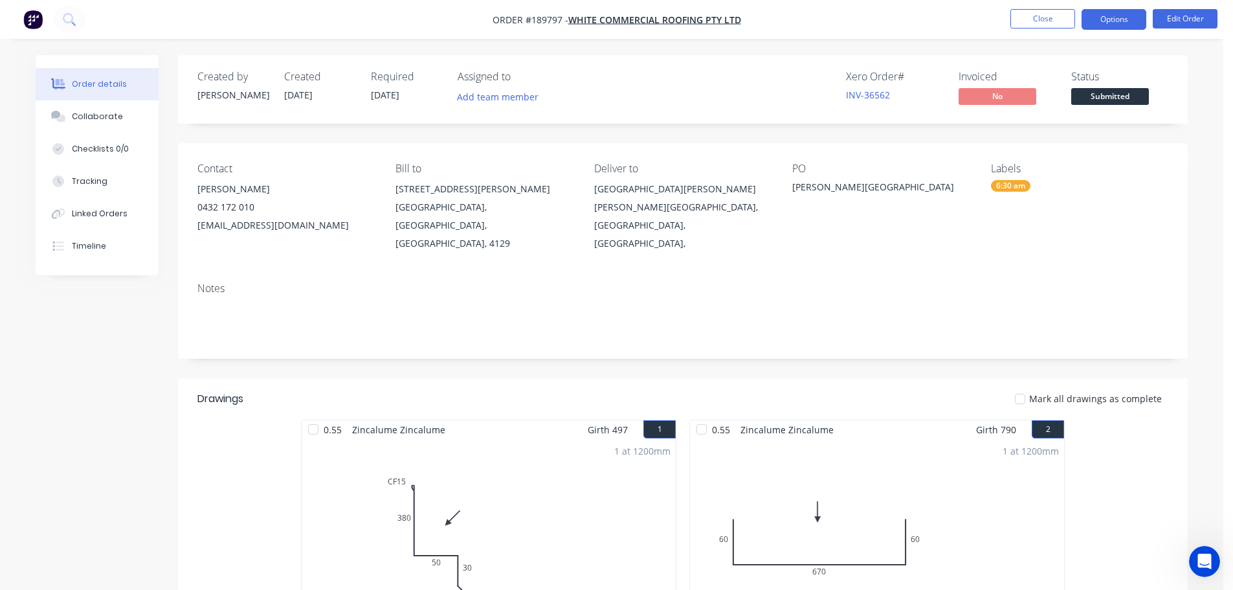
drag, startPoint x: 1128, startPoint y: 17, endPoint x: 1120, endPoint y: 19, distance: 7.2
click at [1126, 17] on button "Options" at bounding box center [1114, 19] width 65 height 21
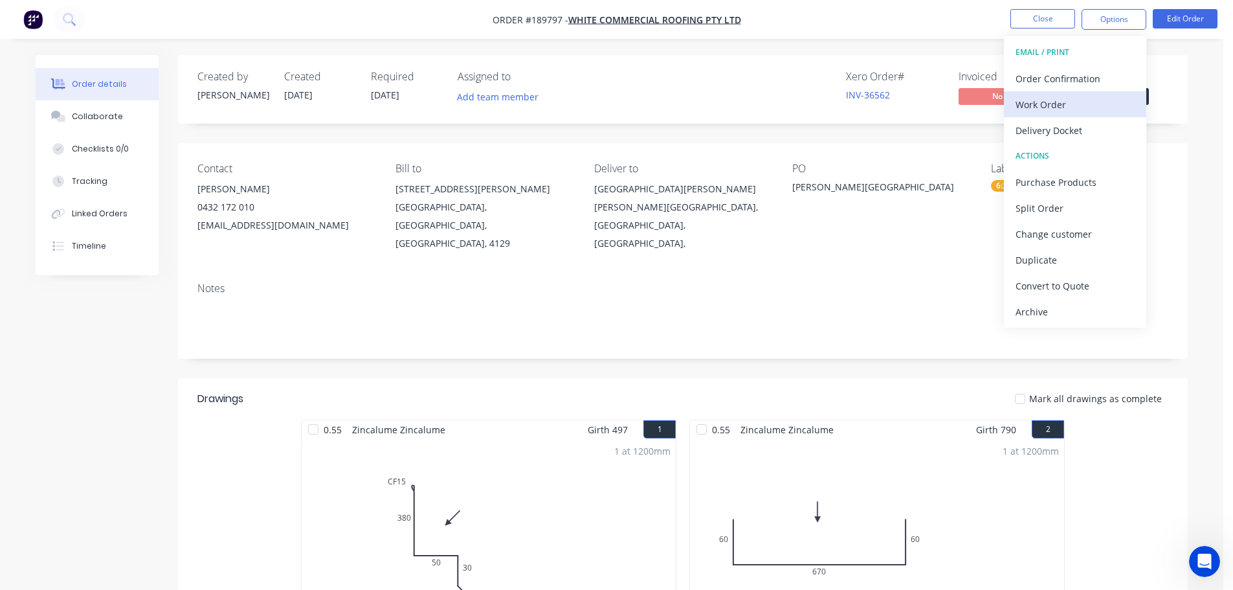
click at [1034, 107] on div "Work Order" at bounding box center [1075, 104] width 119 height 19
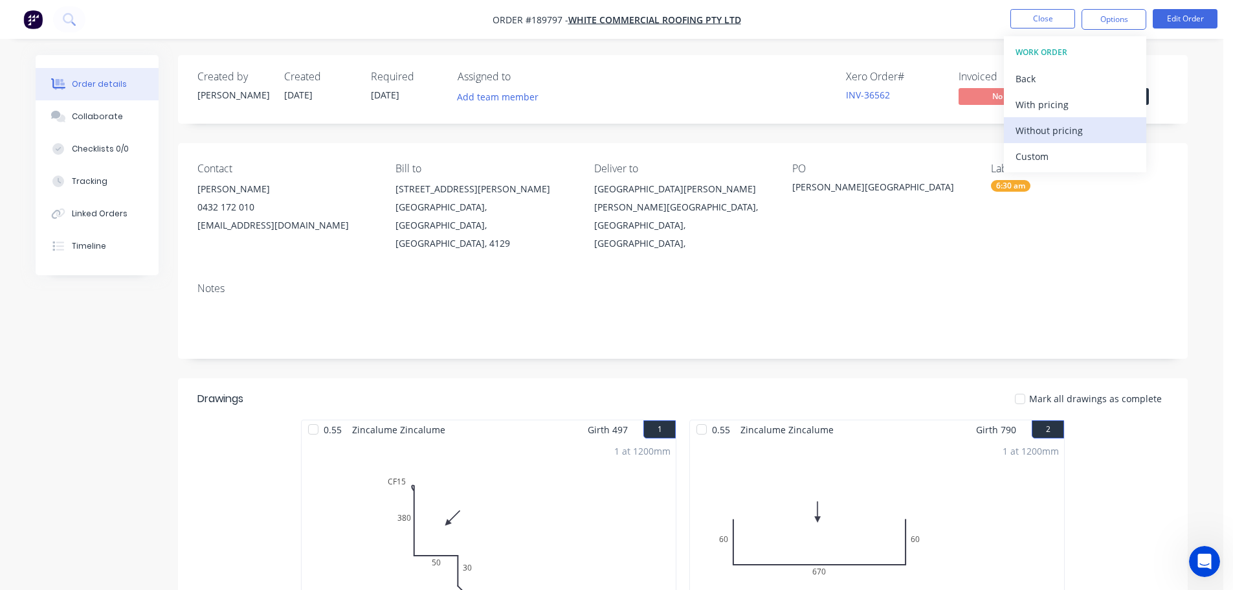
click at [1036, 135] on div "Without pricing" at bounding box center [1075, 130] width 119 height 19
